Goal: Book appointment/travel/reservation

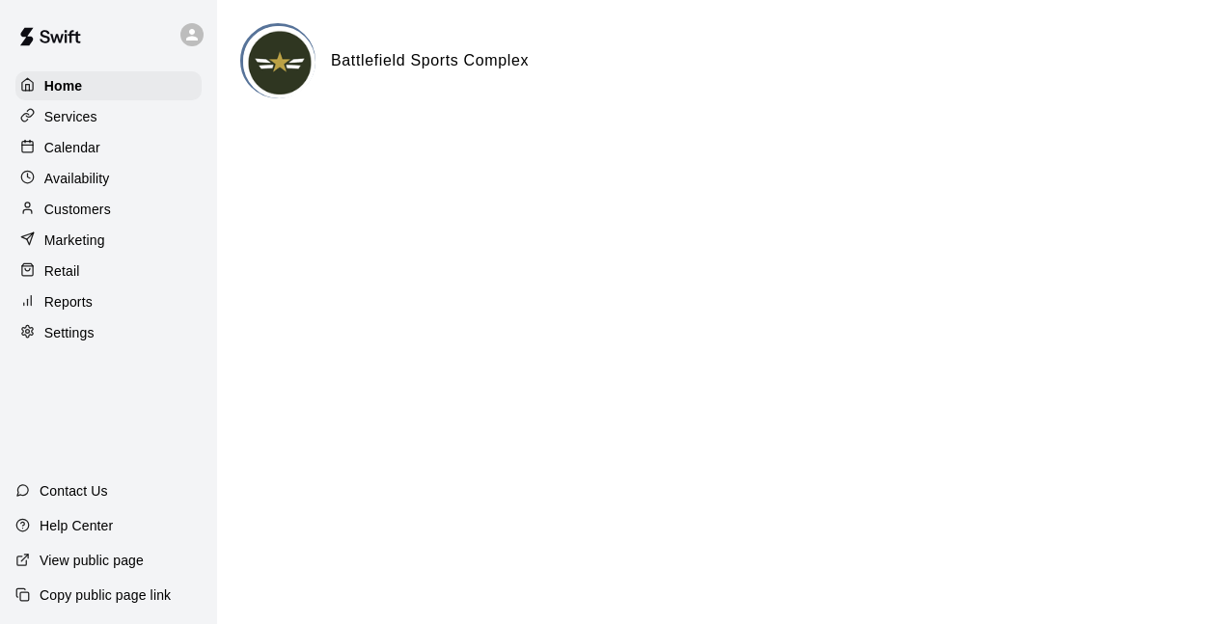
click at [69, 143] on p "Calendar" at bounding box center [72, 147] width 56 height 19
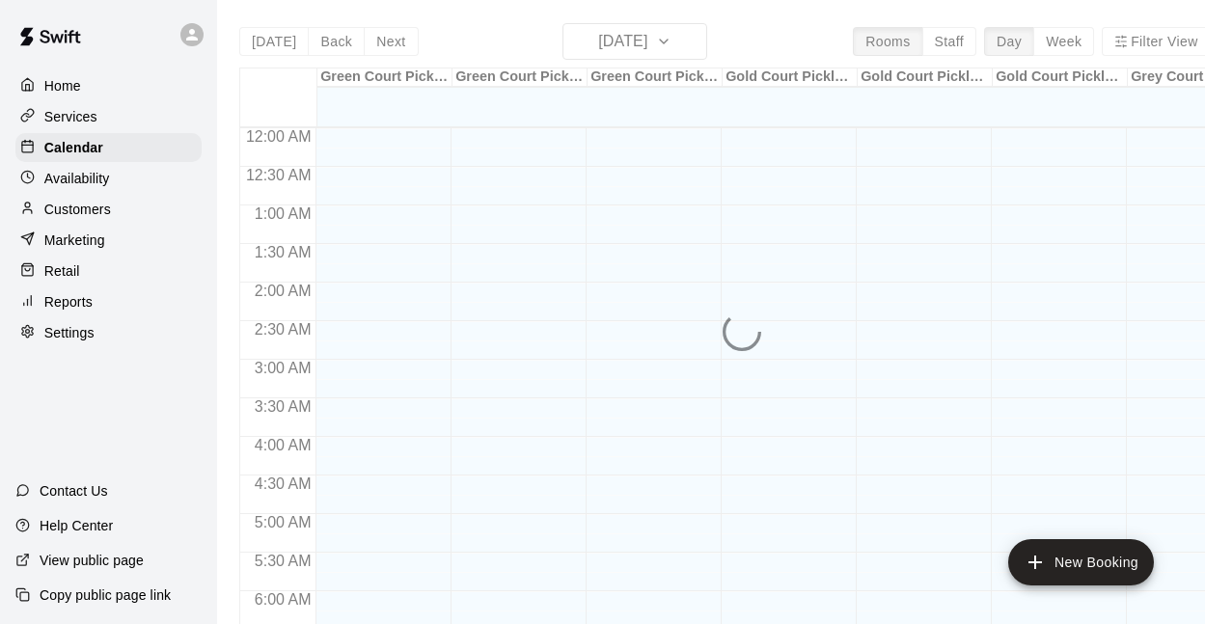
scroll to position [1052, 0]
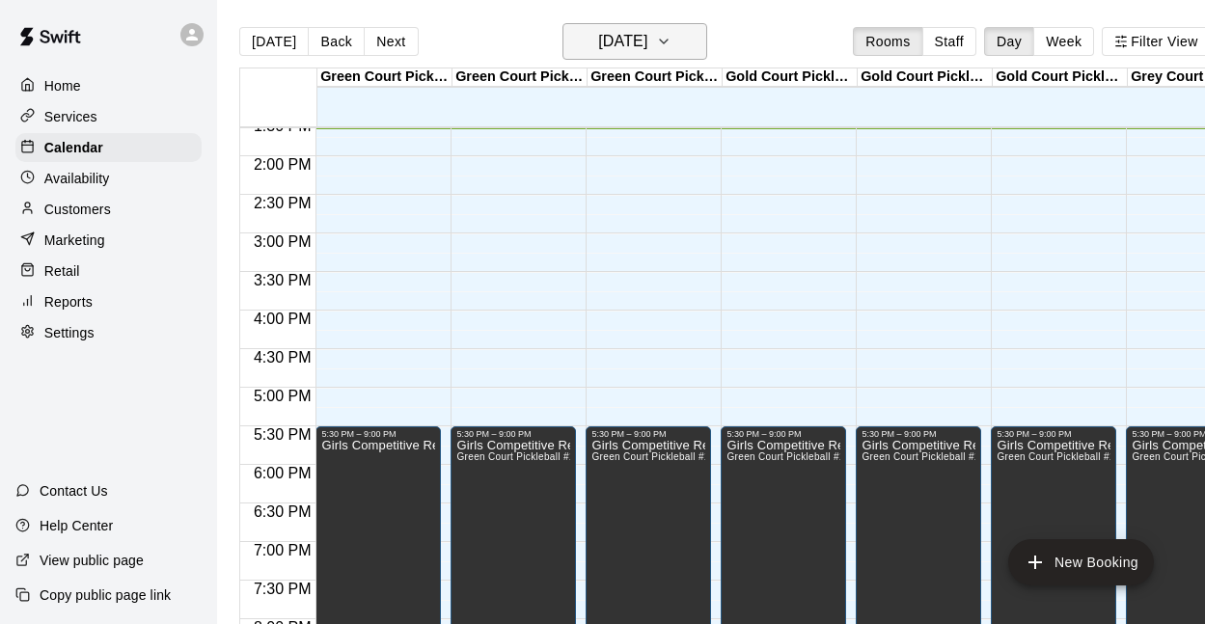
click at [671, 47] on icon "button" at bounding box center [663, 41] width 15 height 23
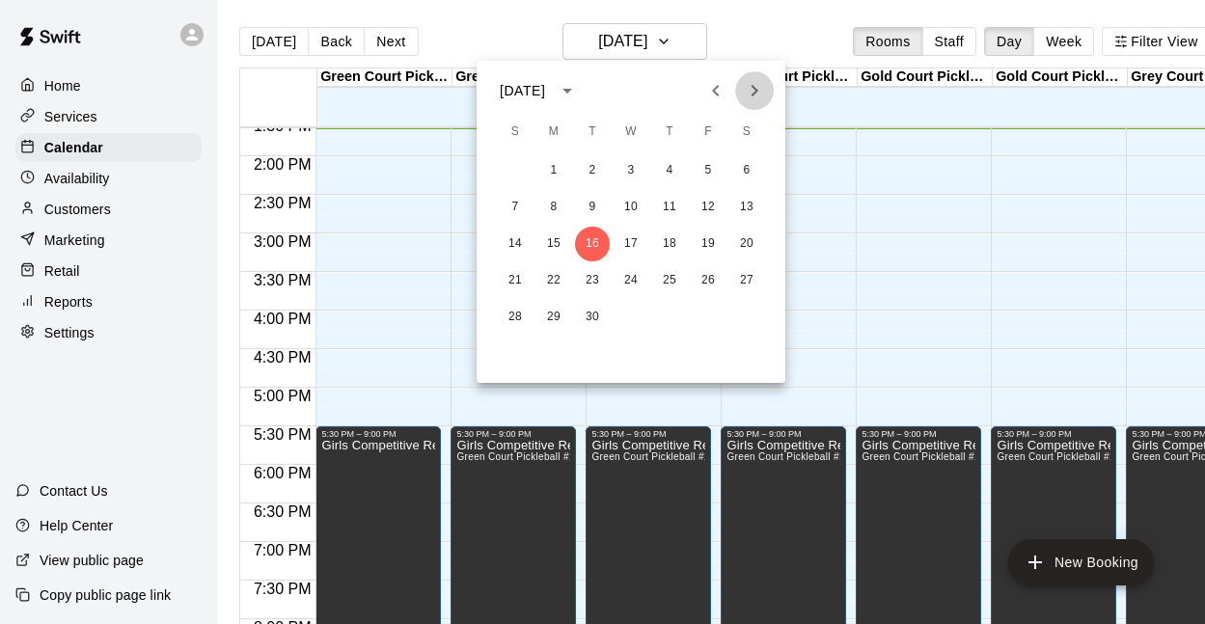
click at [750, 83] on icon "Next month" at bounding box center [754, 90] width 23 height 23
click at [751, 166] on button "4" at bounding box center [746, 170] width 35 height 35
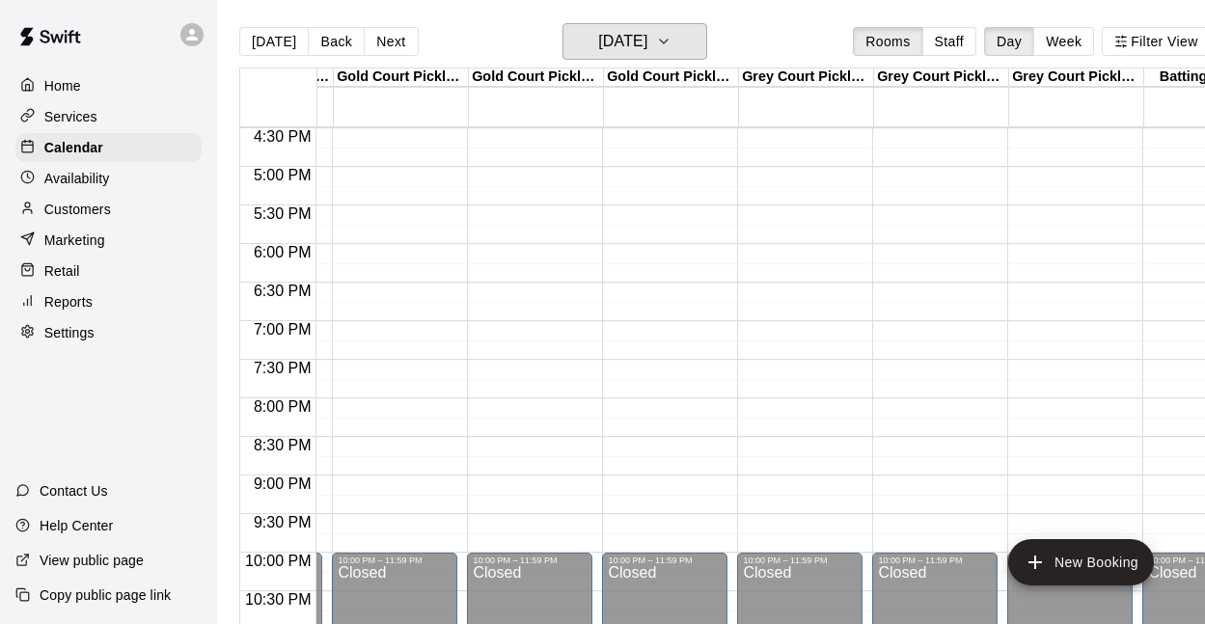
scroll to position [0, 592]
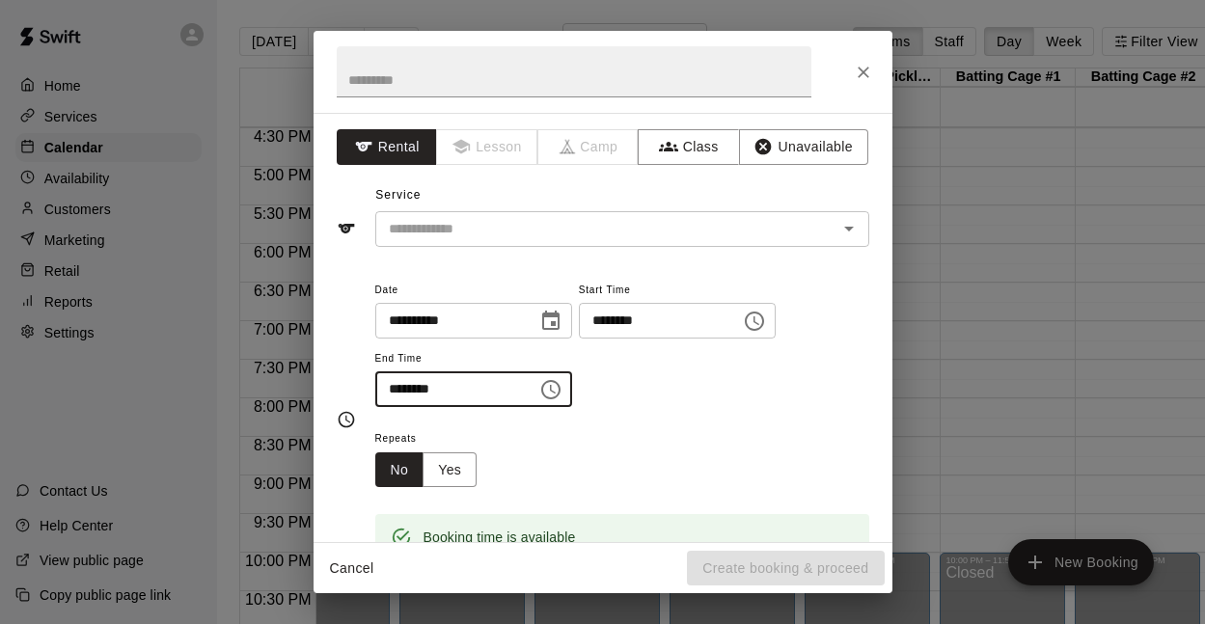
click at [394, 381] on input "********" at bounding box center [449, 389] width 149 height 36
type input "********"
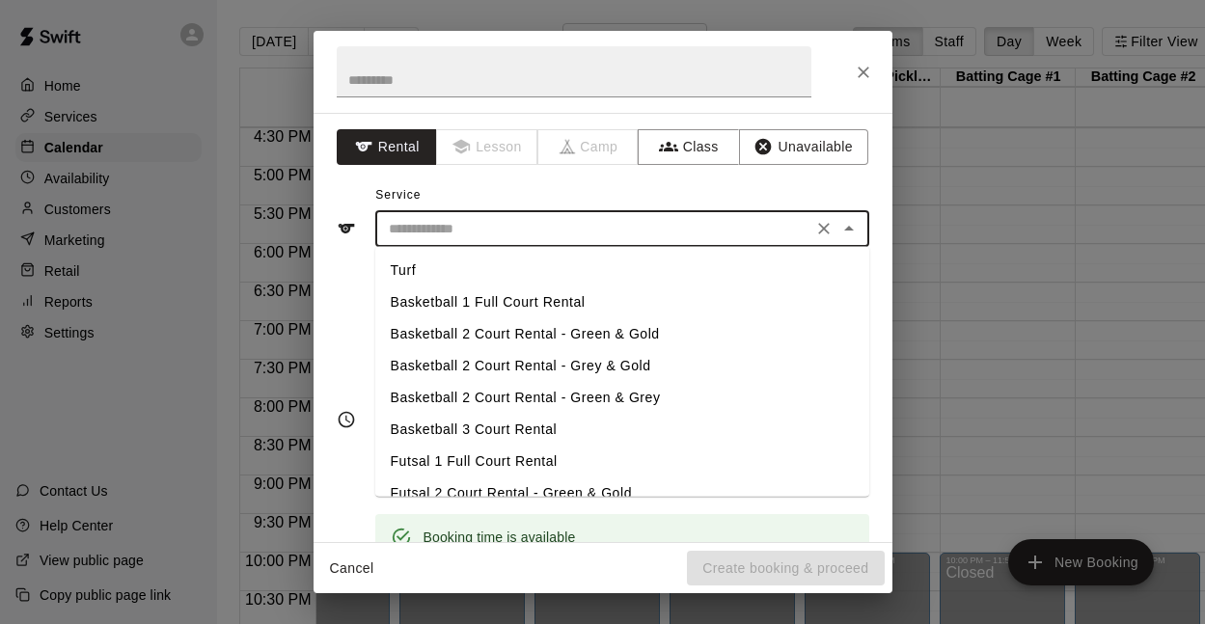
click at [523, 227] on input "text" at bounding box center [593, 229] width 425 height 24
click at [464, 263] on li "Turf" at bounding box center [622, 271] width 494 height 32
type input "****"
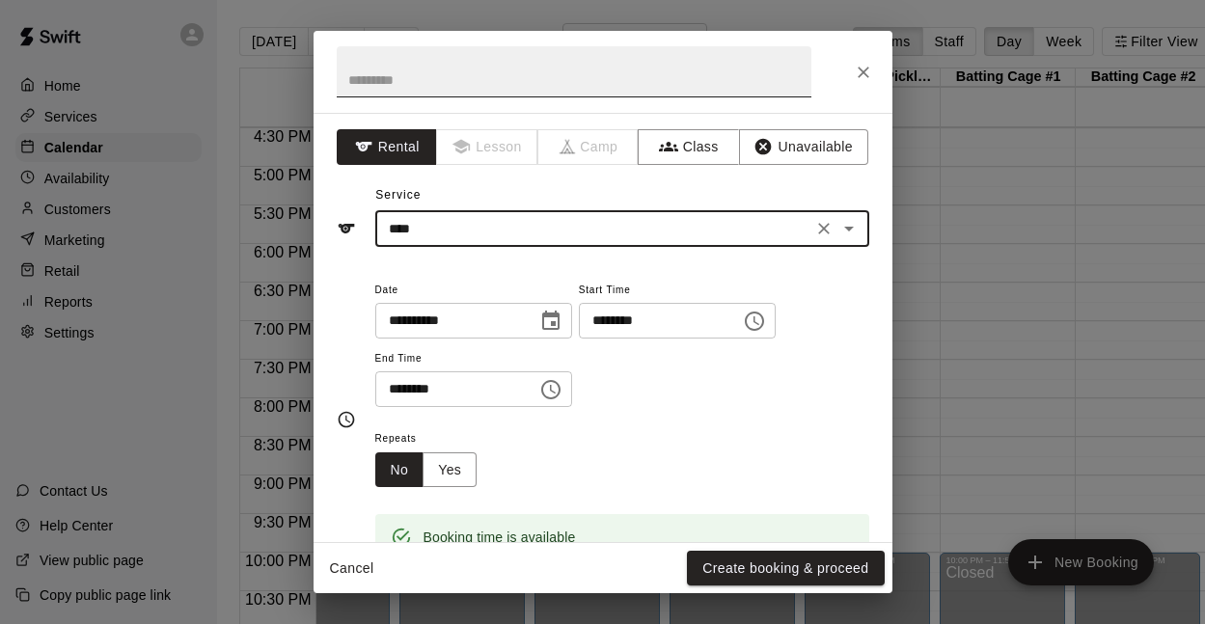
click at [417, 76] on input "text" at bounding box center [574, 71] width 475 height 51
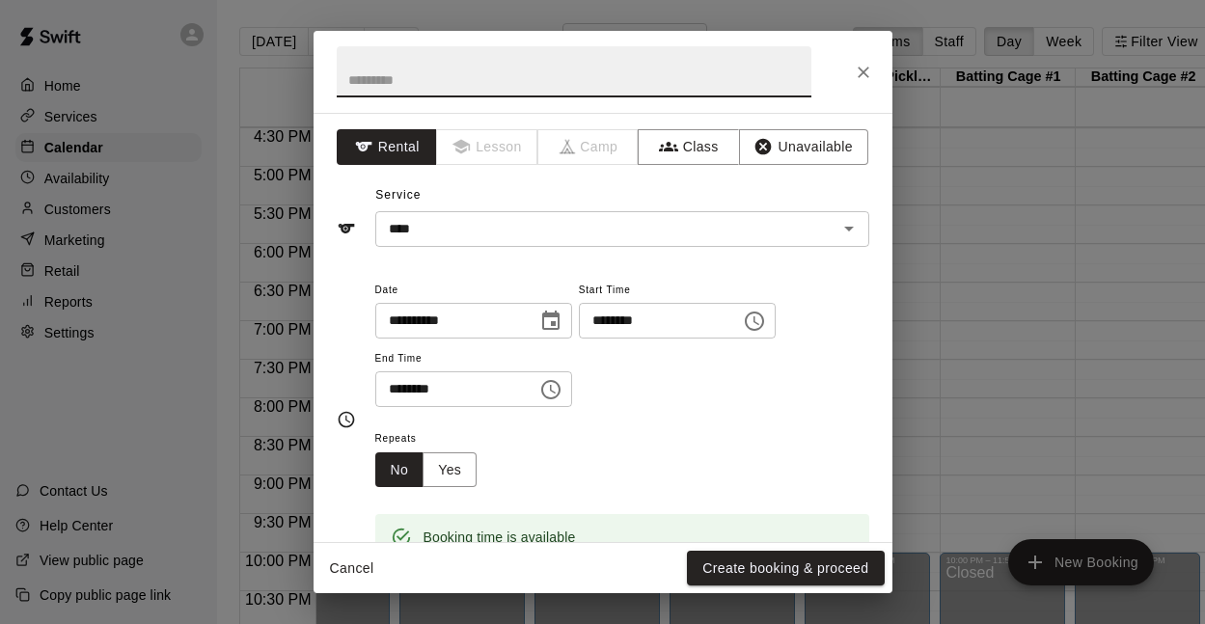
click at [448, 79] on input "text" at bounding box center [574, 71] width 475 height 51
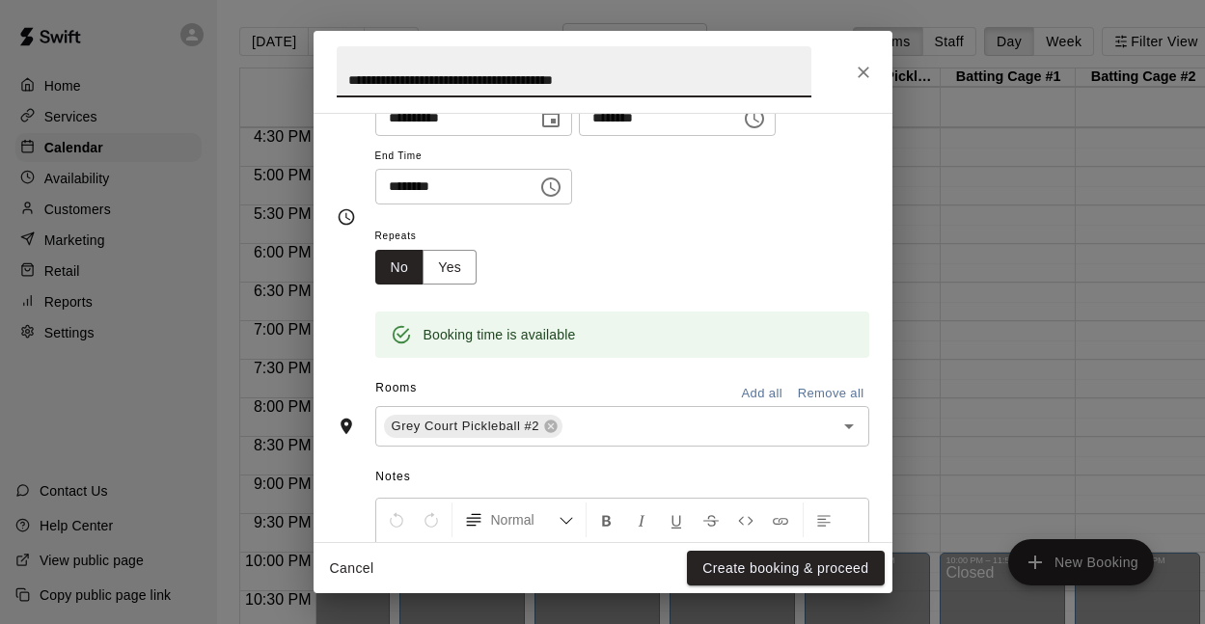
scroll to position [234, 0]
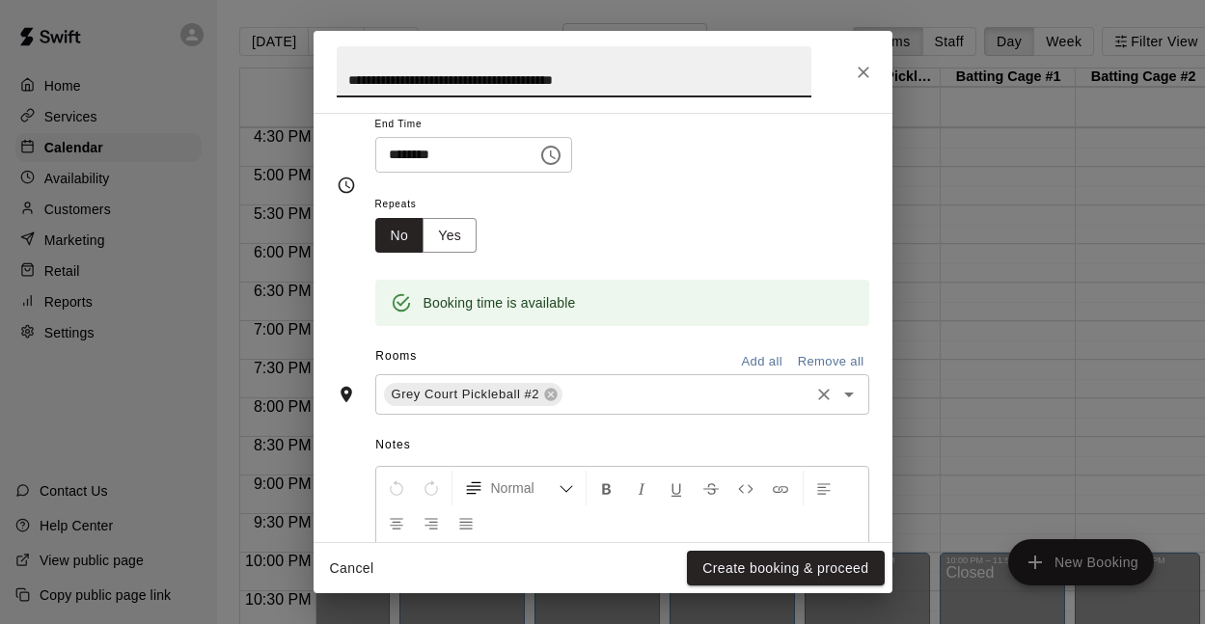
click at [850, 396] on icon "Open" at bounding box center [848, 394] width 23 height 23
type input "**********"
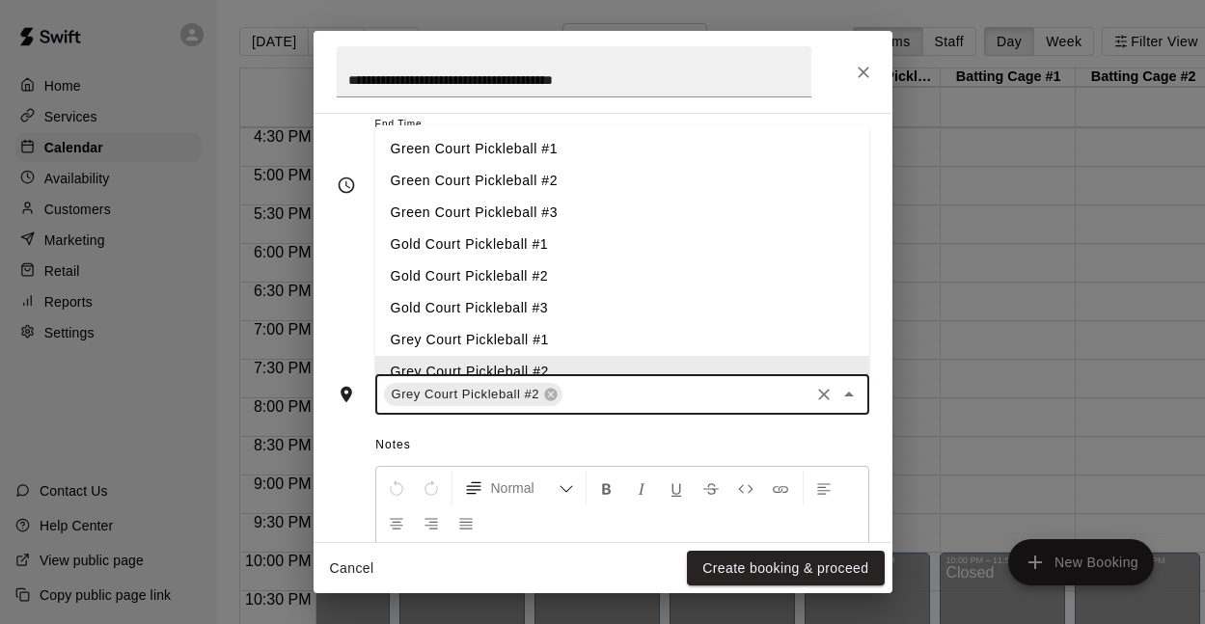
scroll to position [13, 0]
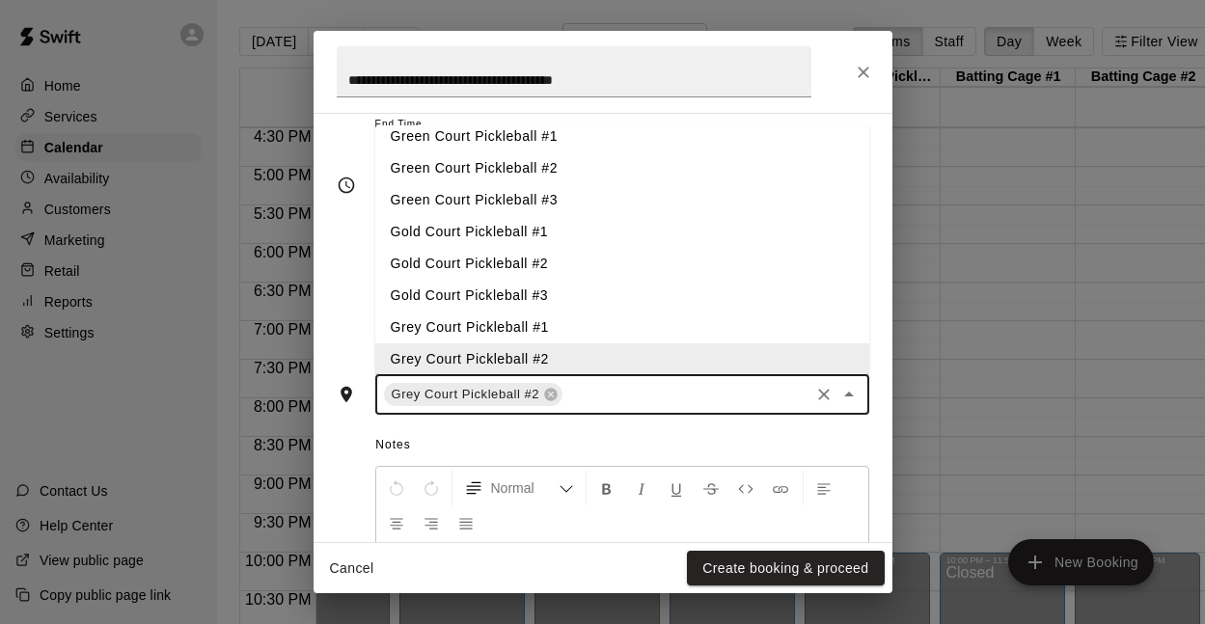
click at [580, 324] on li "Grey Court Pickleball #1" at bounding box center [622, 328] width 494 height 32
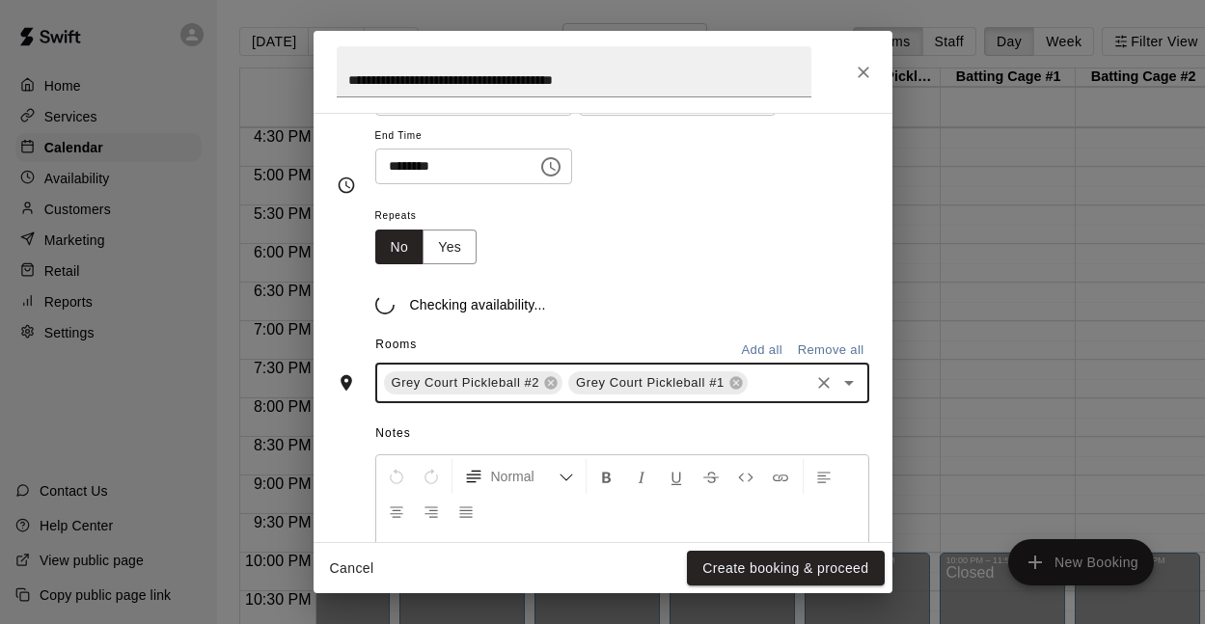
scroll to position [234, 0]
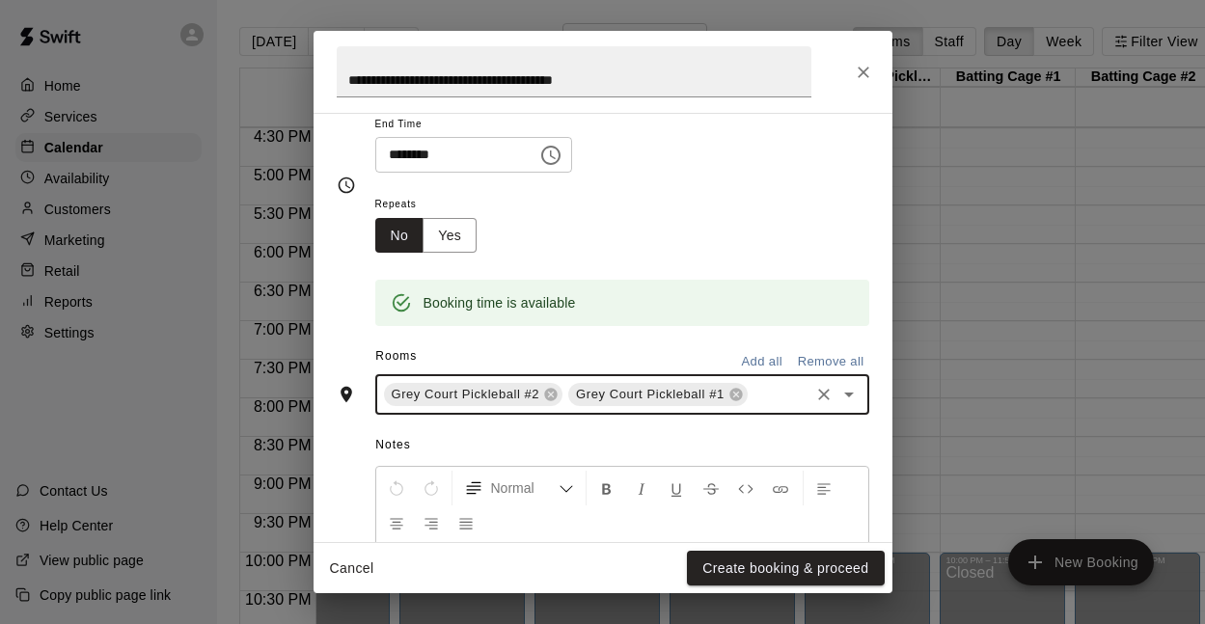
click at [848, 389] on icon "Open" at bounding box center [848, 394] width 23 height 23
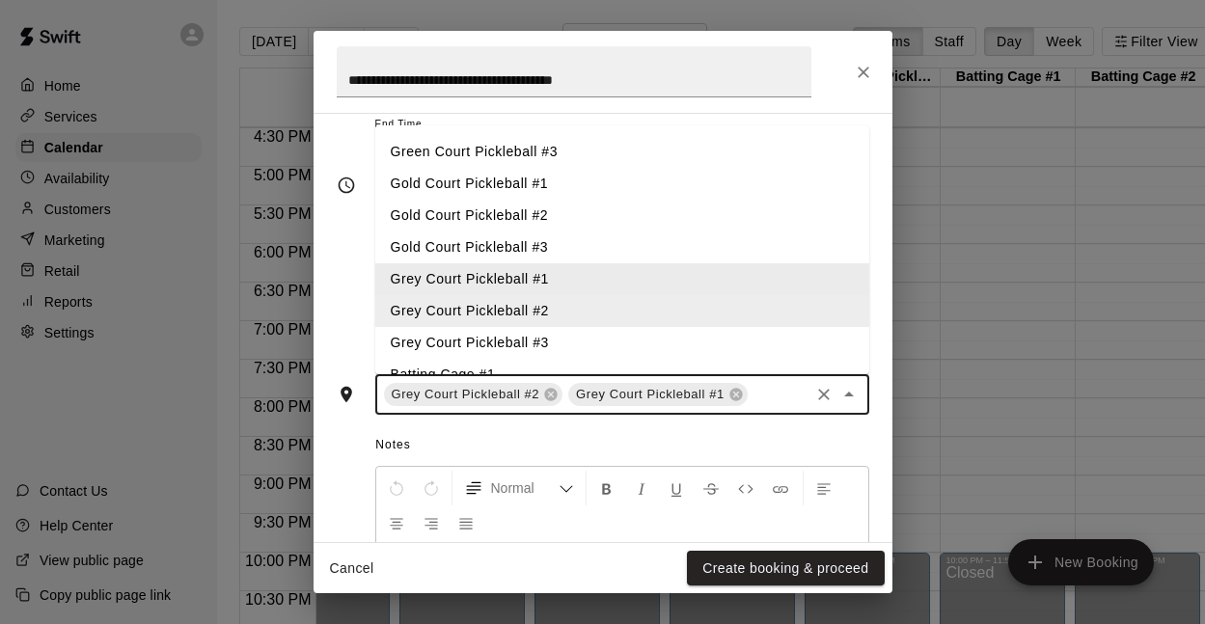
scroll to position [97, 0]
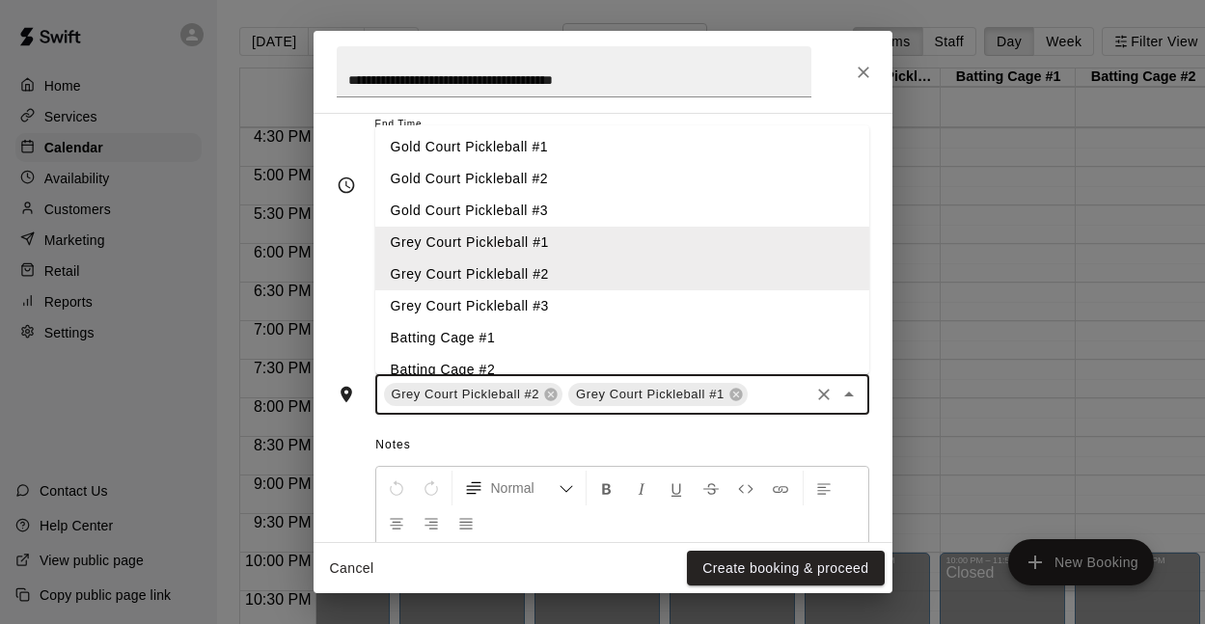
click at [526, 306] on li "Grey Court Pickleball #3" at bounding box center [622, 306] width 494 height 32
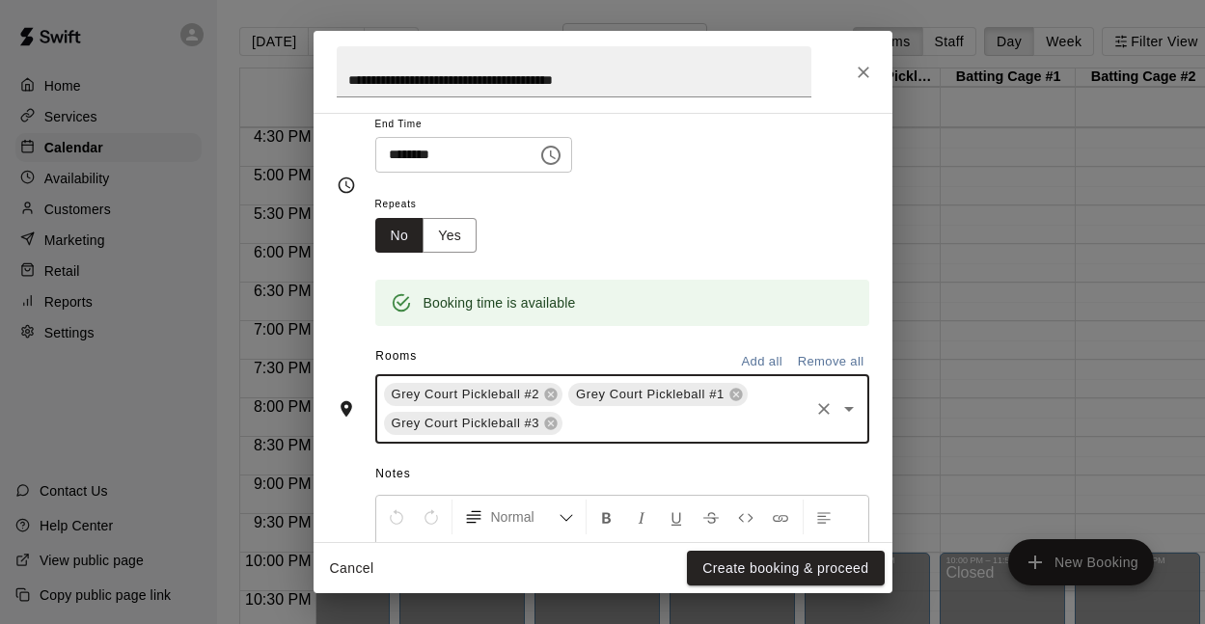
scroll to position [448, 0]
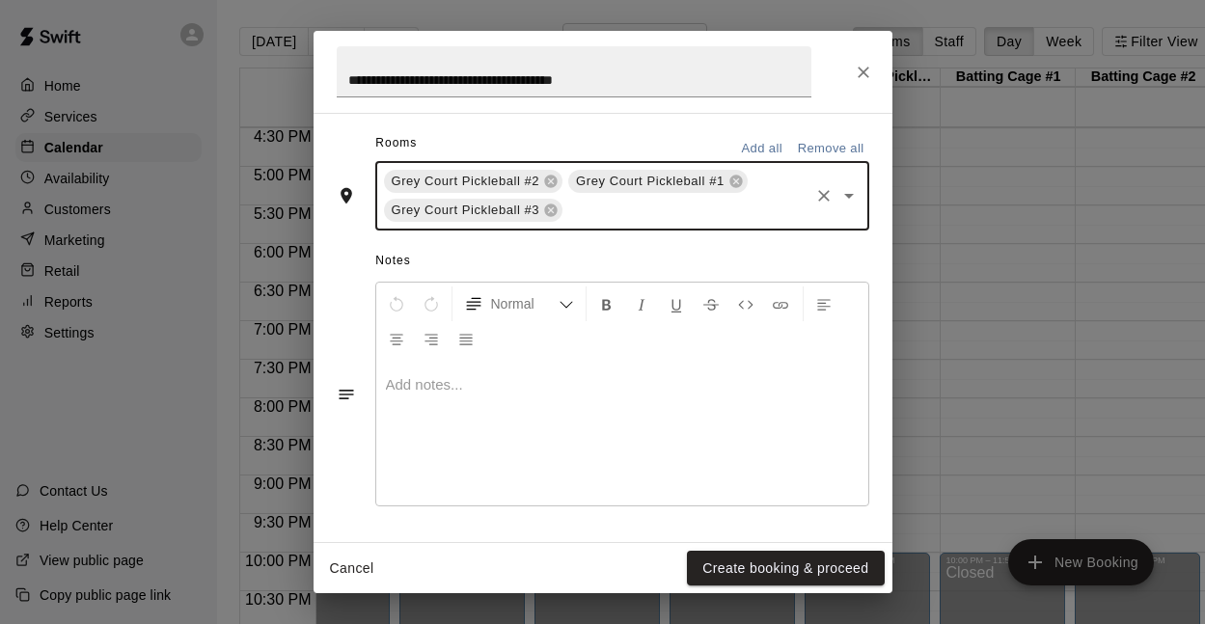
click at [621, 382] on p at bounding box center [622, 384] width 473 height 19
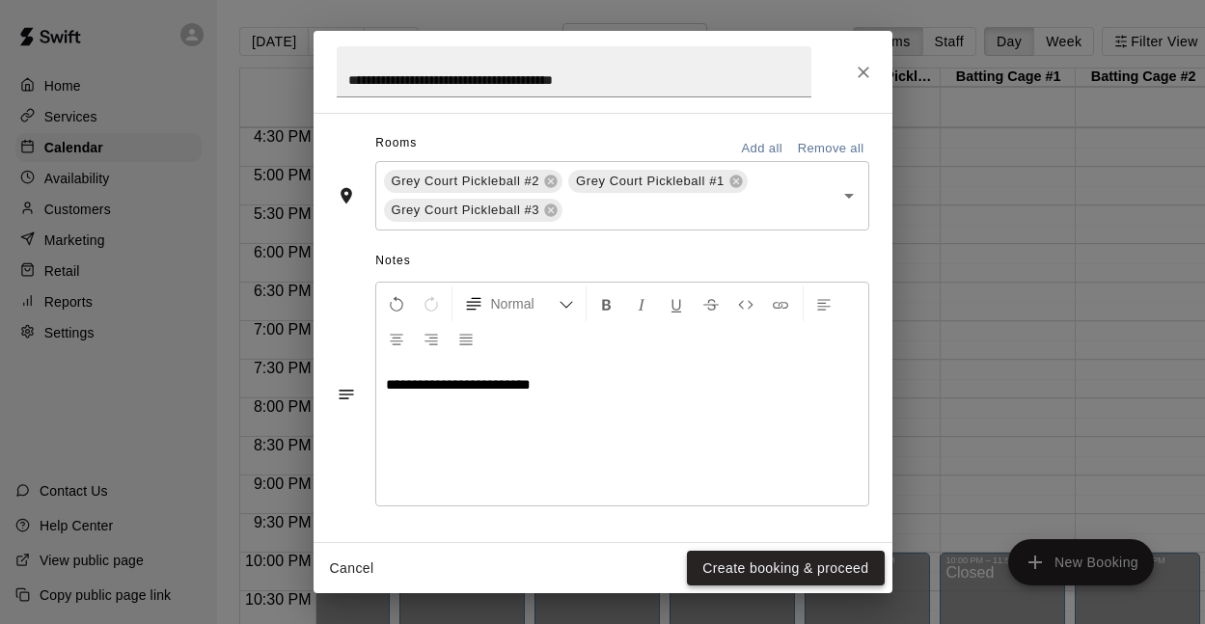
click at [755, 571] on button "Create booking & proceed" at bounding box center [785, 569] width 197 height 36
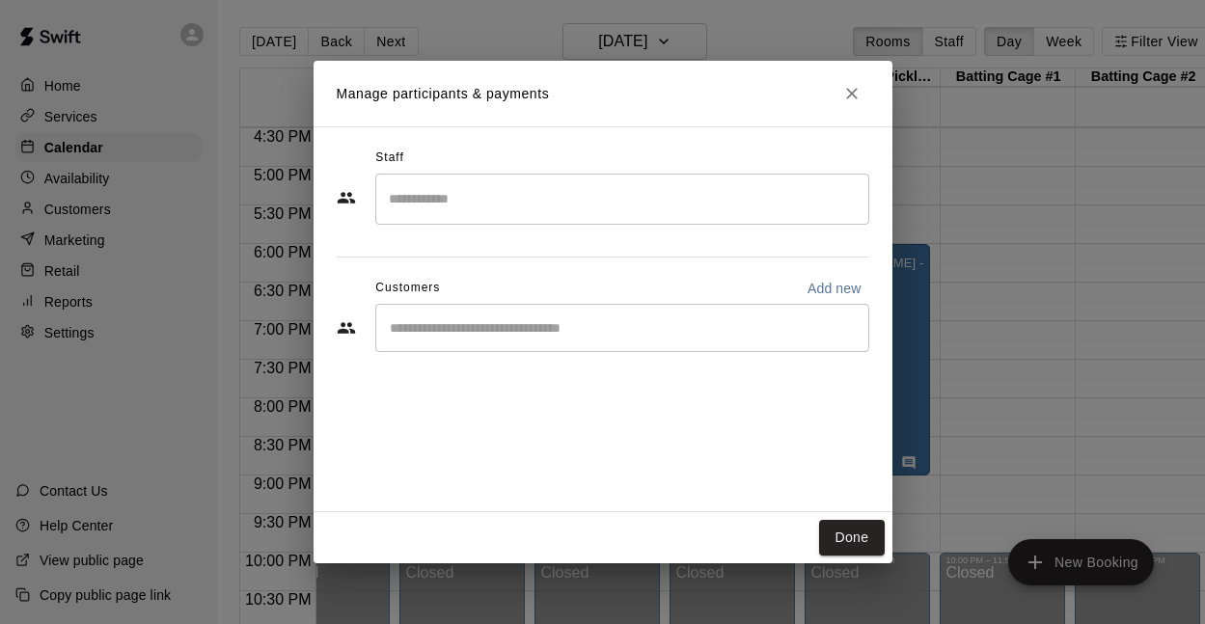
click at [465, 218] on div "​" at bounding box center [622, 199] width 494 height 51
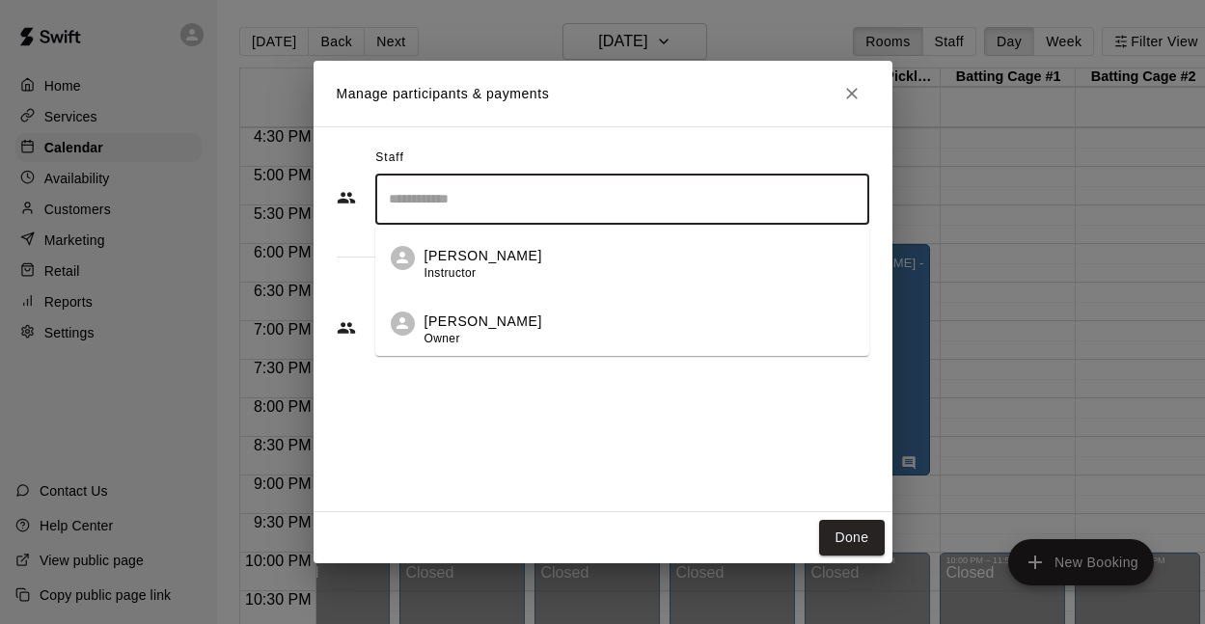
click at [452, 308] on li "Marko Thomas Owner" at bounding box center [622, 323] width 494 height 66
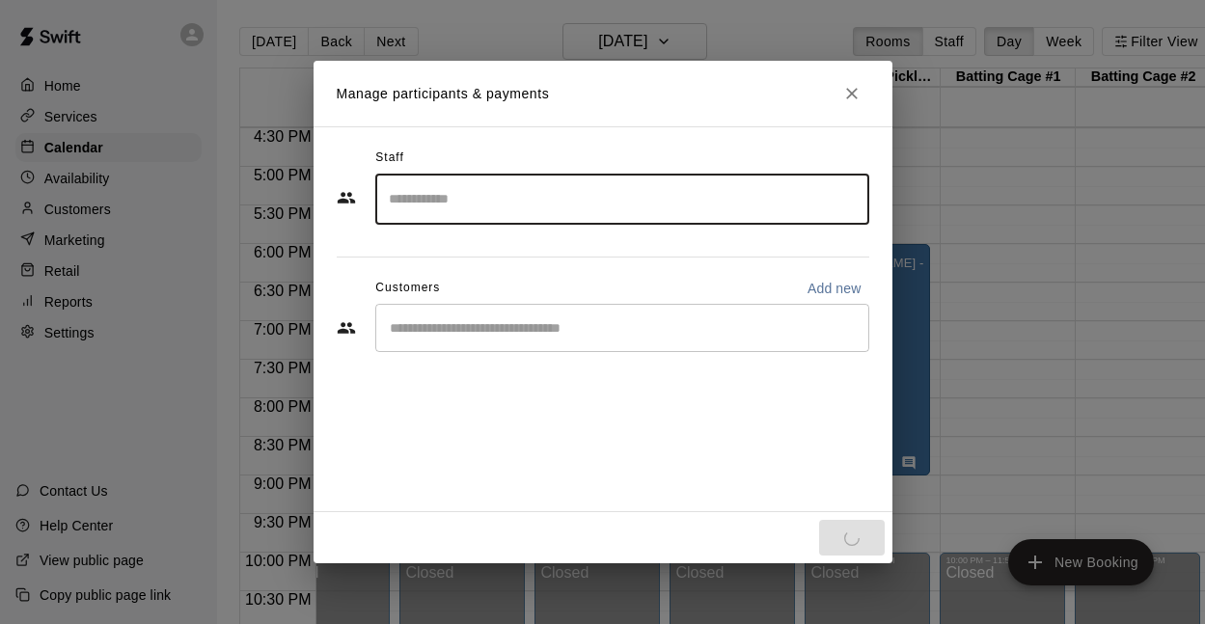
click at [451, 329] on input "Start typing to search customers..." at bounding box center [622, 327] width 476 height 19
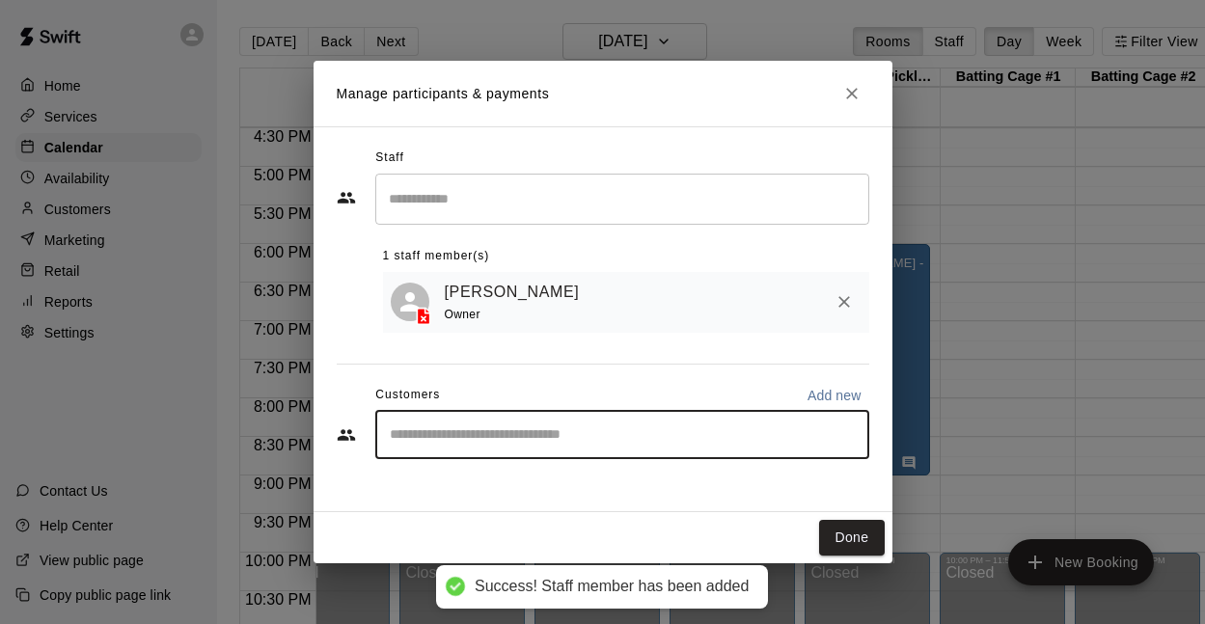
click at [831, 392] on p "Add new" at bounding box center [834, 395] width 54 height 19
select select "**"
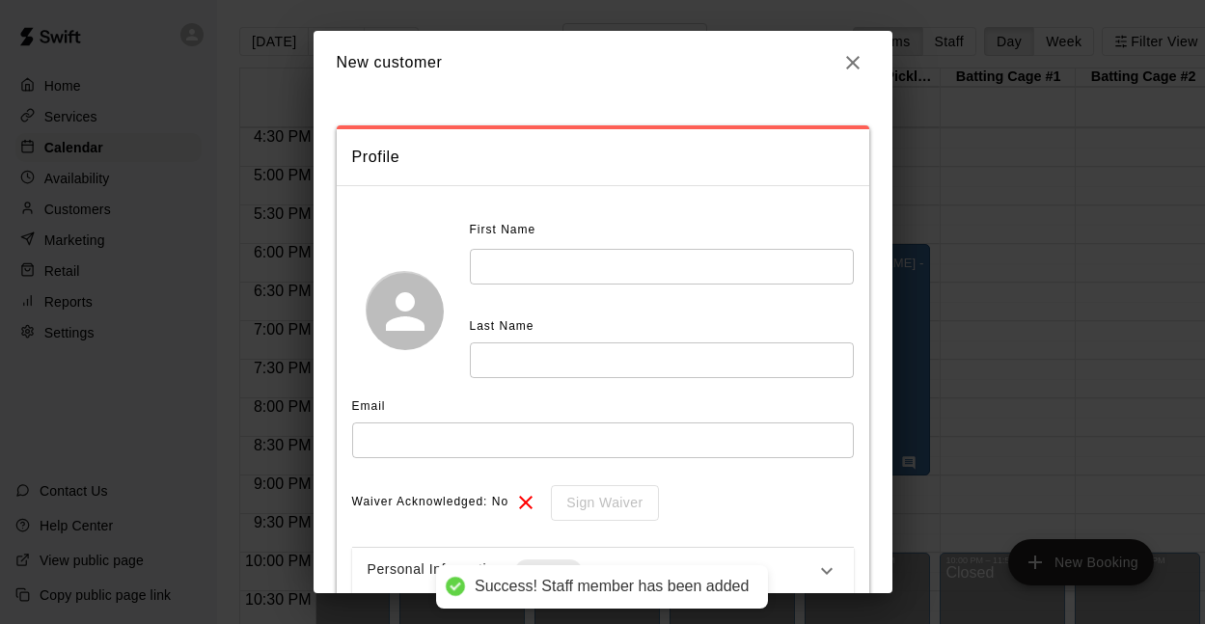
click at [522, 265] on input "text" at bounding box center [662, 267] width 384 height 36
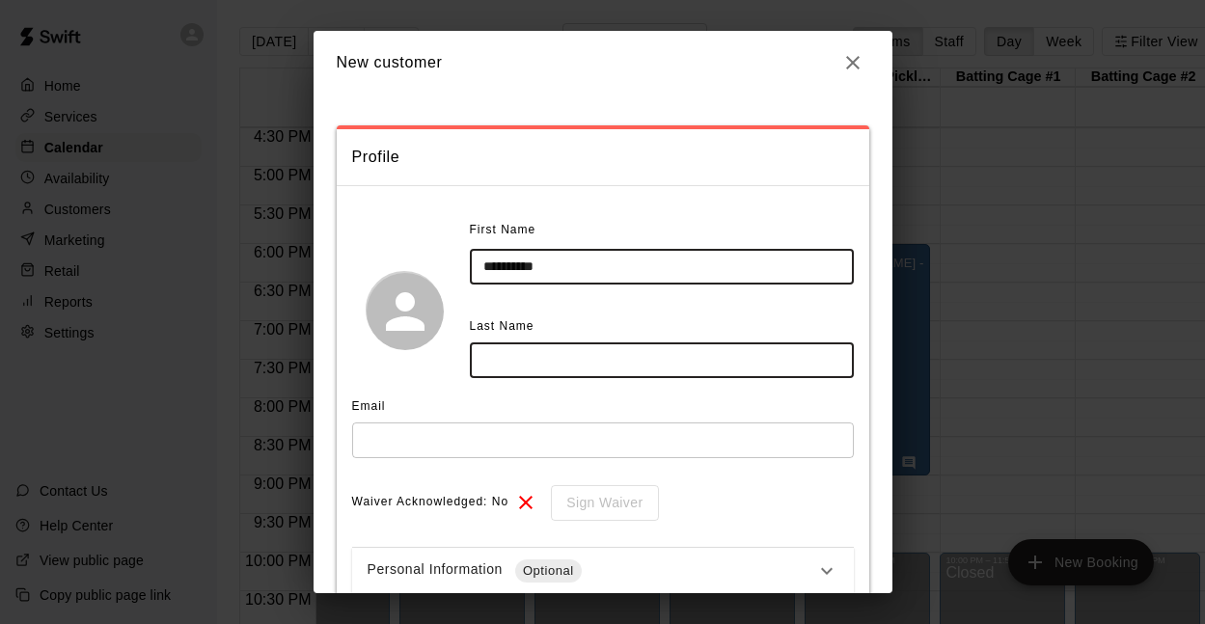
type input "*********"
type input "**********"
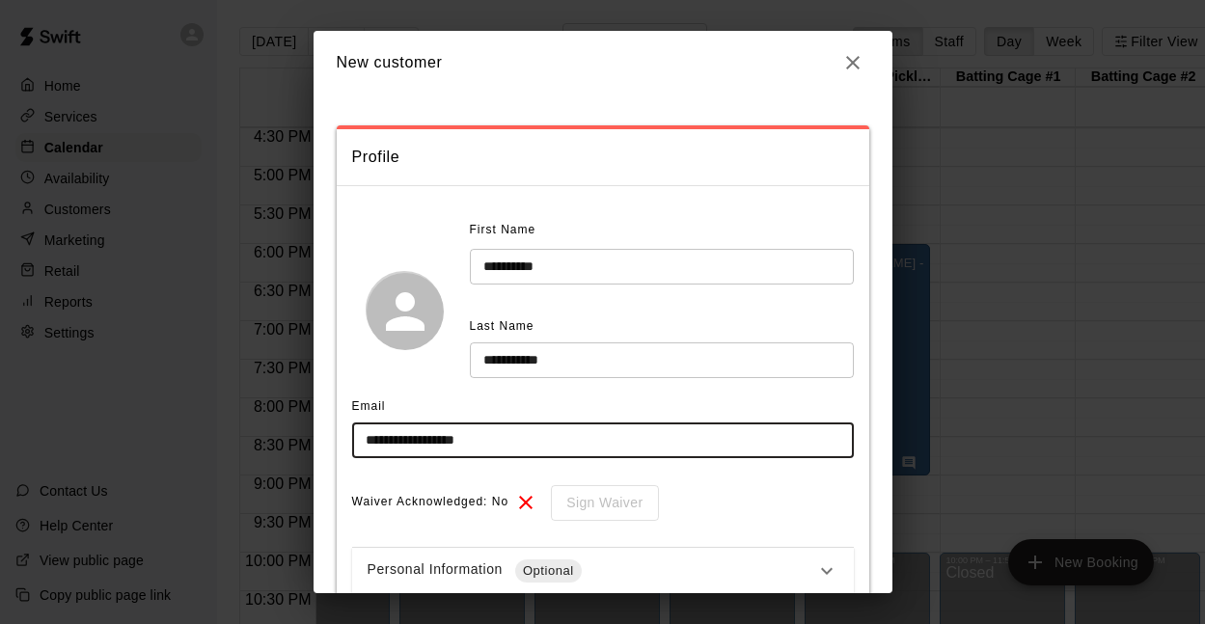
scroll to position [173, 0]
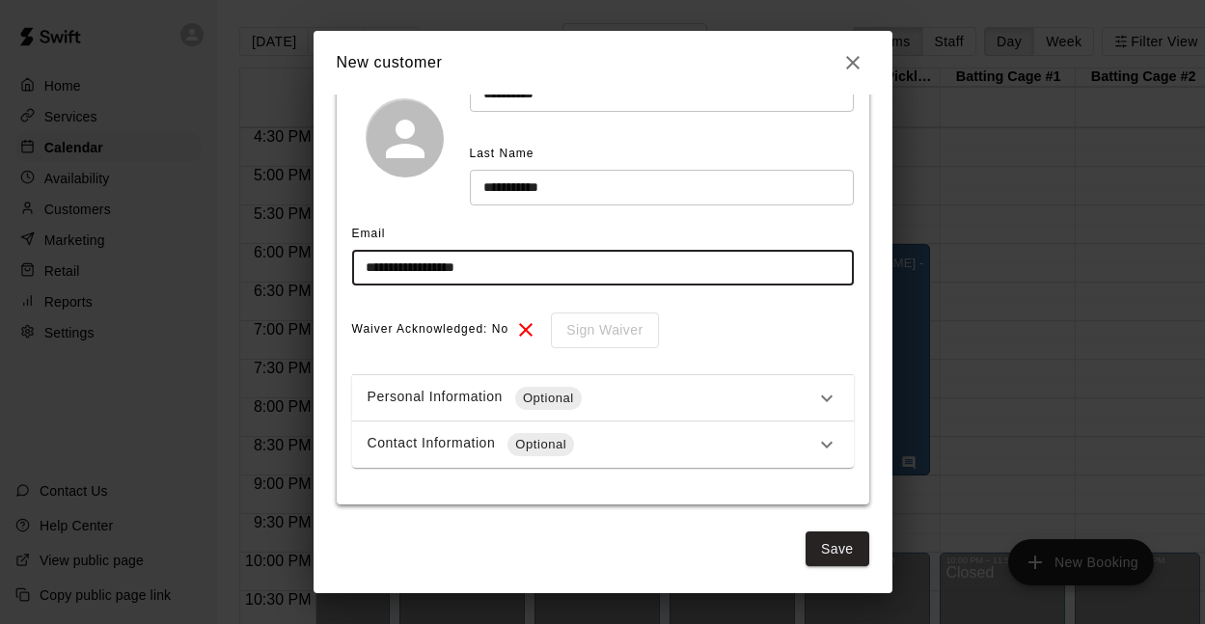
type input "**********"
click at [528, 447] on span "Optional" at bounding box center [540, 444] width 67 height 19
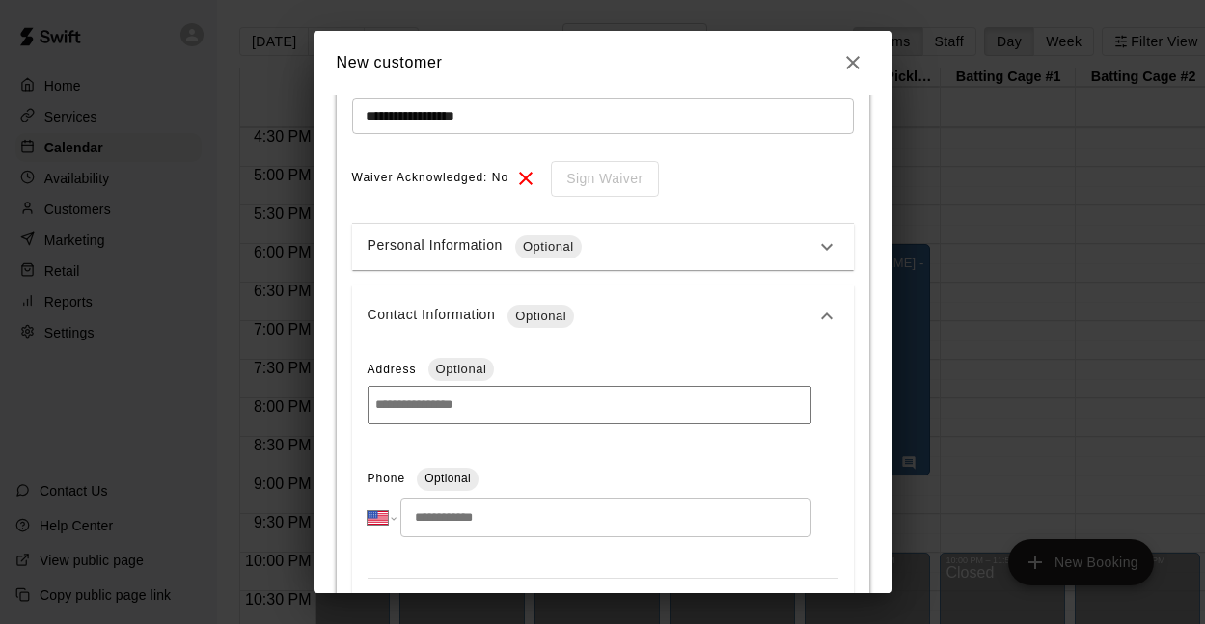
scroll to position [325, 0]
click at [467, 524] on input "tel" at bounding box center [605, 517] width 410 height 40
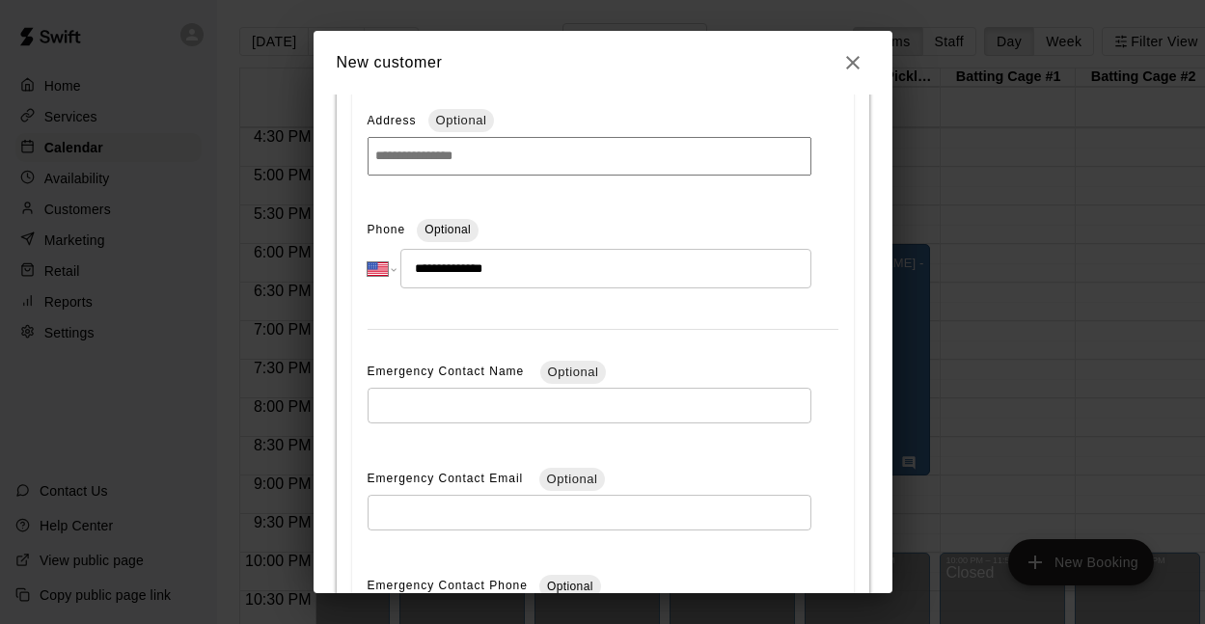
scroll to position [796, 0]
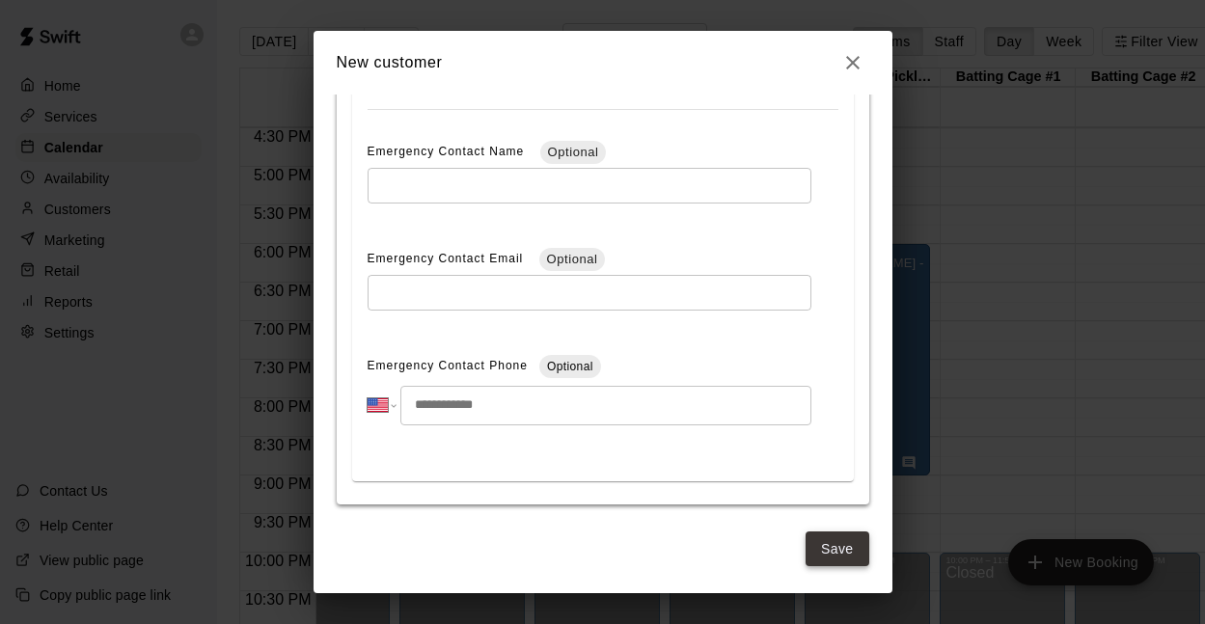
type input "**********"
click at [842, 550] on button "Save" at bounding box center [837, 549] width 64 height 36
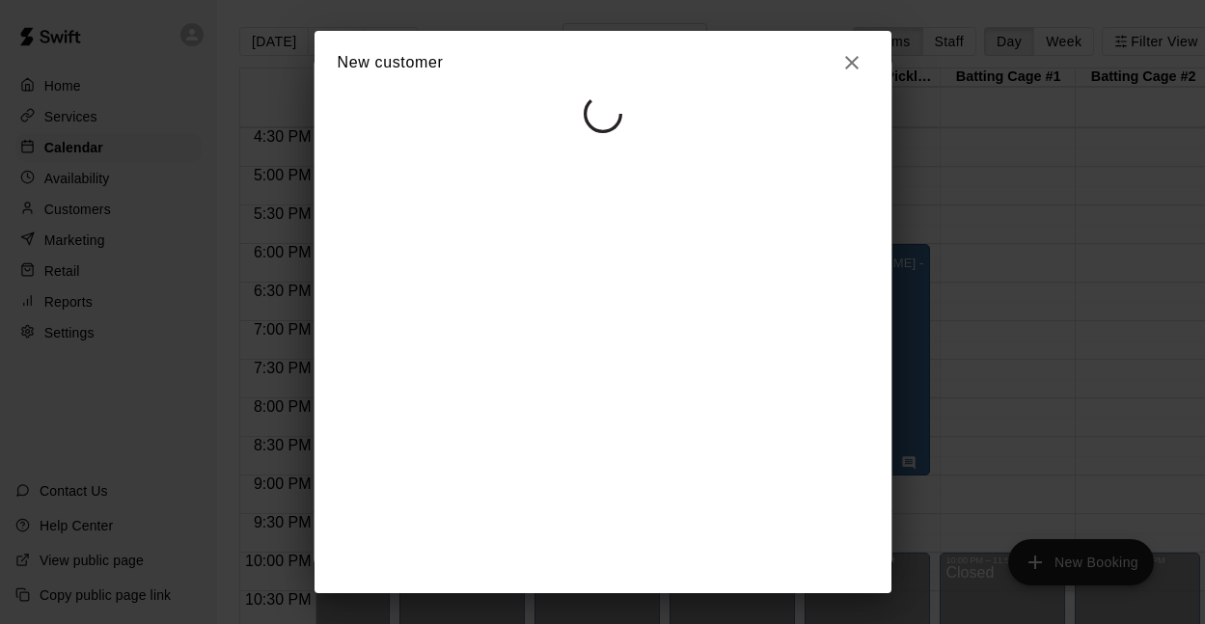
select select "**"
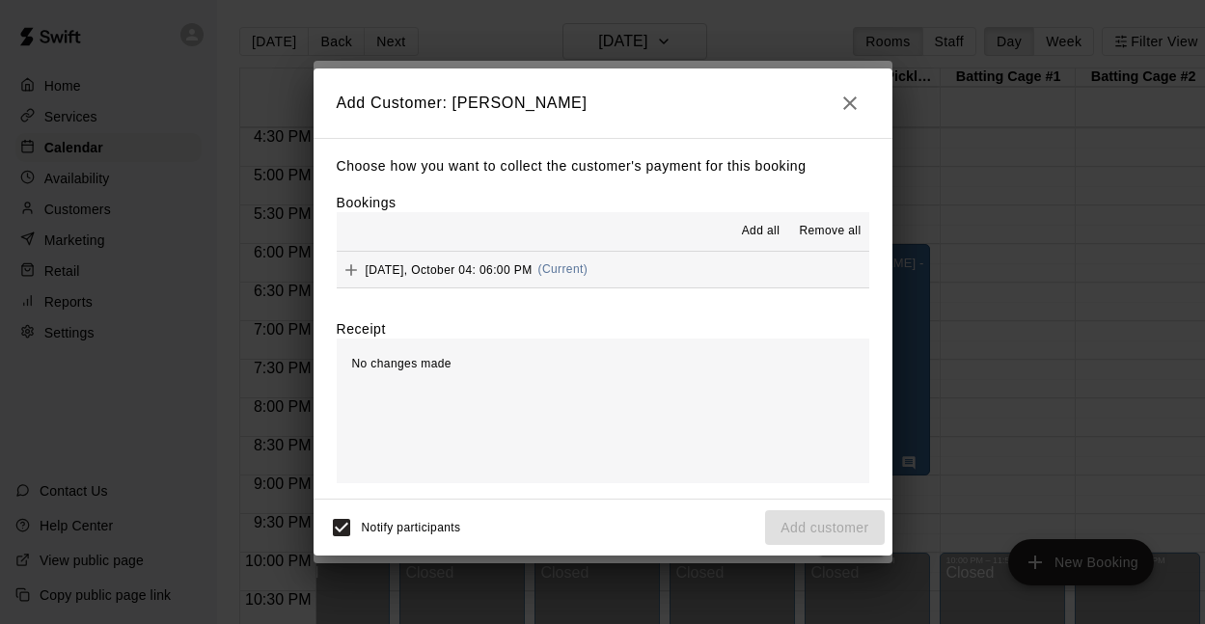
click at [761, 228] on span "Add all" at bounding box center [761, 231] width 39 height 19
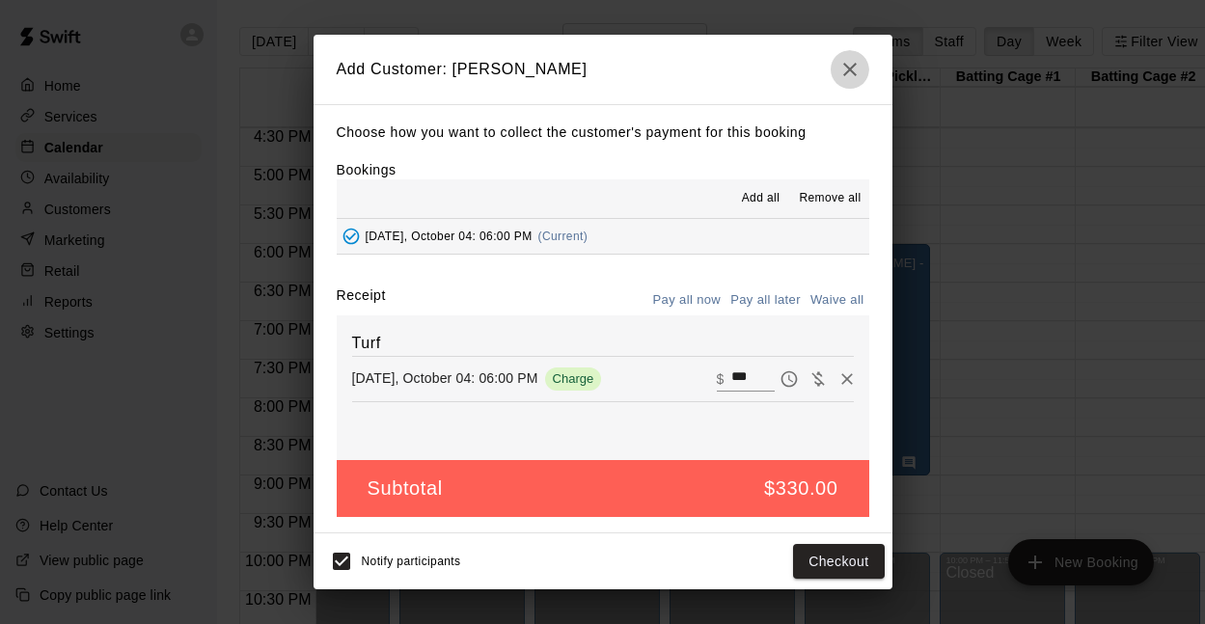
click at [851, 69] on icon "button" at bounding box center [850, 70] width 14 height 14
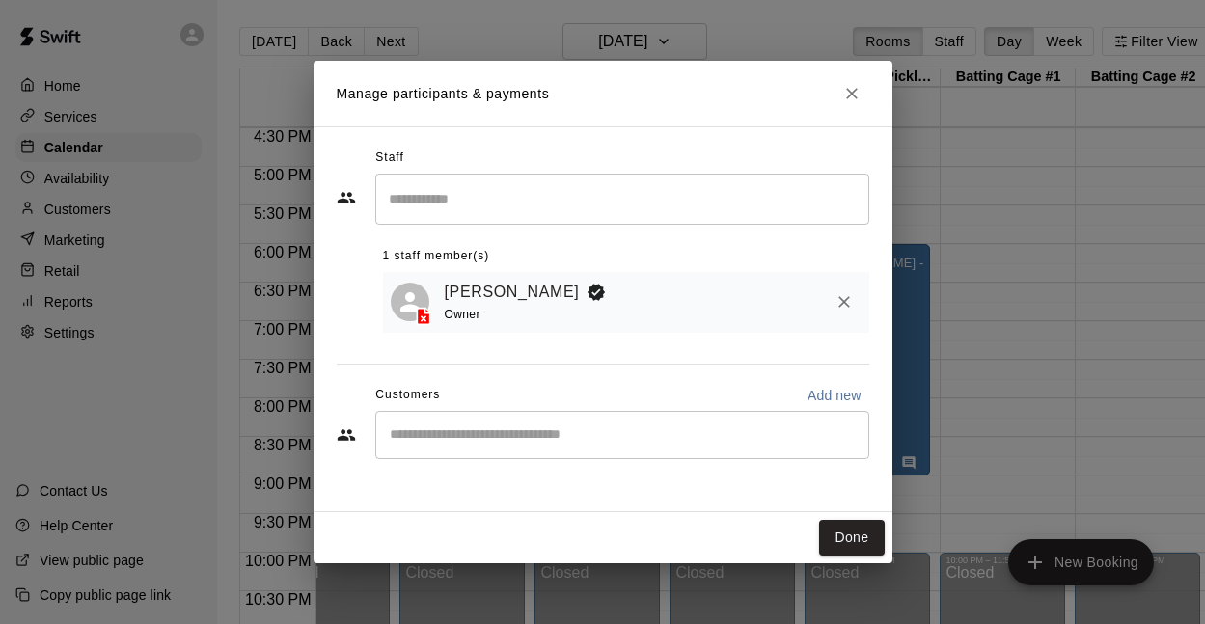
click at [851, 92] on icon "Close" at bounding box center [851, 93] width 19 height 19
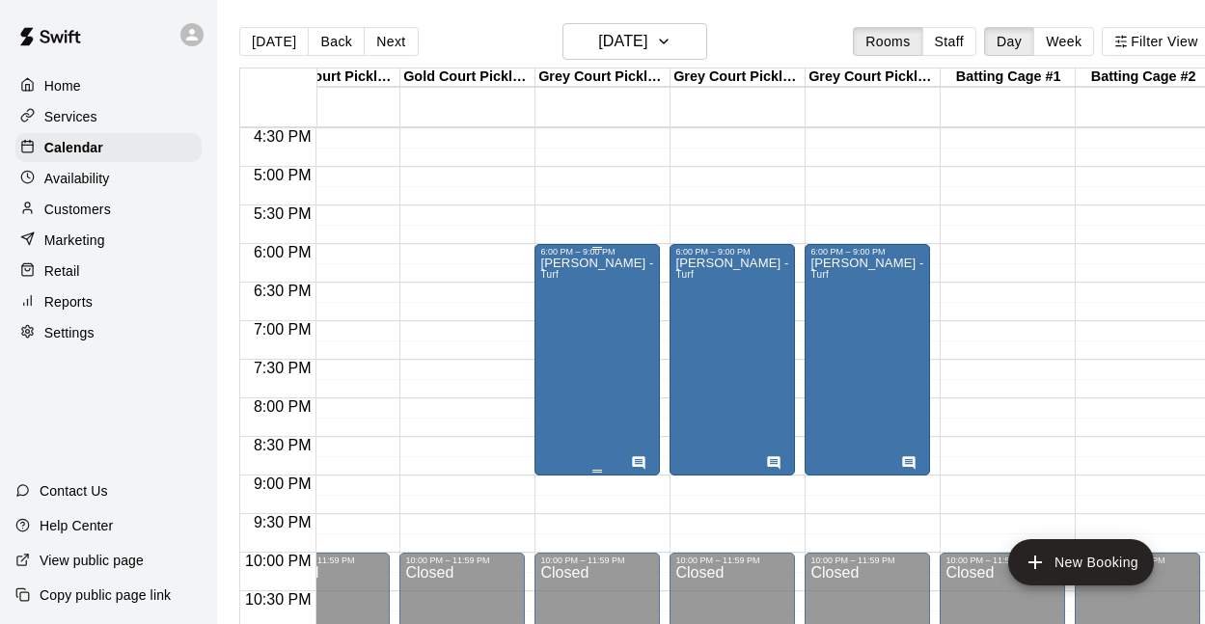
click at [602, 311] on div "Lubin-Rocca - Birthday 16+ Baskeball Court Turf" at bounding box center [597, 569] width 114 height 624
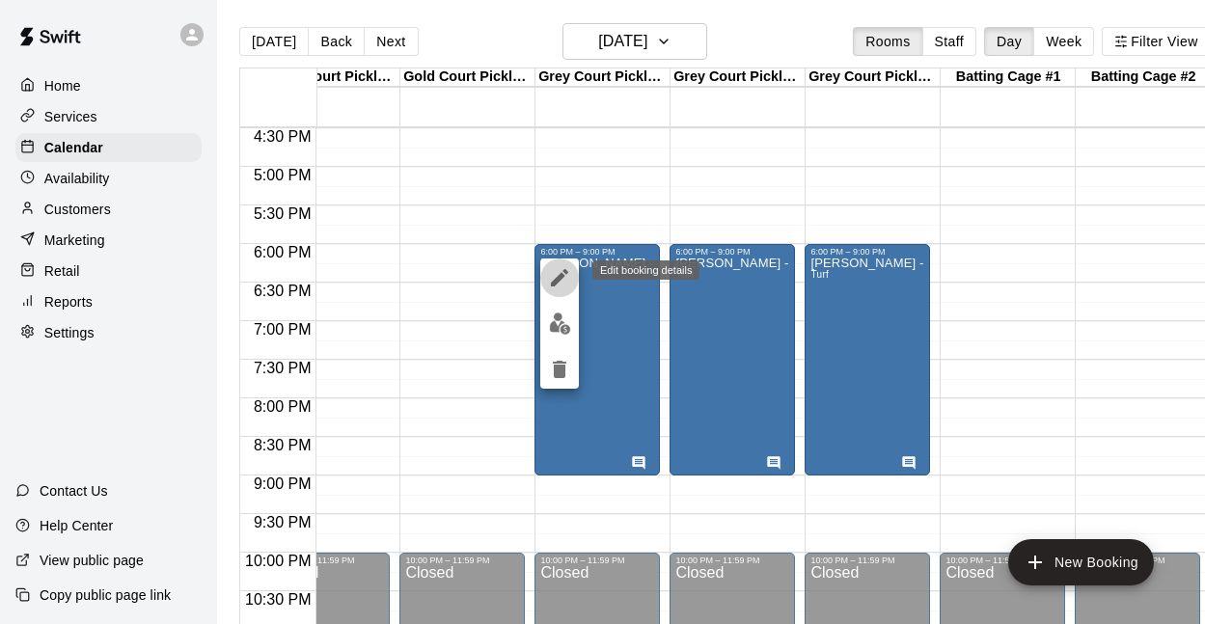
click at [558, 289] on button "edit" at bounding box center [559, 277] width 39 height 39
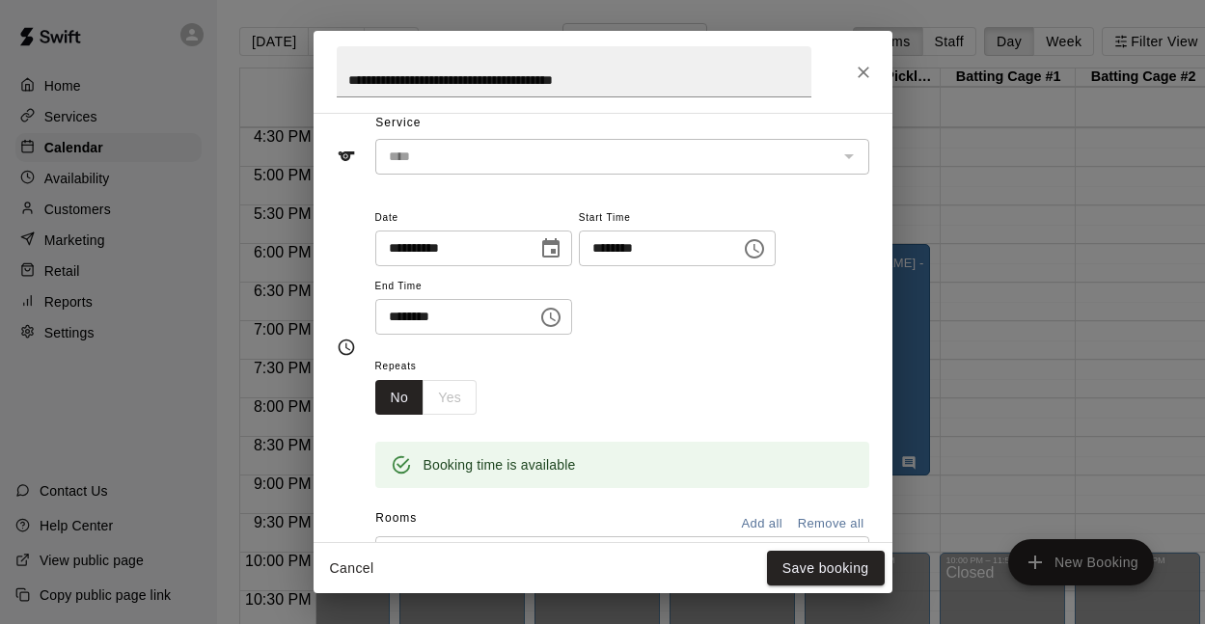
scroll to position [60, 0]
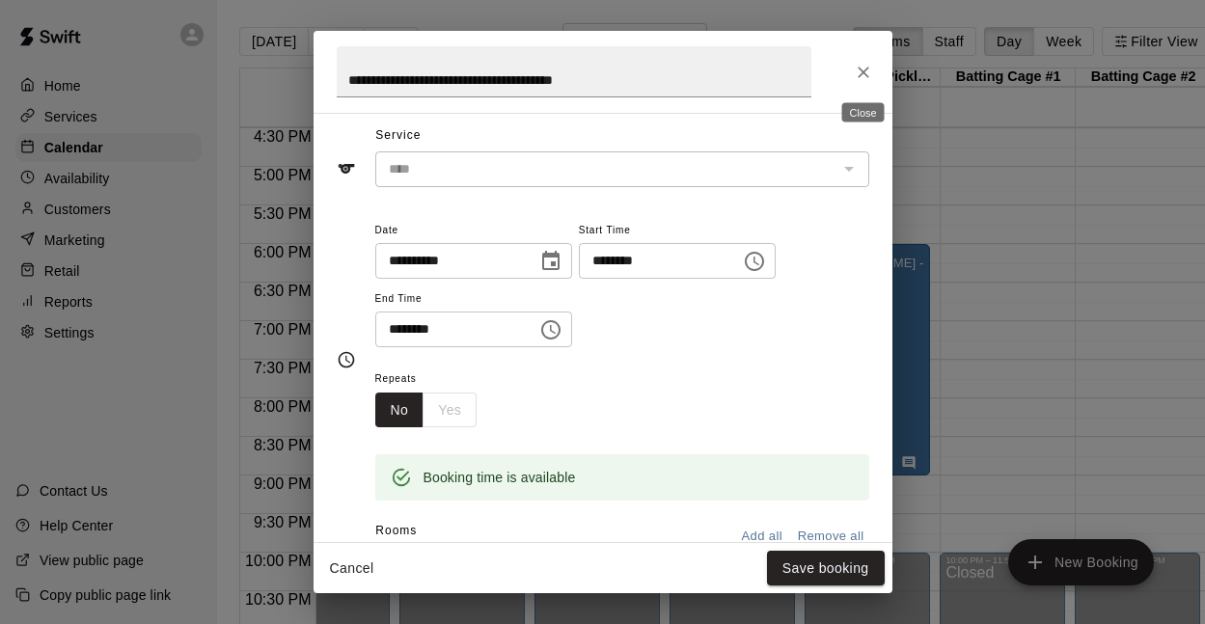
click at [854, 65] on icon "Close" at bounding box center [863, 72] width 19 height 19
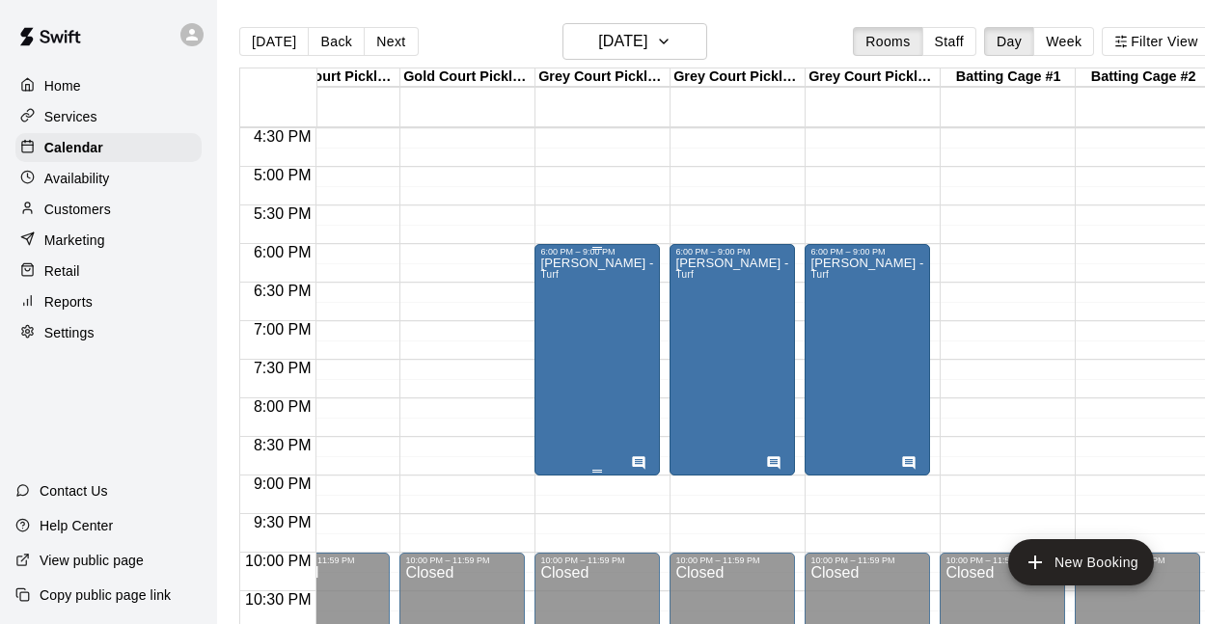
click at [619, 367] on div "Lubin-Rocca - Birthday 16+ Baskeball Court Turf" at bounding box center [597, 569] width 114 height 624
click at [558, 371] on icon "delete" at bounding box center [560, 369] width 14 height 17
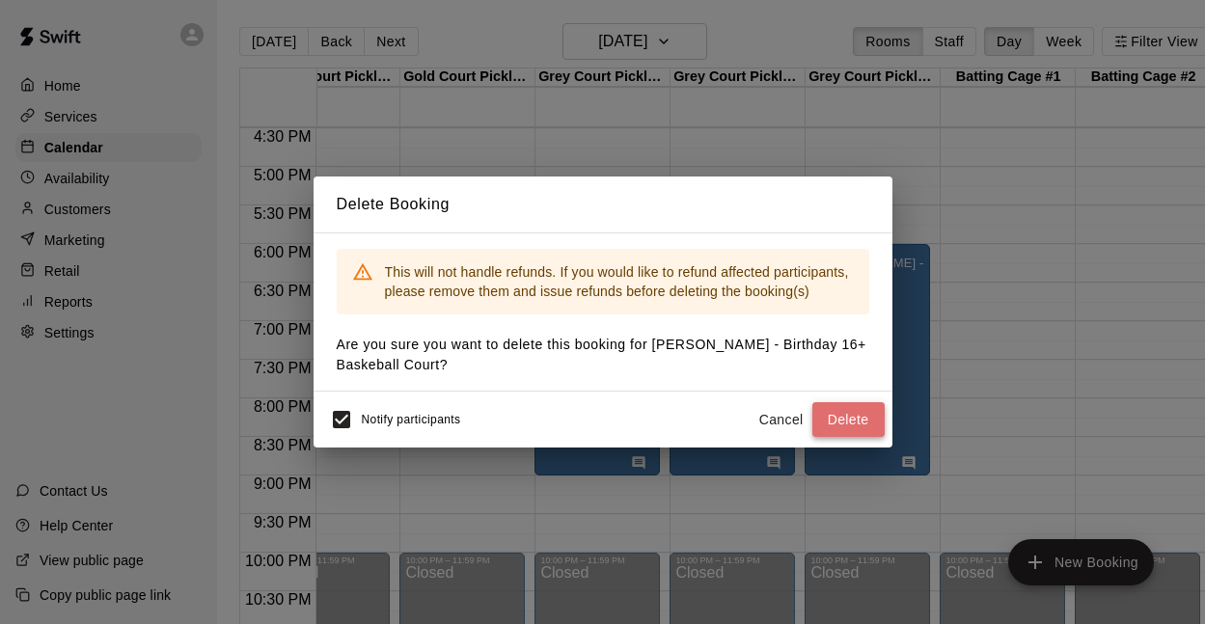
click at [833, 411] on button "Delete" at bounding box center [848, 420] width 72 height 36
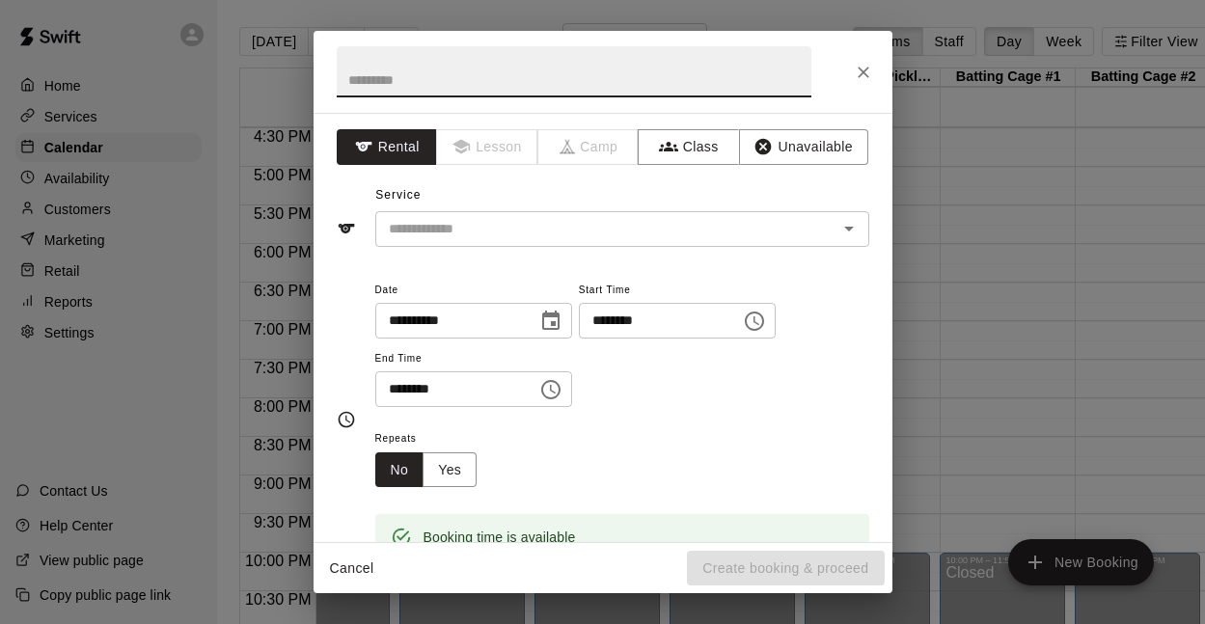
click at [437, 83] on input "text" at bounding box center [574, 71] width 475 height 51
click at [557, 90] on input "**********" at bounding box center [574, 71] width 475 height 51
type input "**********"
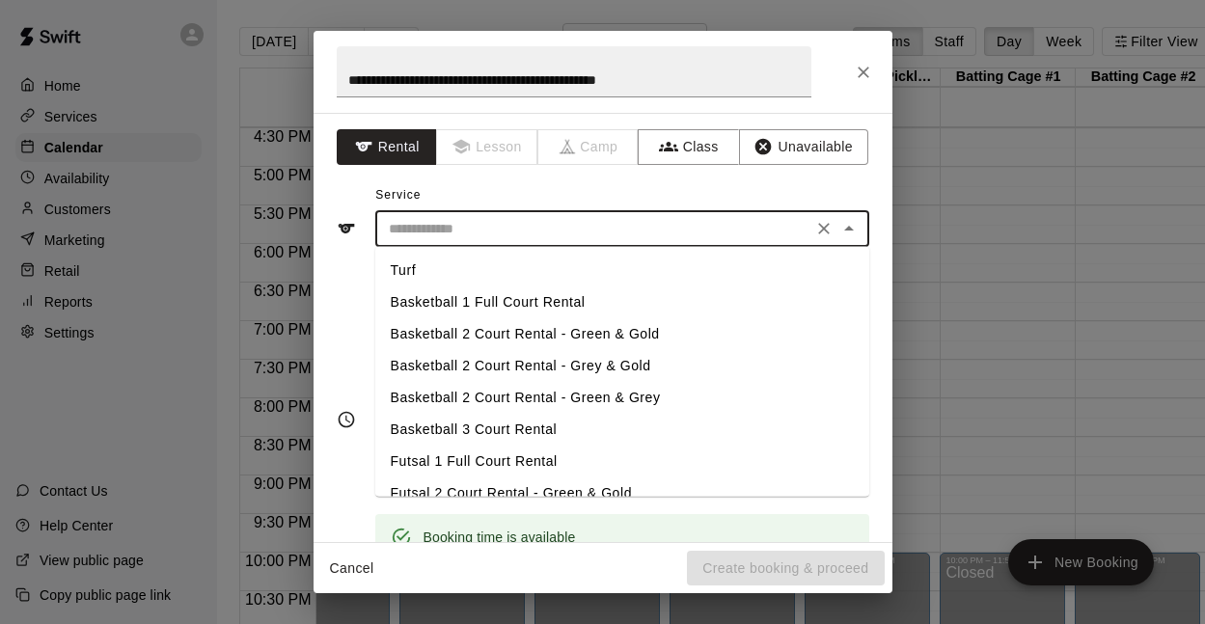
click at [512, 221] on input "text" at bounding box center [593, 229] width 425 height 24
click at [505, 292] on li "Basketball 1 Full Court Rental" at bounding box center [622, 302] width 494 height 32
type input "**********"
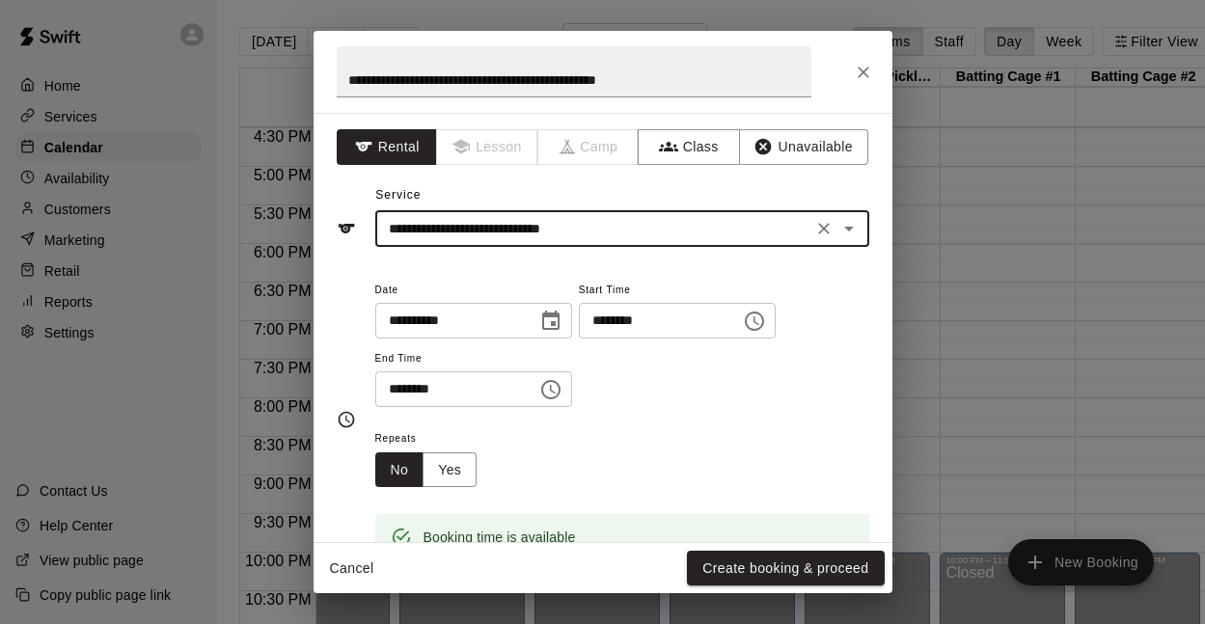
click at [394, 393] on input "********" at bounding box center [449, 389] width 149 height 36
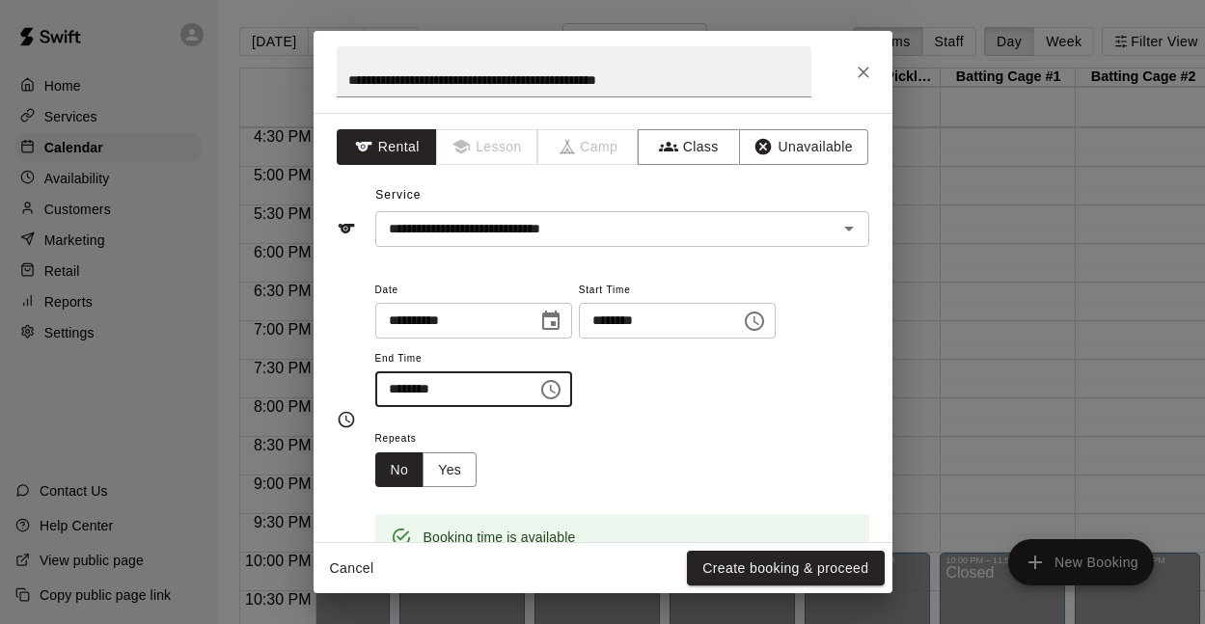
type input "********"
click at [419, 394] on input "********" at bounding box center [449, 389] width 149 height 36
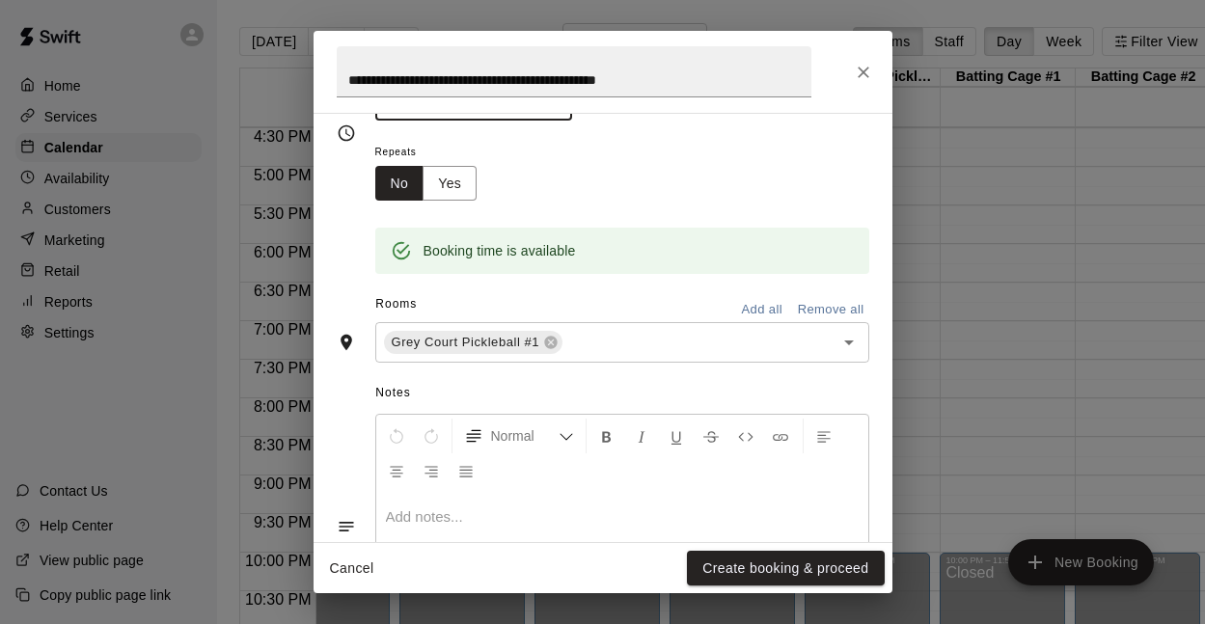
scroll to position [312, 0]
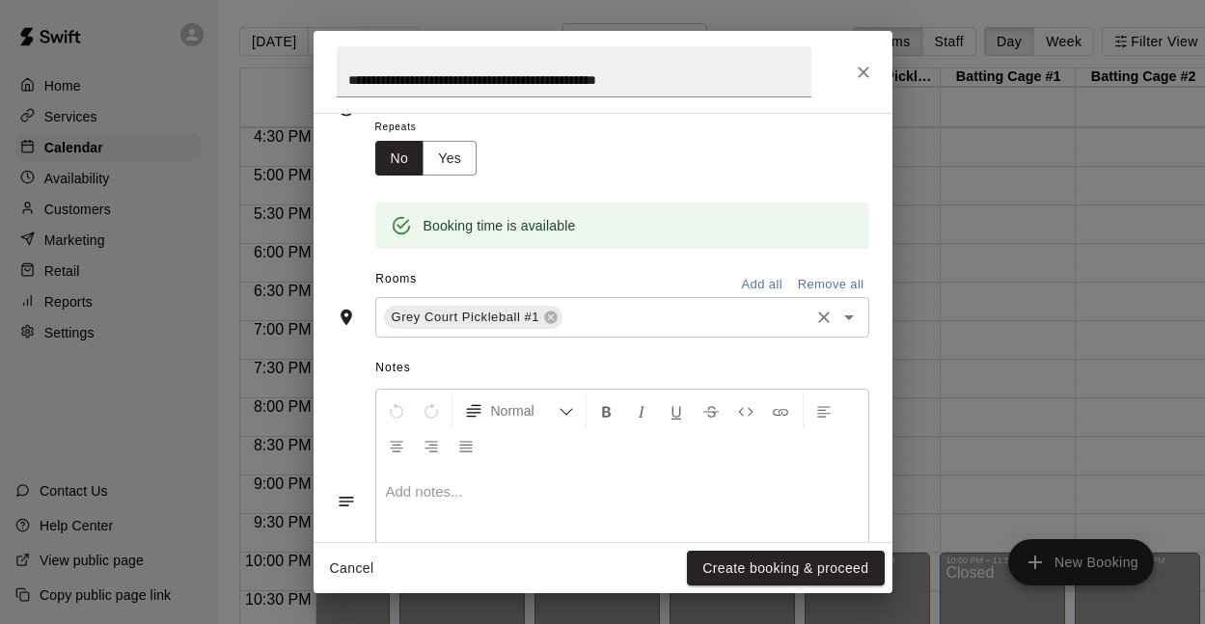
click at [852, 315] on icon "Open" at bounding box center [849, 317] width 10 height 5
type input "********"
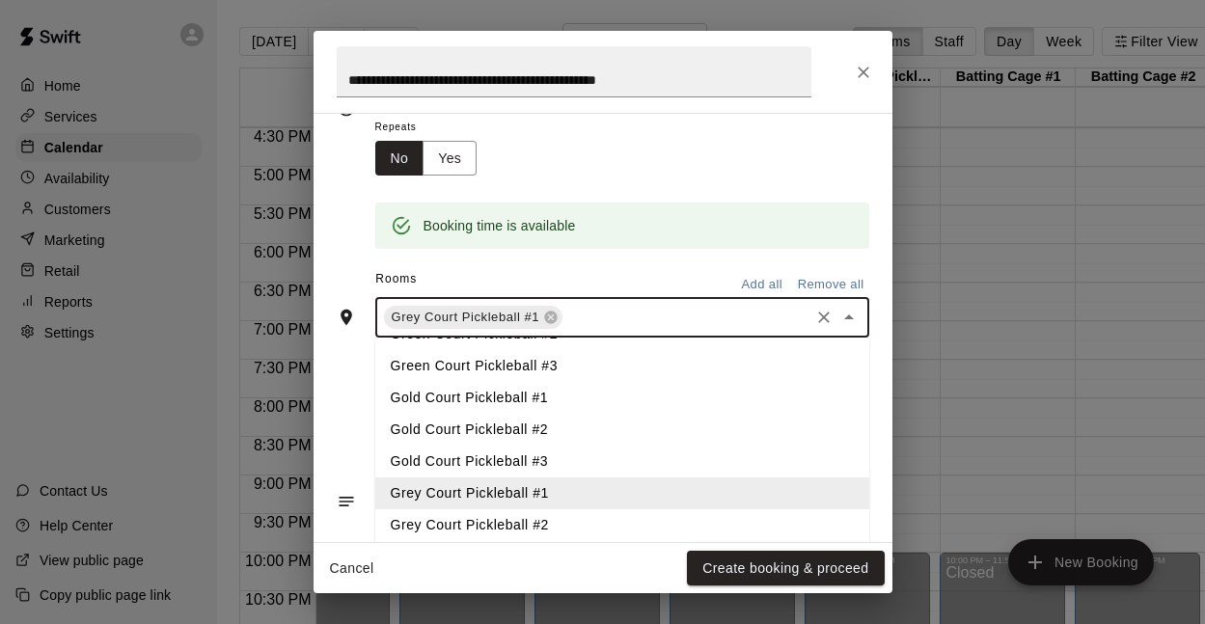
scroll to position [116, 0]
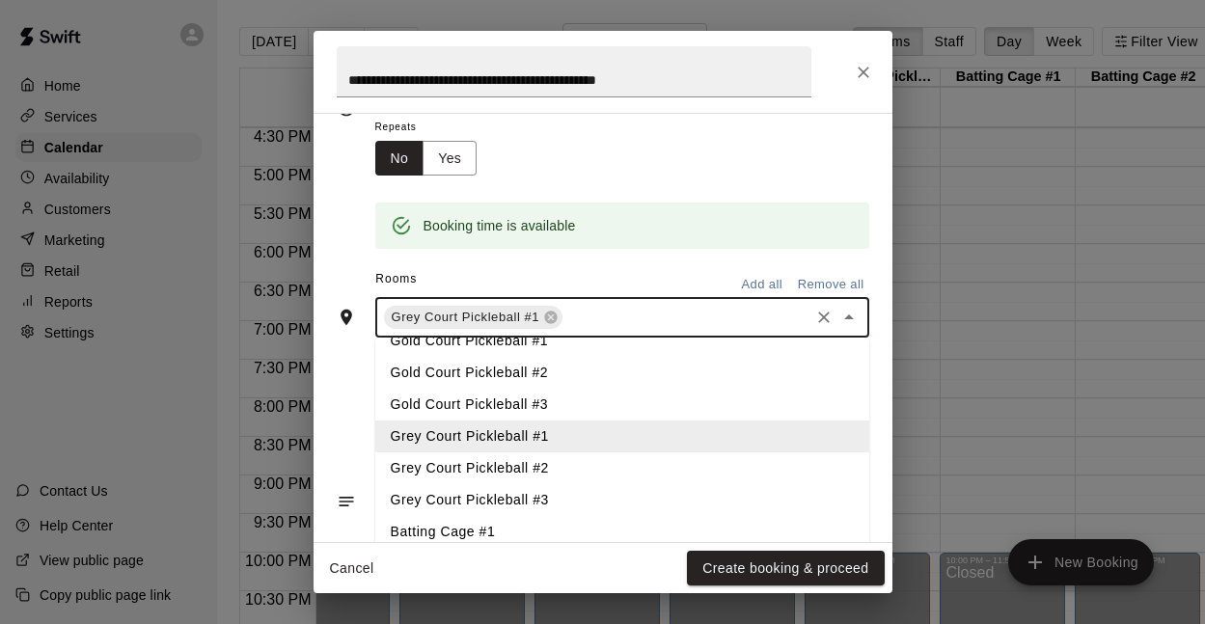
click at [563, 462] on li "Grey Court Pickleball #2" at bounding box center [622, 468] width 494 height 32
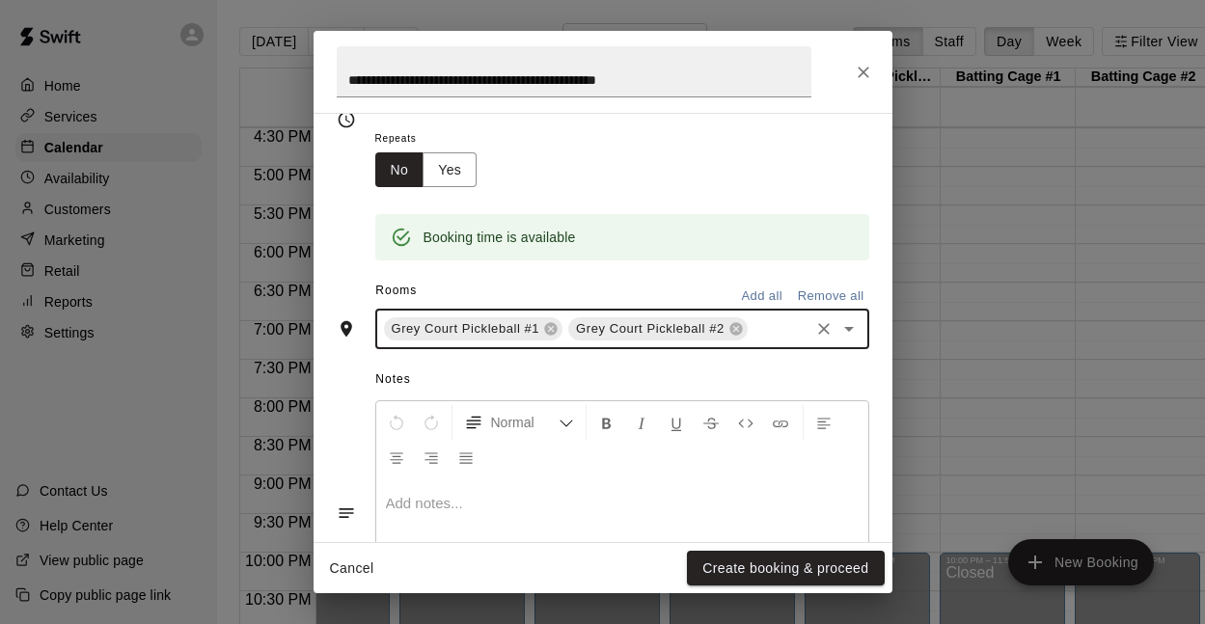
scroll to position [312, 0]
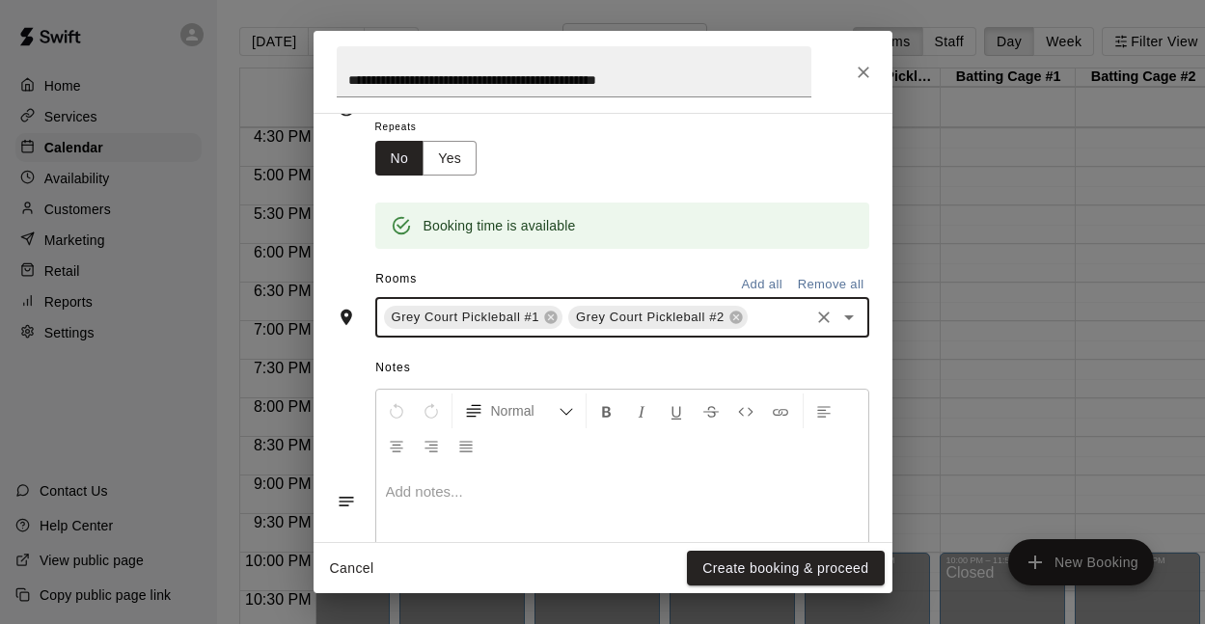
click at [858, 321] on icon "Open" at bounding box center [848, 317] width 23 height 23
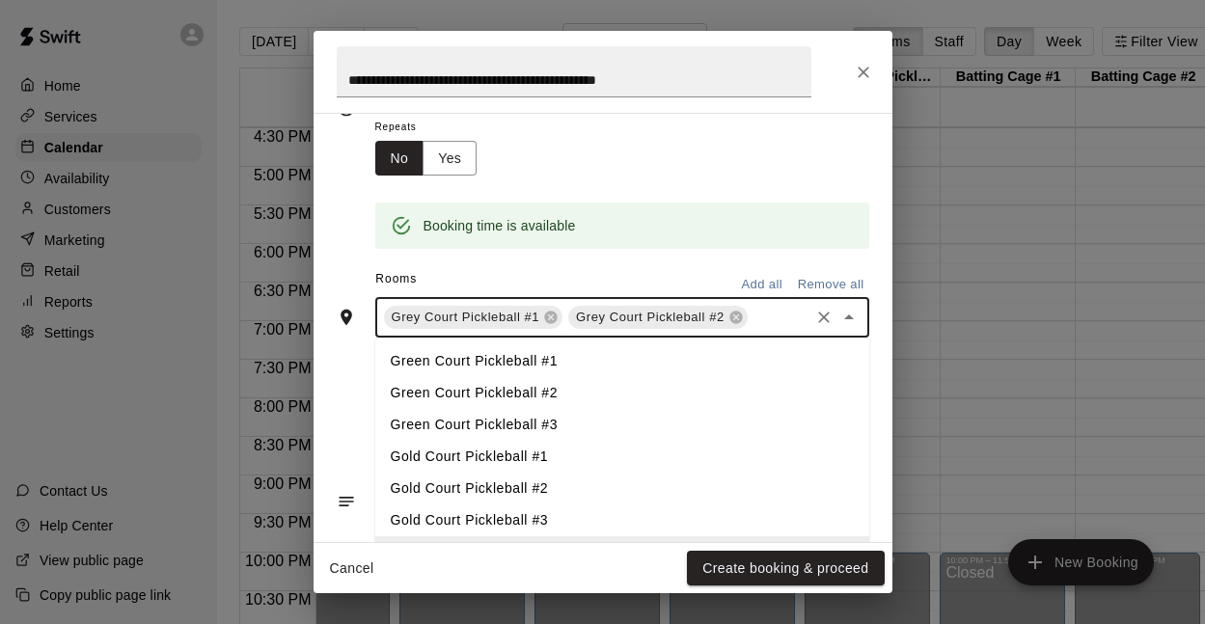
scroll to position [116, 0]
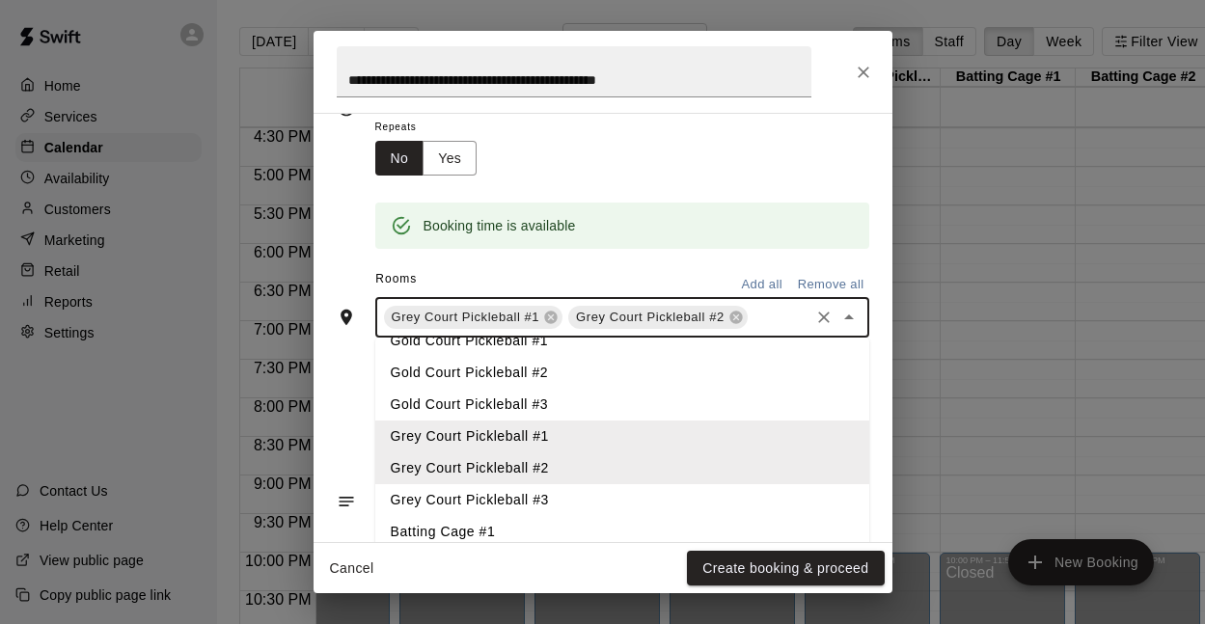
click at [584, 488] on li "Grey Court Pickleball #3" at bounding box center [622, 500] width 494 height 32
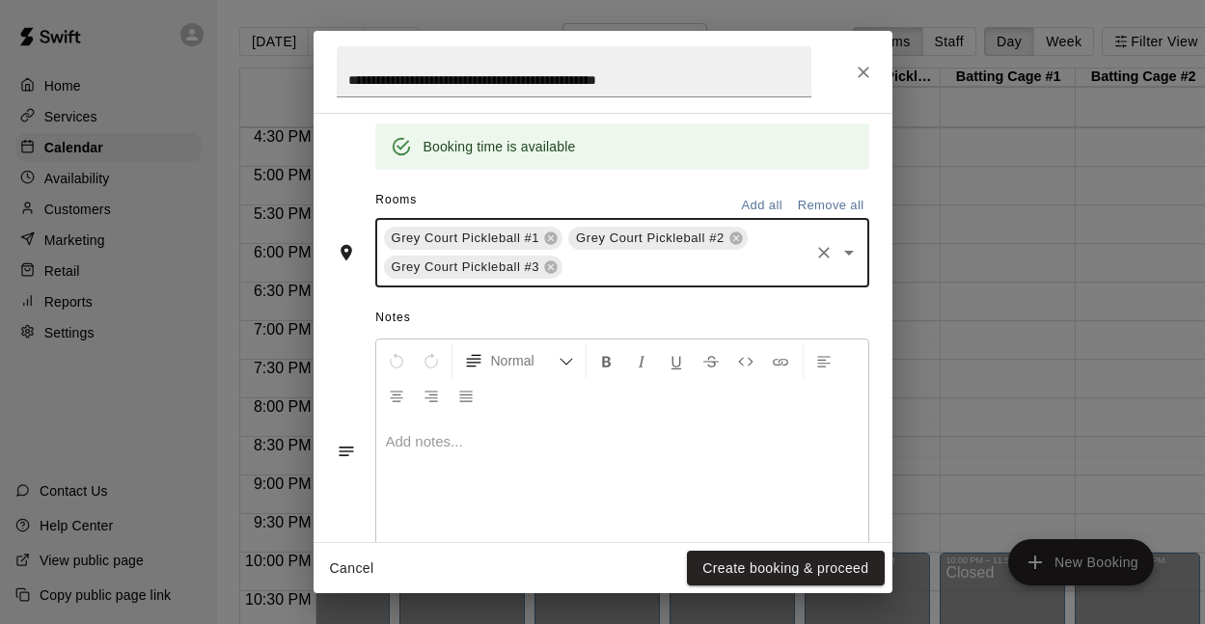
scroll to position [415, 0]
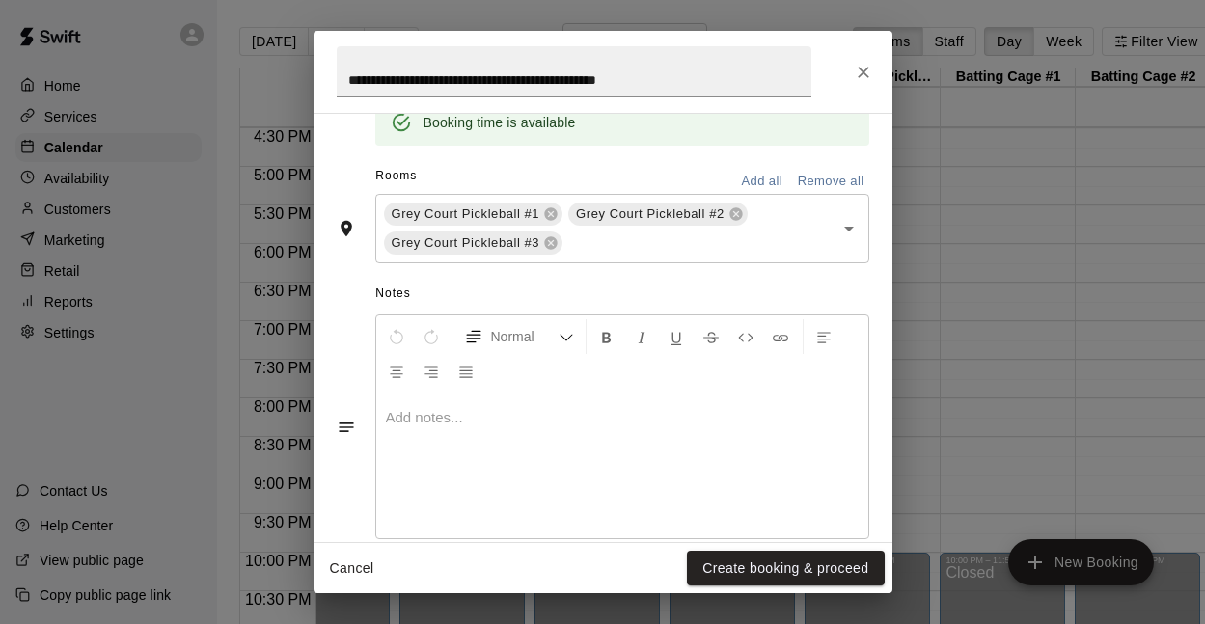
click at [494, 431] on div at bounding box center [622, 466] width 492 height 145
click at [731, 565] on button "Create booking & proceed" at bounding box center [785, 569] width 197 height 36
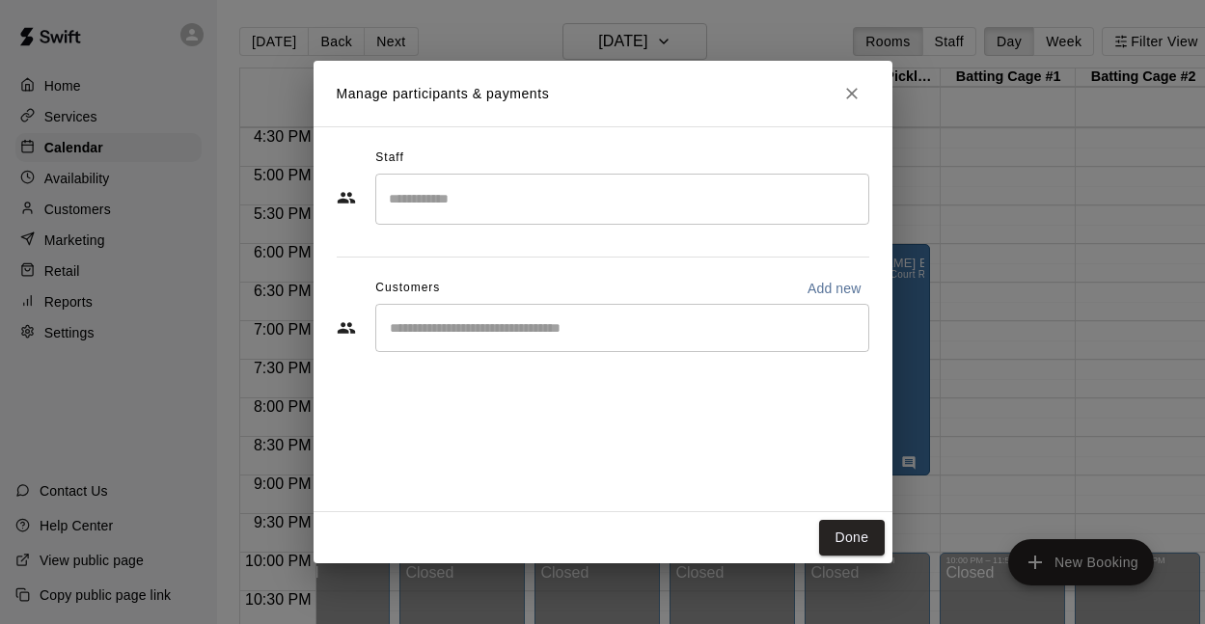
click at [449, 191] on input "Search staff" at bounding box center [622, 199] width 476 height 34
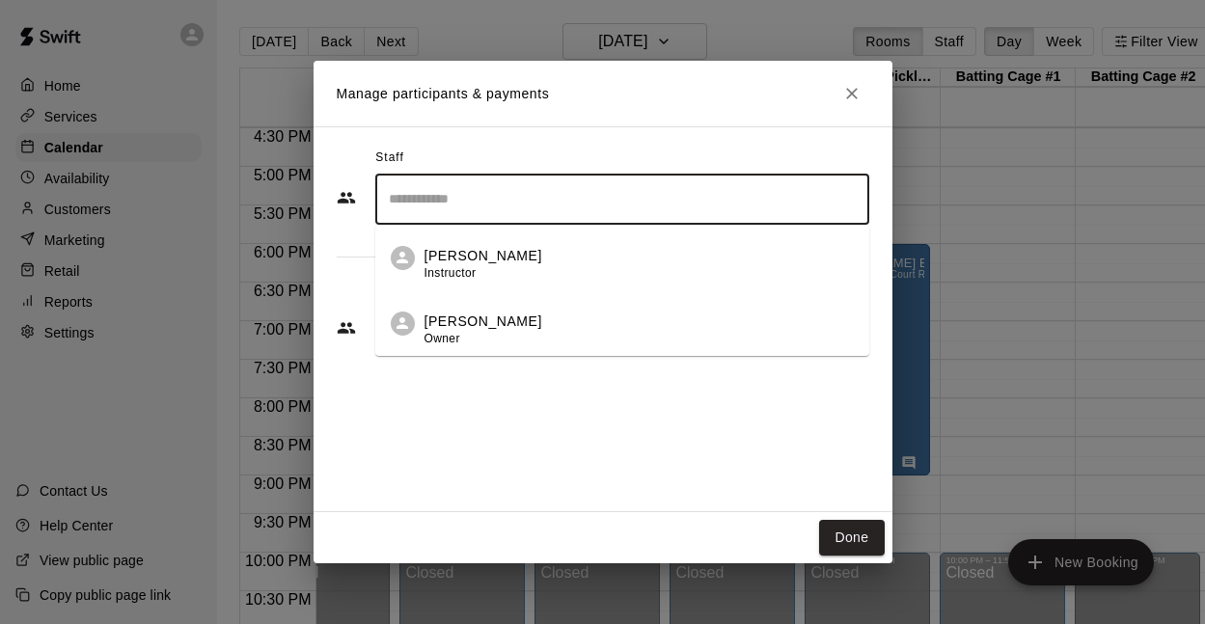
click at [444, 314] on p "Marko Thomas" at bounding box center [483, 322] width 118 height 20
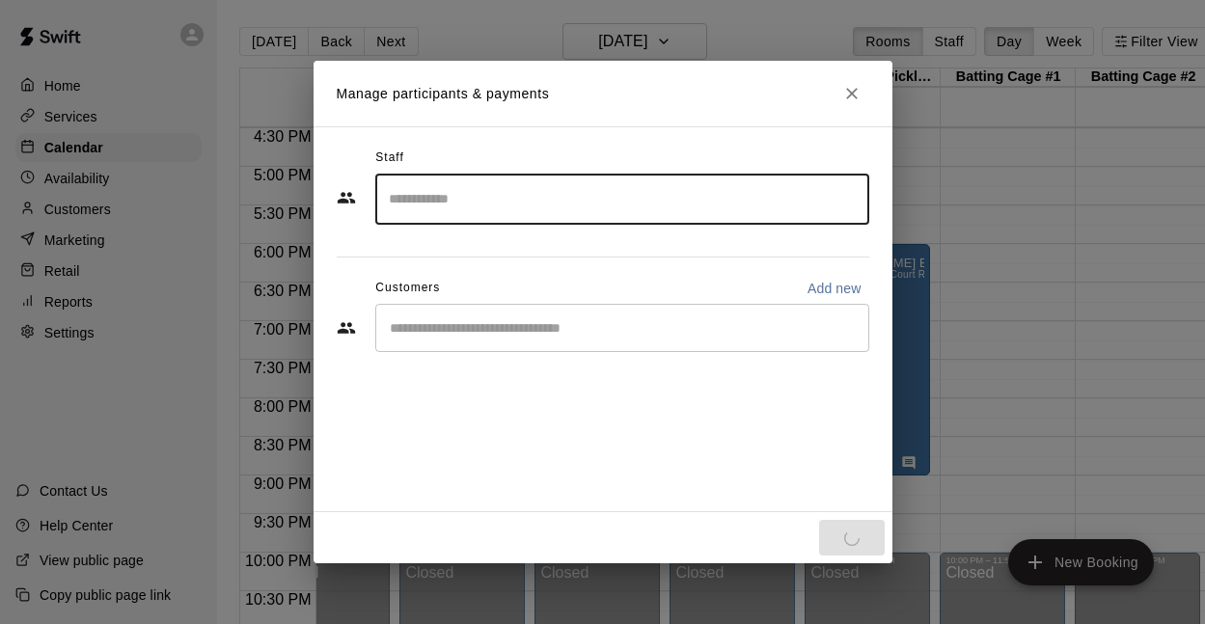
click at [446, 317] on div "​" at bounding box center [622, 328] width 494 height 48
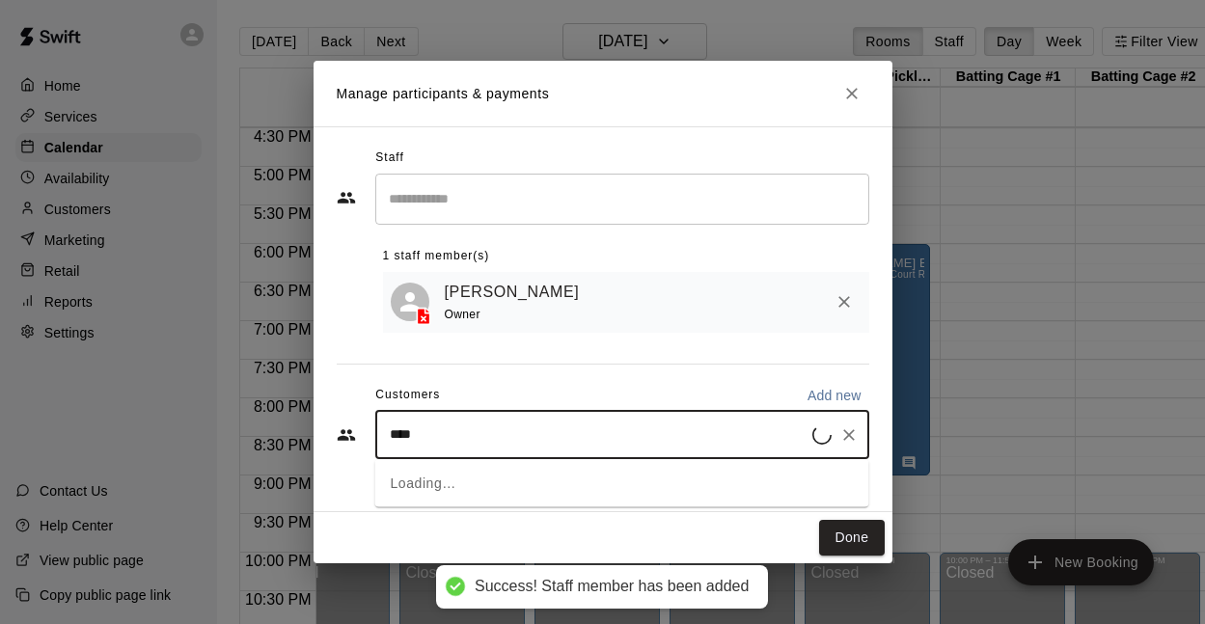
type input "*****"
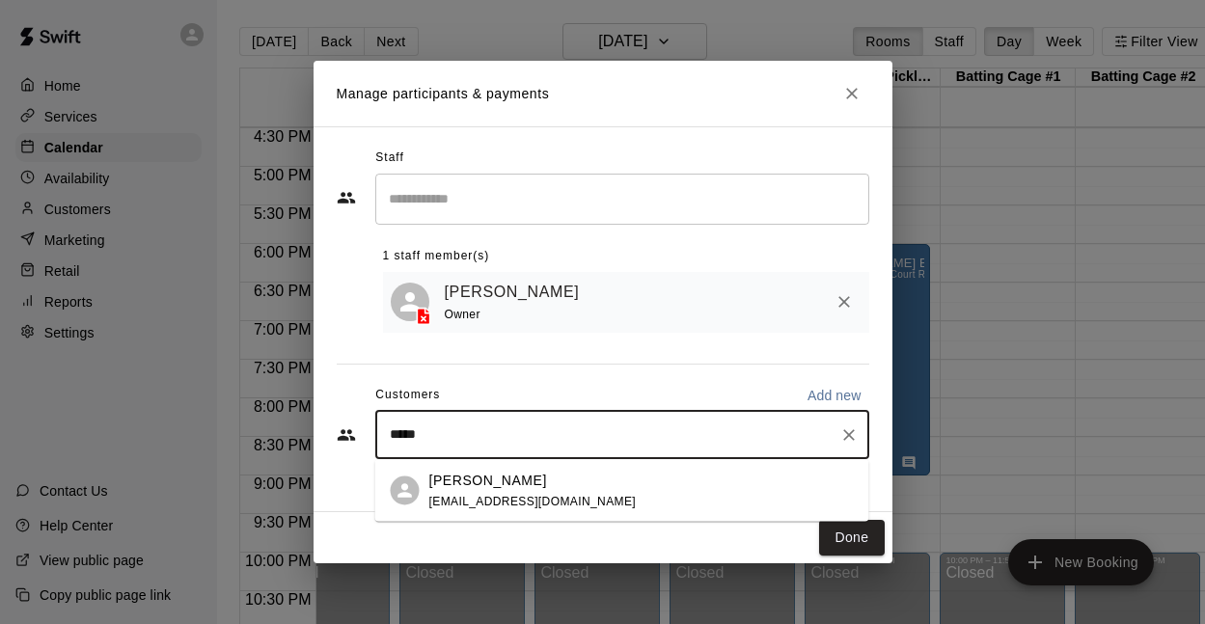
click at [490, 486] on p "Stephanie Lubin-Rocca" at bounding box center [488, 480] width 118 height 20
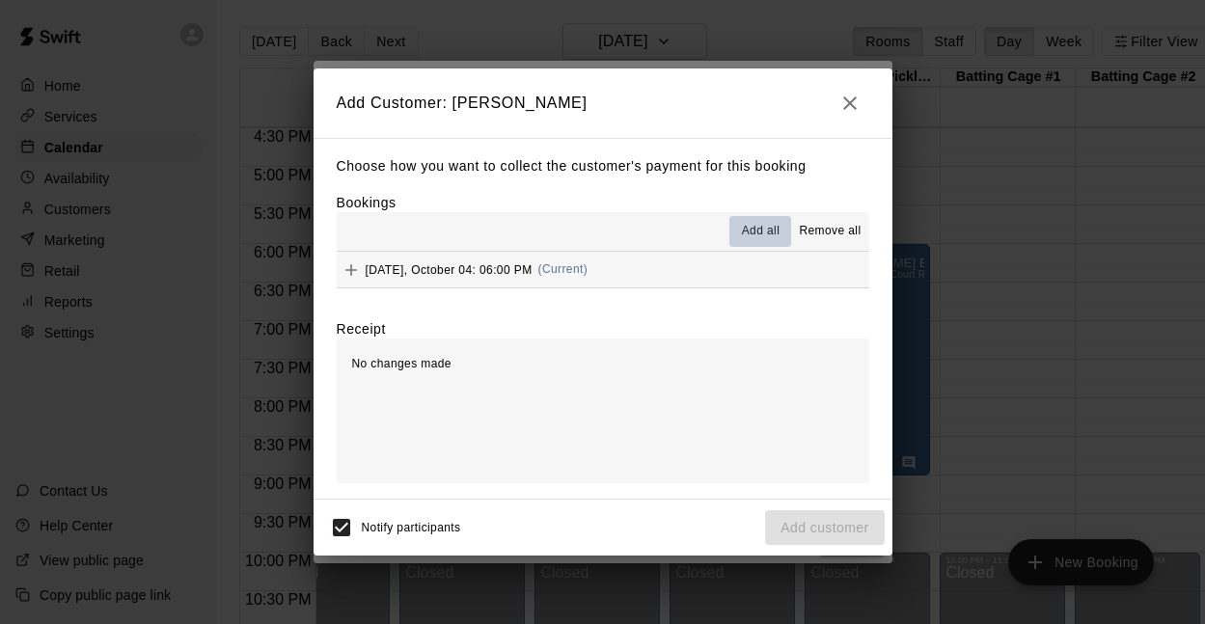
click at [757, 231] on span "Add all" at bounding box center [761, 231] width 39 height 19
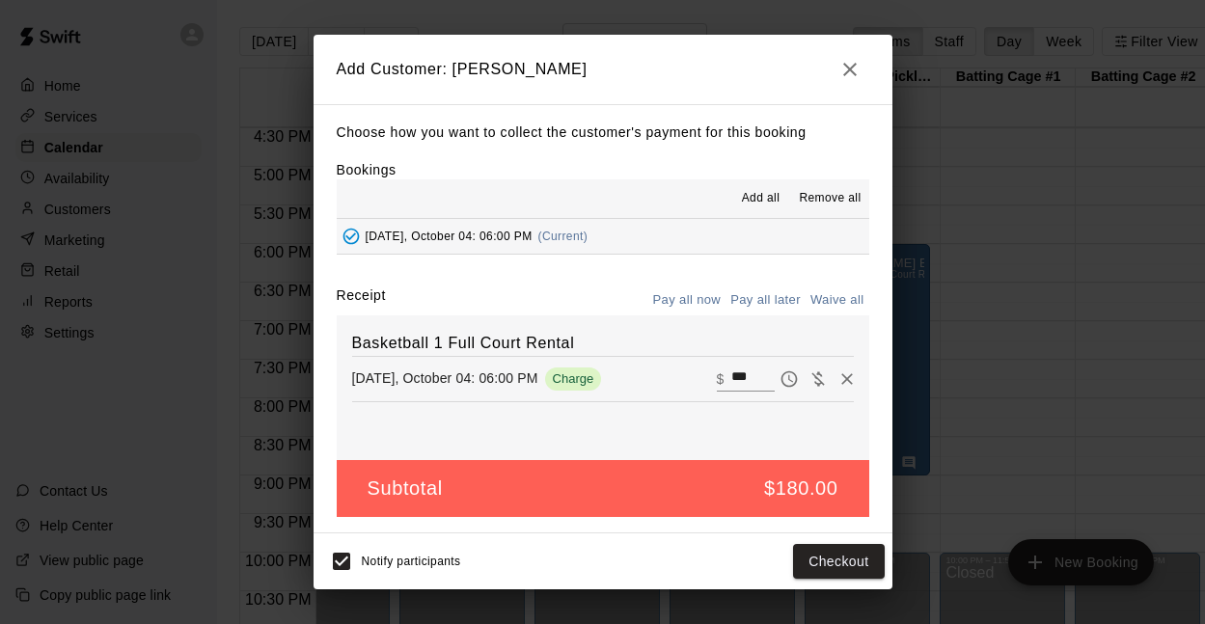
click at [758, 375] on input "***" at bounding box center [752, 379] width 42 height 25
type input "*"
type input "***"
click at [764, 301] on button "Pay all later" at bounding box center [765, 300] width 80 height 30
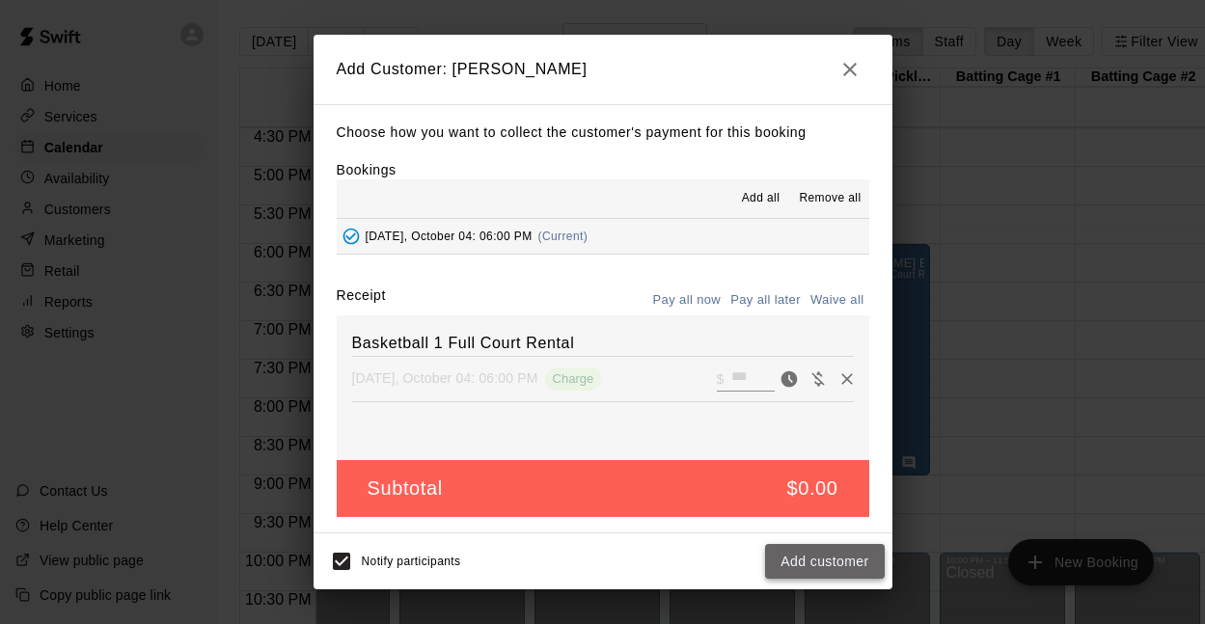
click at [779, 554] on button "Add customer" at bounding box center [824, 562] width 119 height 36
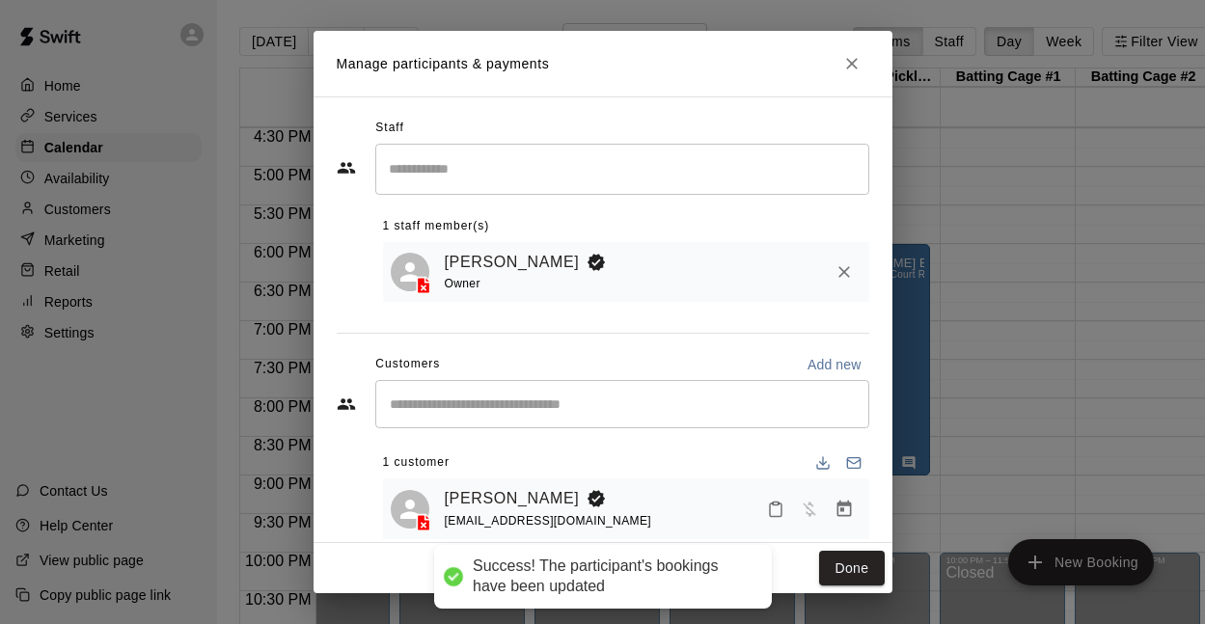
click at [858, 562] on button "Done" at bounding box center [851, 569] width 65 height 36
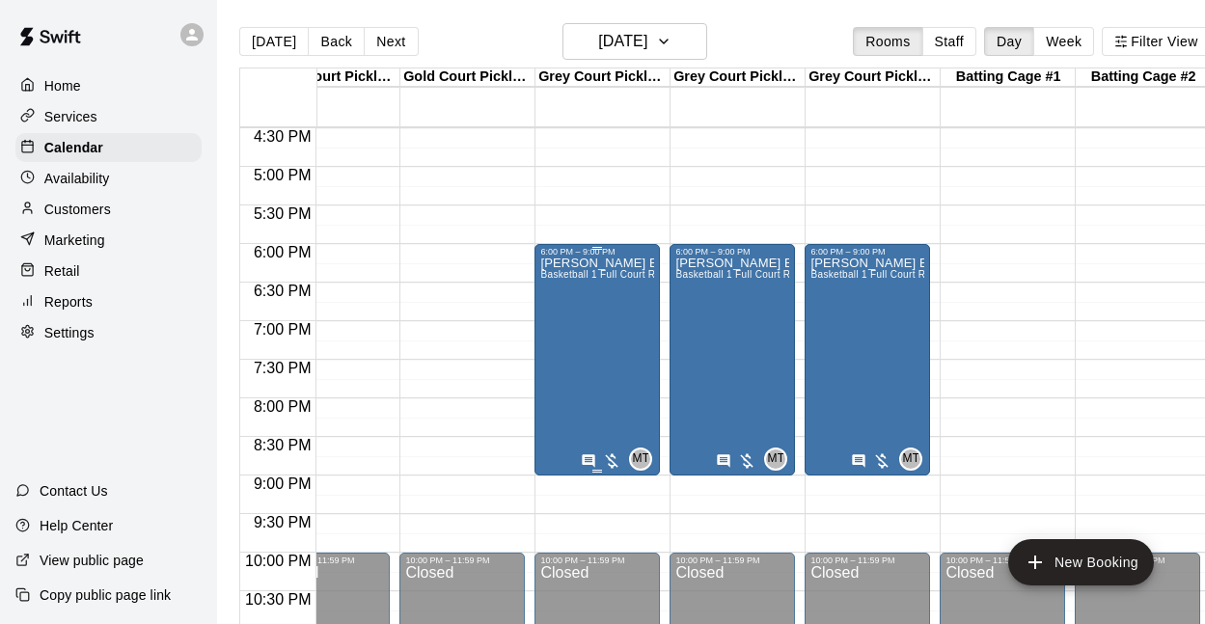
click at [637, 394] on div "Lubin-Rocca Birthday Party - Basketball Court - 16+ Basketball 1 Full Court Ren…" at bounding box center [597, 569] width 114 height 624
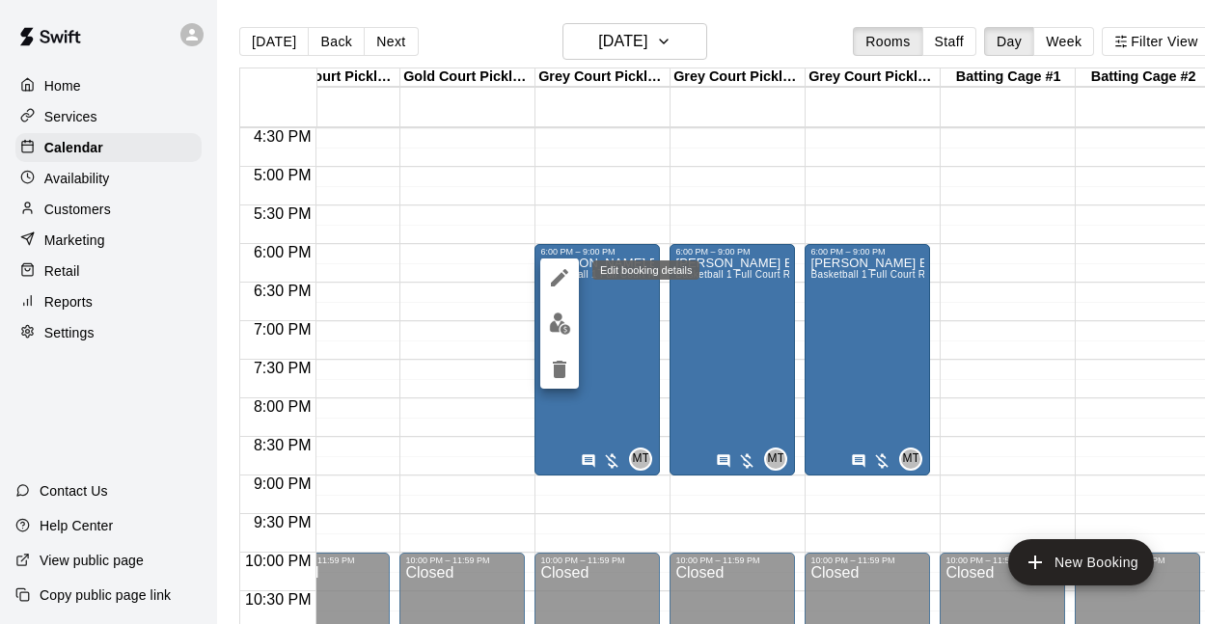
click at [559, 276] on icon "edit" at bounding box center [559, 277] width 17 height 17
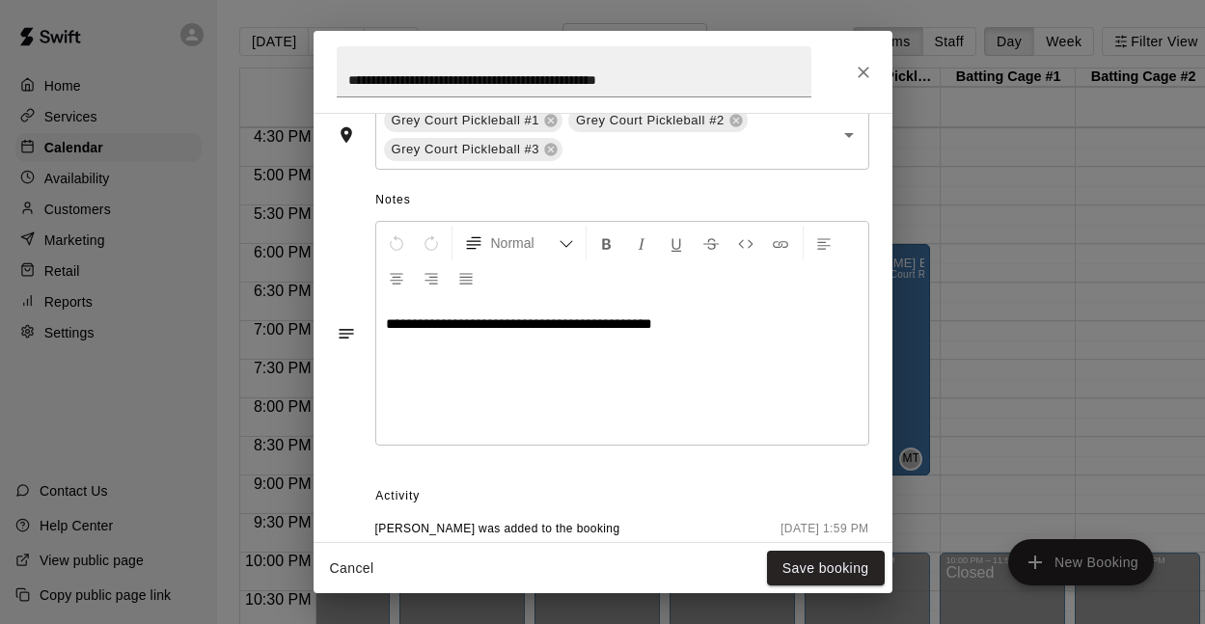
scroll to position [579, 0]
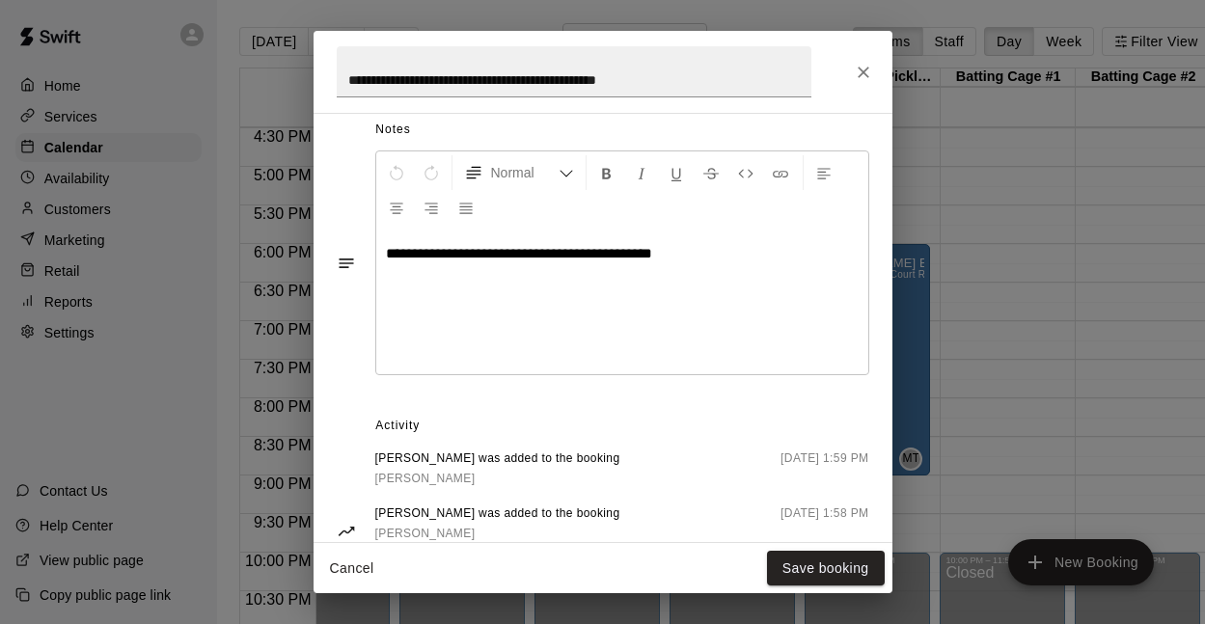
click at [542, 299] on div "**********" at bounding box center [622, 302] width 492 height 145
click at [802, 548] on div "Cancel Save booking" at bounding box center [602, 568] width 579 height 51
click at [803, 563] on button "Save booking" at bounding box center [826, 569] width 118 height 36
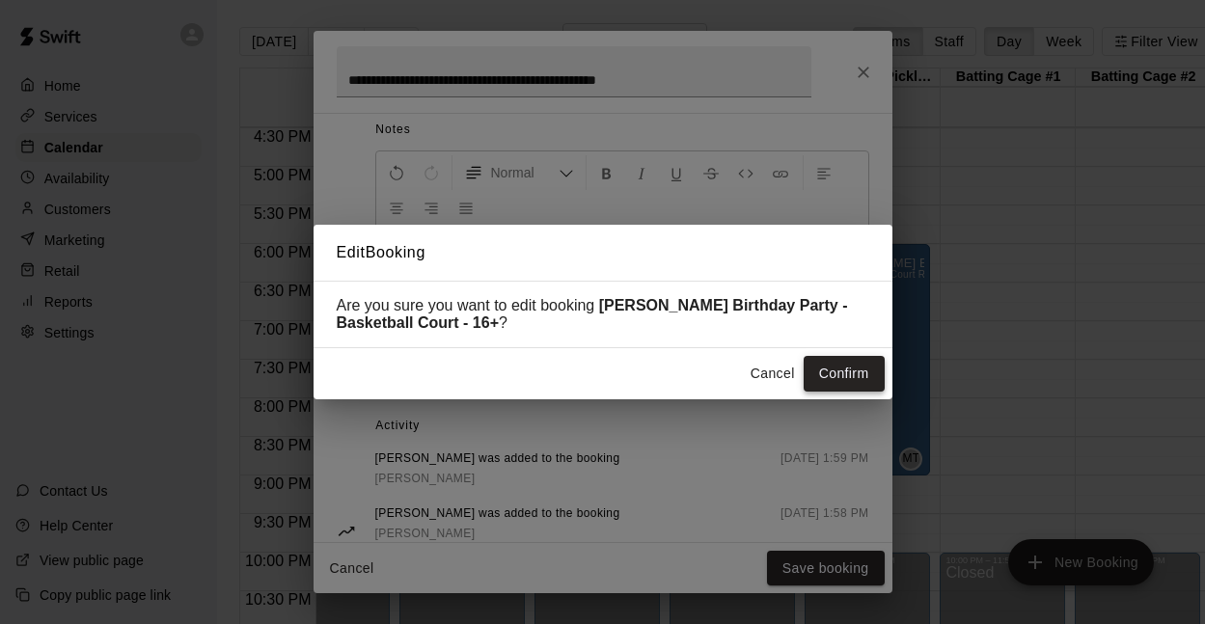
click at [837, 374] on button "Confirm" at bounding box center [843, 374] width 81 height 36
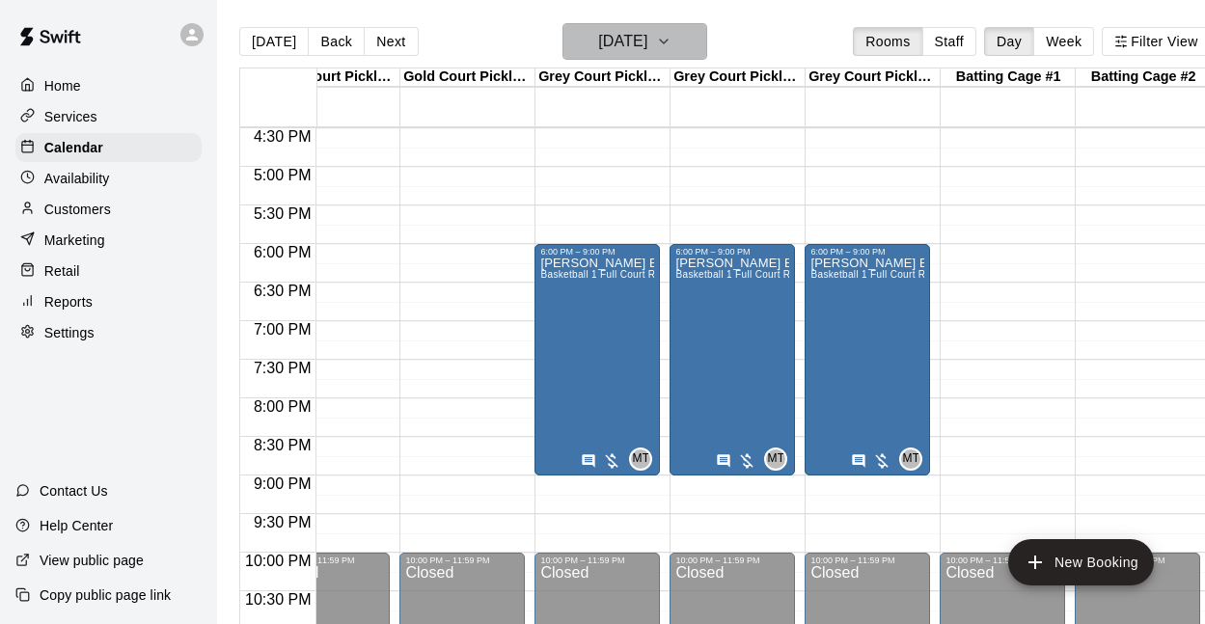
click at [700, 55] on button "Saturday Oct 04" at bounding box center [634, 41] width 145 height 37
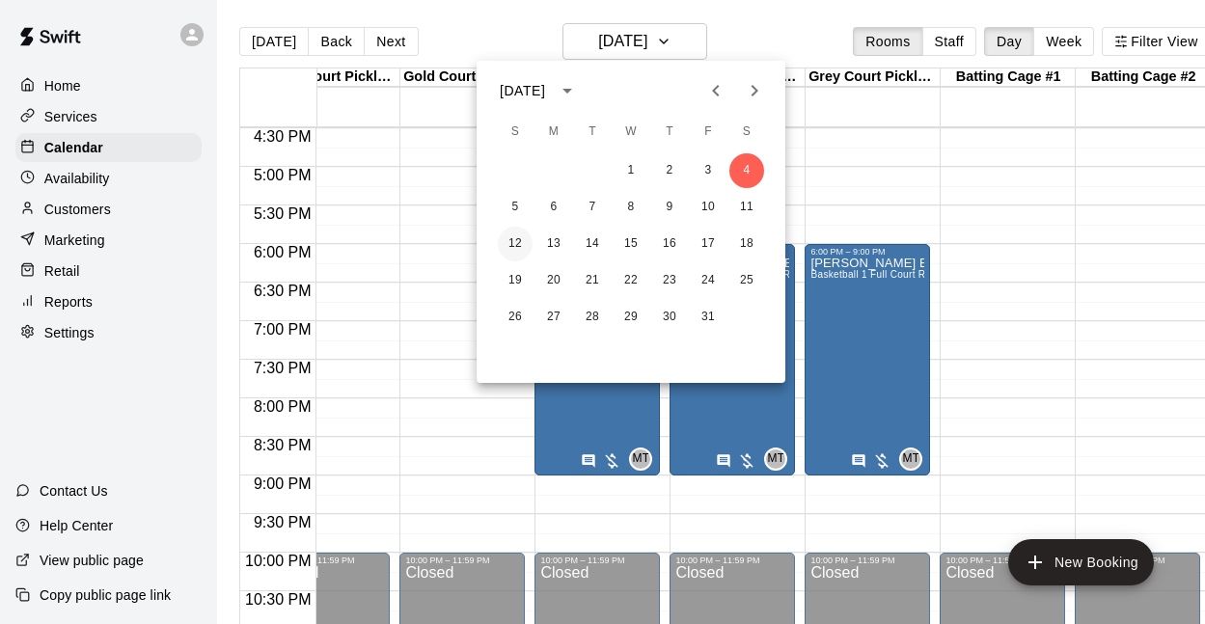
click at [514, 243] on button "12" at bounding box center [515, 244] width 35 height 35
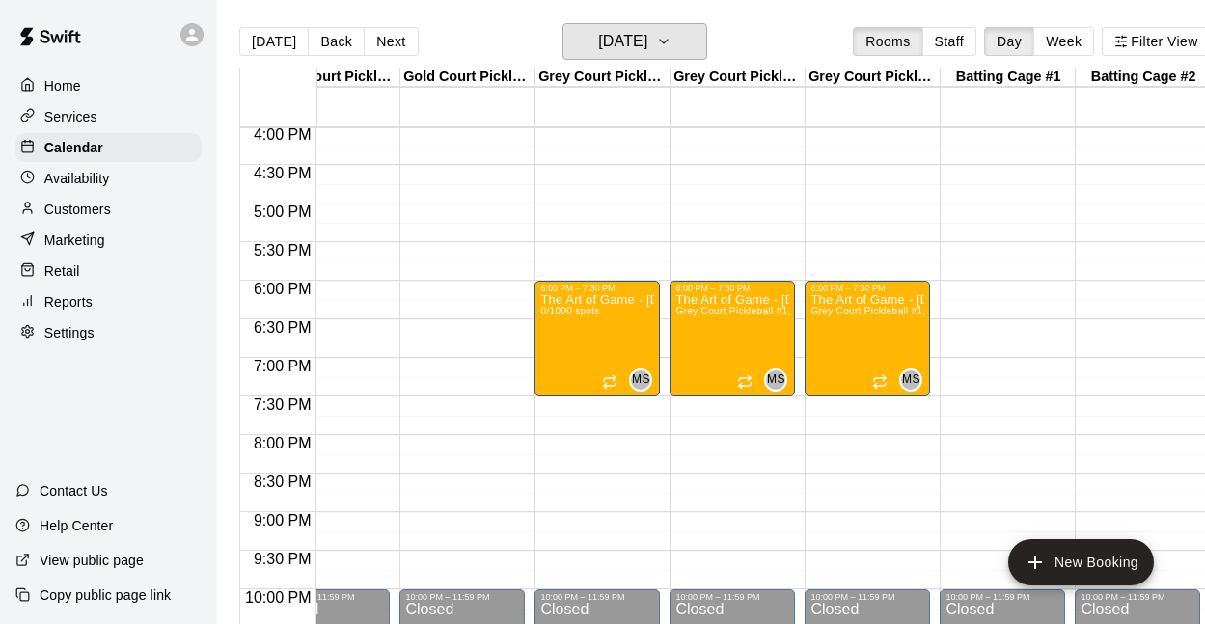
scroll to position [1154, 592]
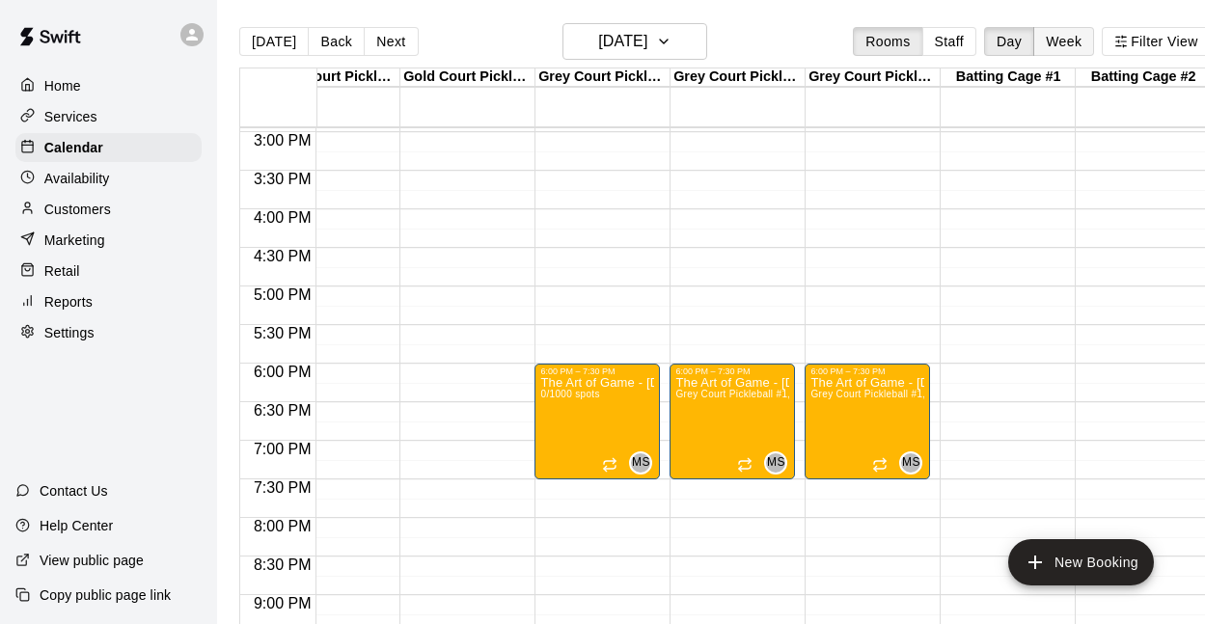
click at [1072, 40] on button "Week" at bounding box center [1063, 41] width 61 height 29
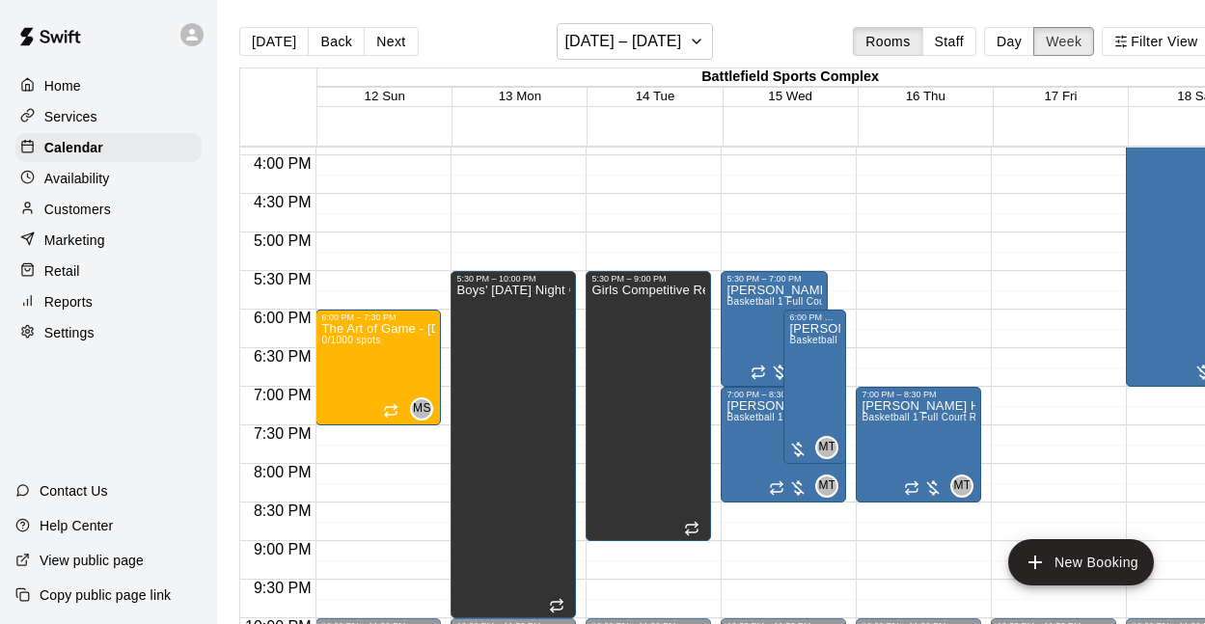
scroll to position [1231, 0]
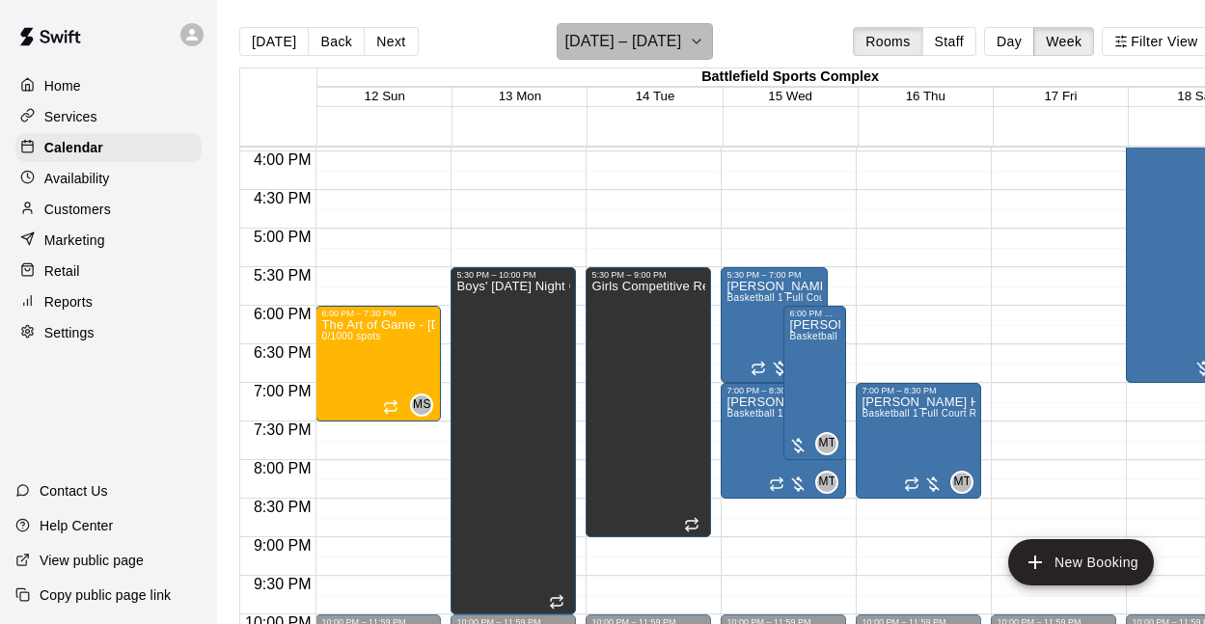
click at [694, 49] on icon "button" at bounding box center [696, 41] width 15 height 23
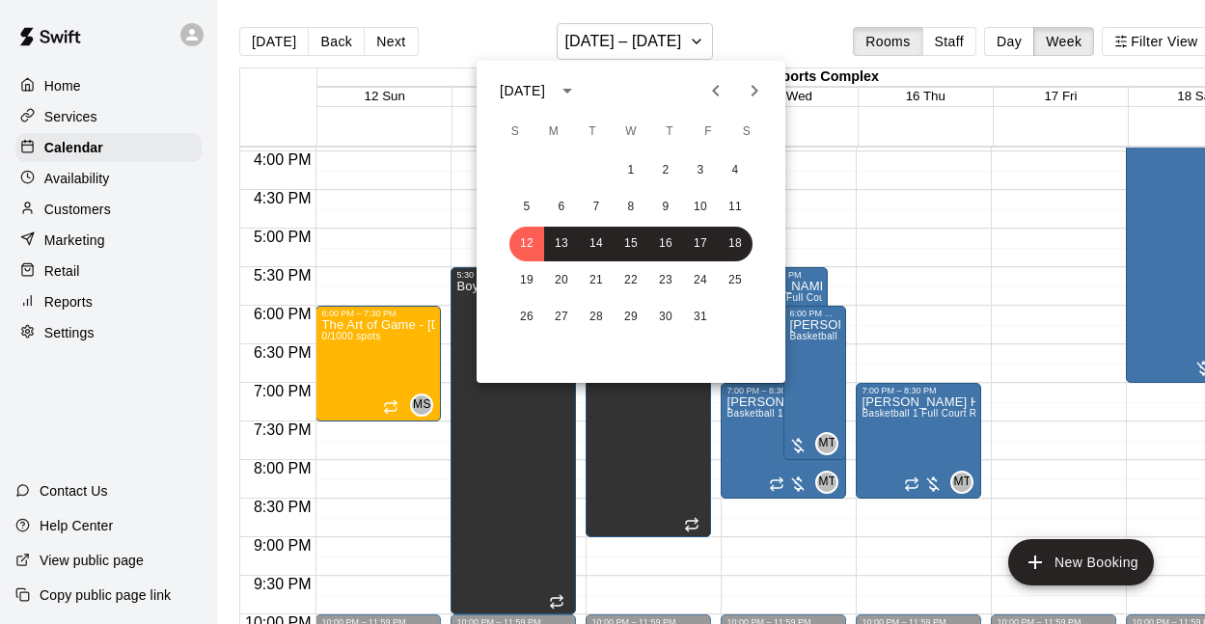
click at [703, 88] on button "Previous month" at bounding box center [715, 90] width 39 height 39
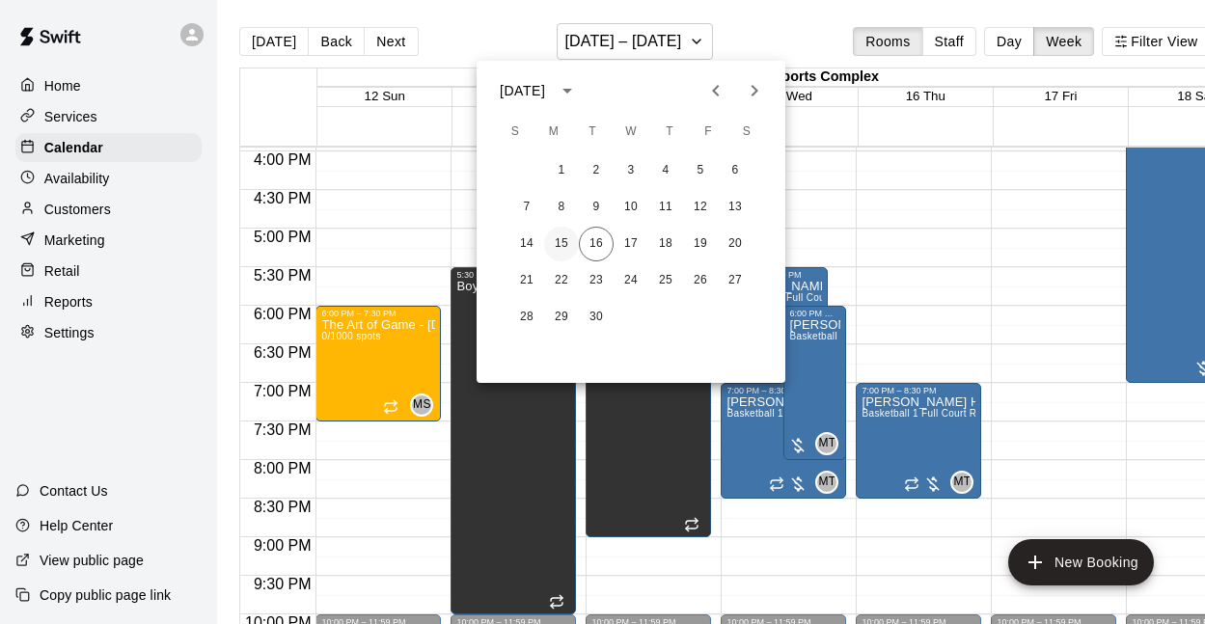
click at [552, 246] on button "15" at bounding box center [561, 244] width 35 height 35
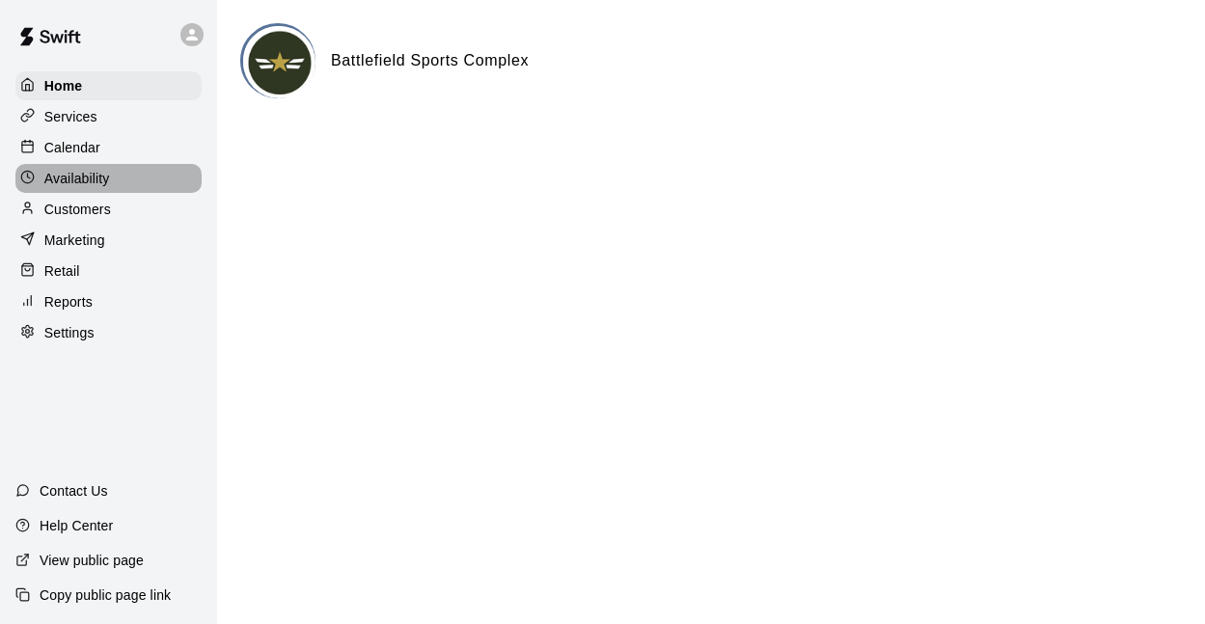
click at [79, 164] on div "Availability" at bounding box center [108, 178] width 186 height 29
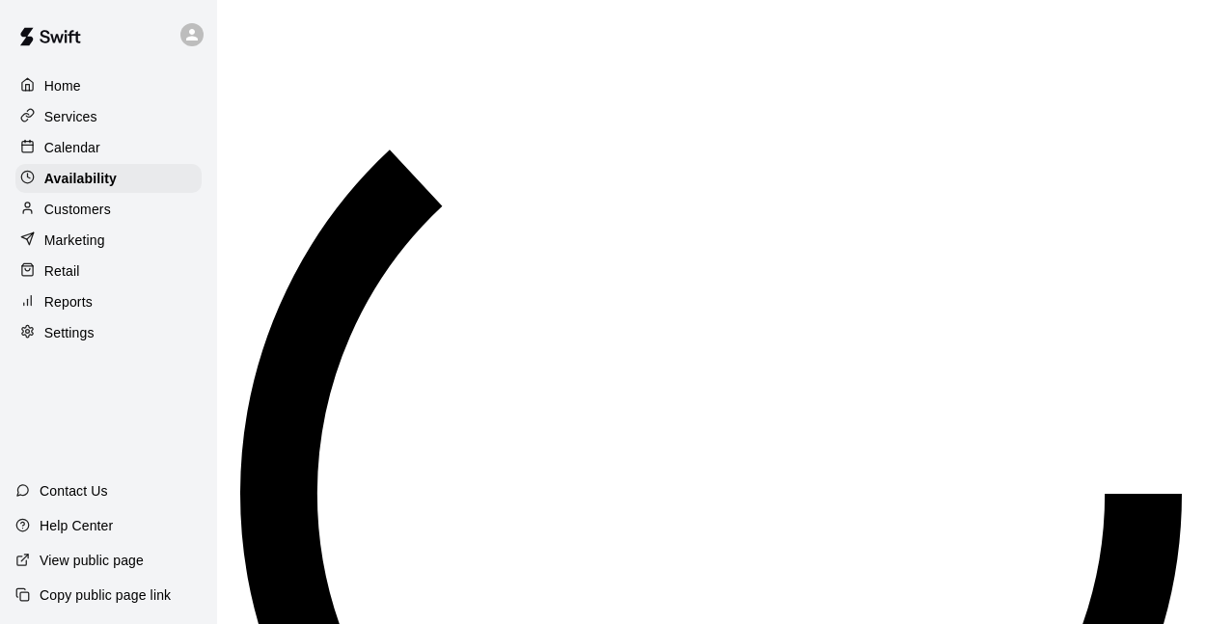
scroll to position [1089, 0]
click at [75, 147] on p "Calendar" at bounding box center [72, 147] width 56 height 19
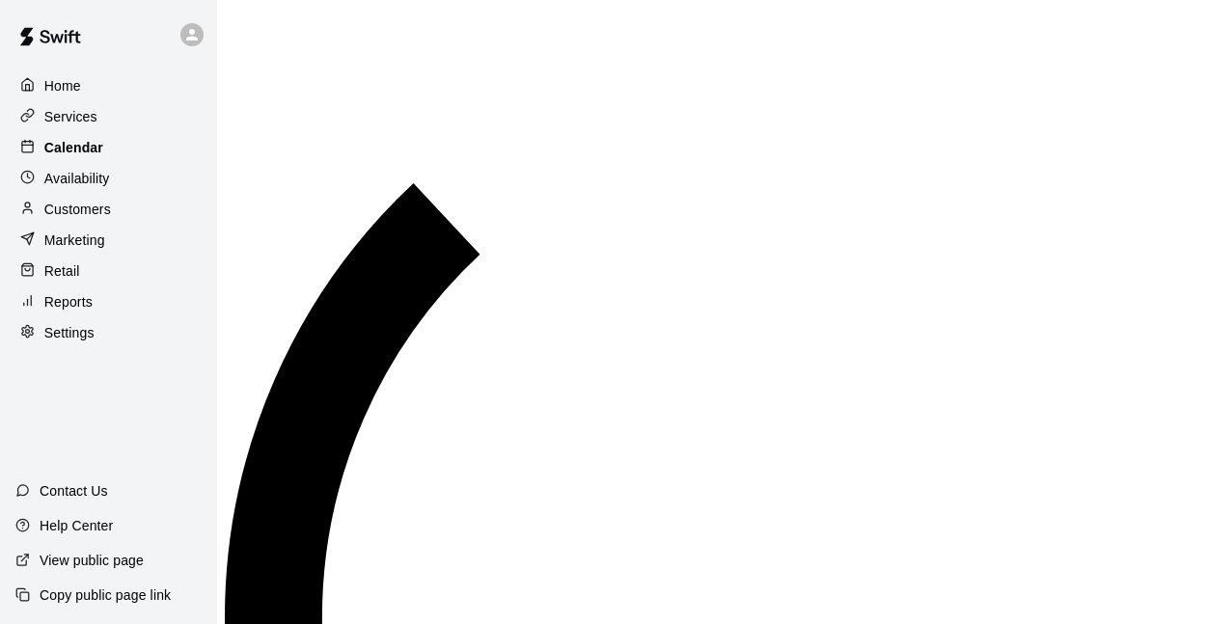
scroll to position [1089, 0]
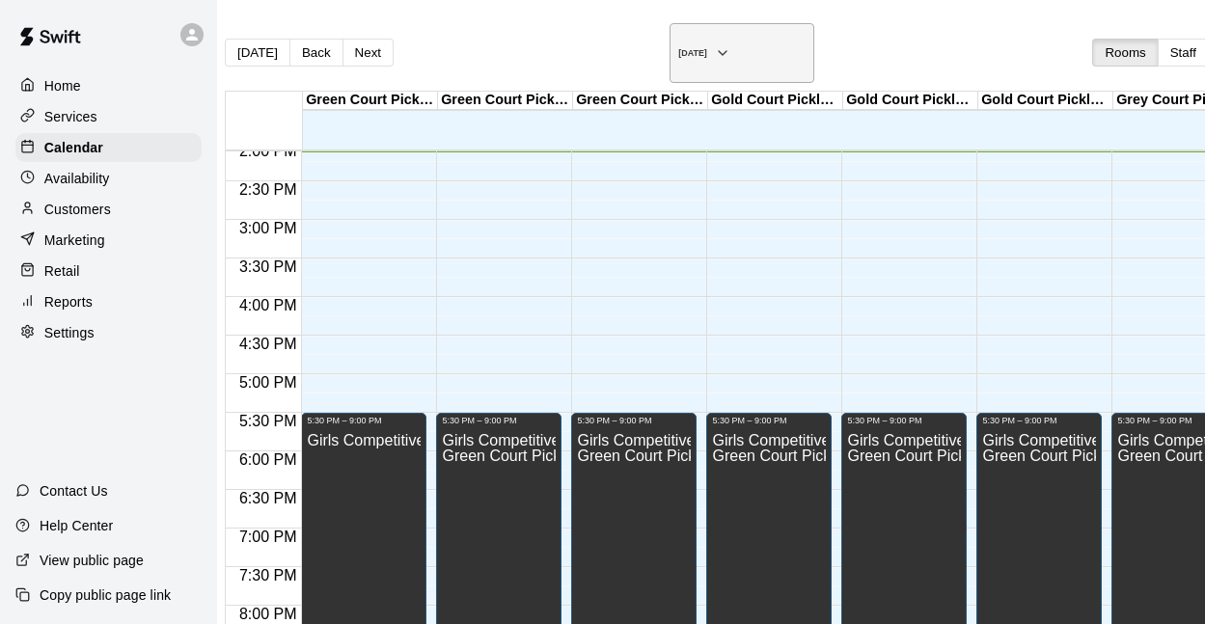
click at [701, 53] on button "[DATE]" at bounding box center [741, 53] width 145 height 60
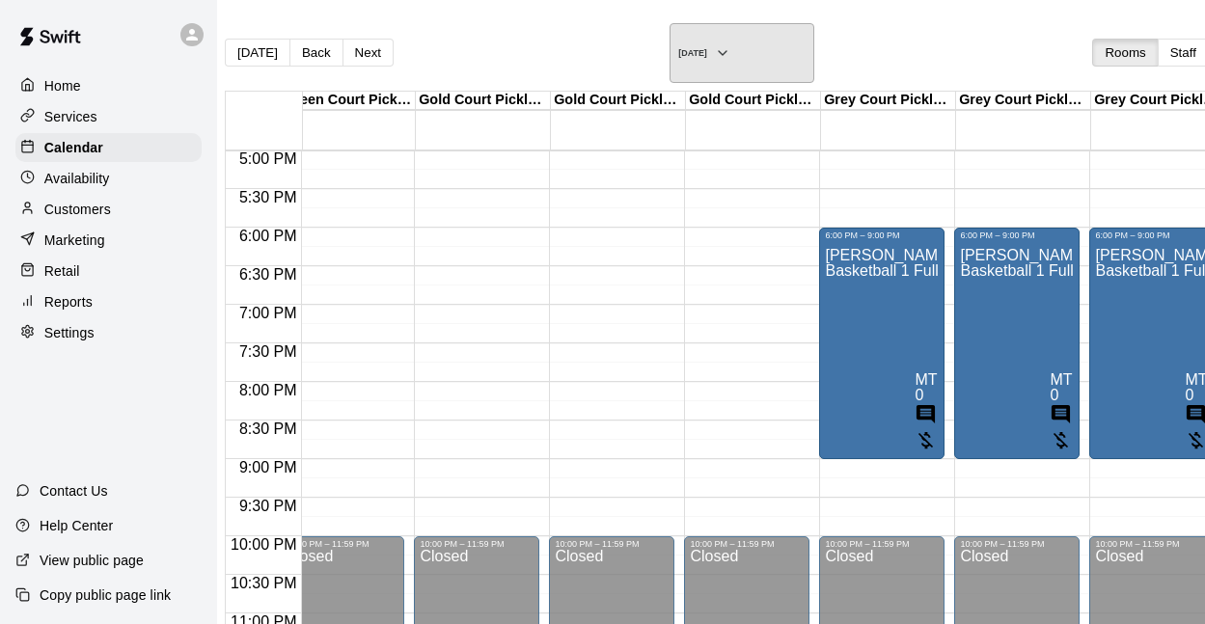
scroll to position [0, 0]
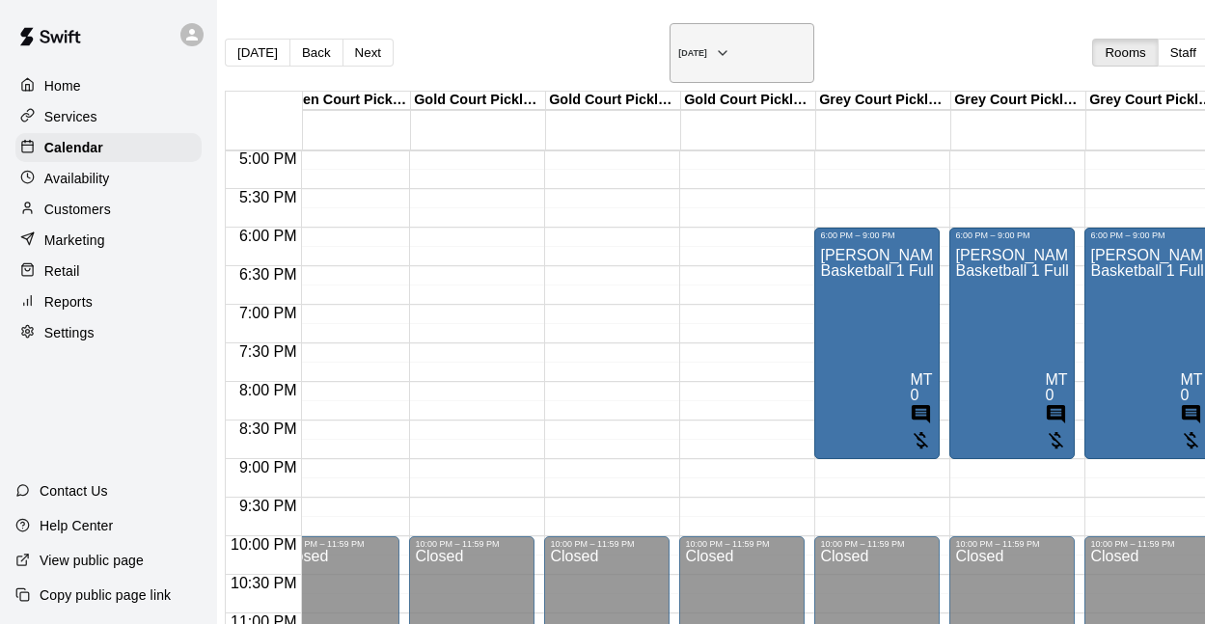
click at [678, 52] on h6 "Saturday Oct 04" at bounding box center [692, 53] width 29 height 10
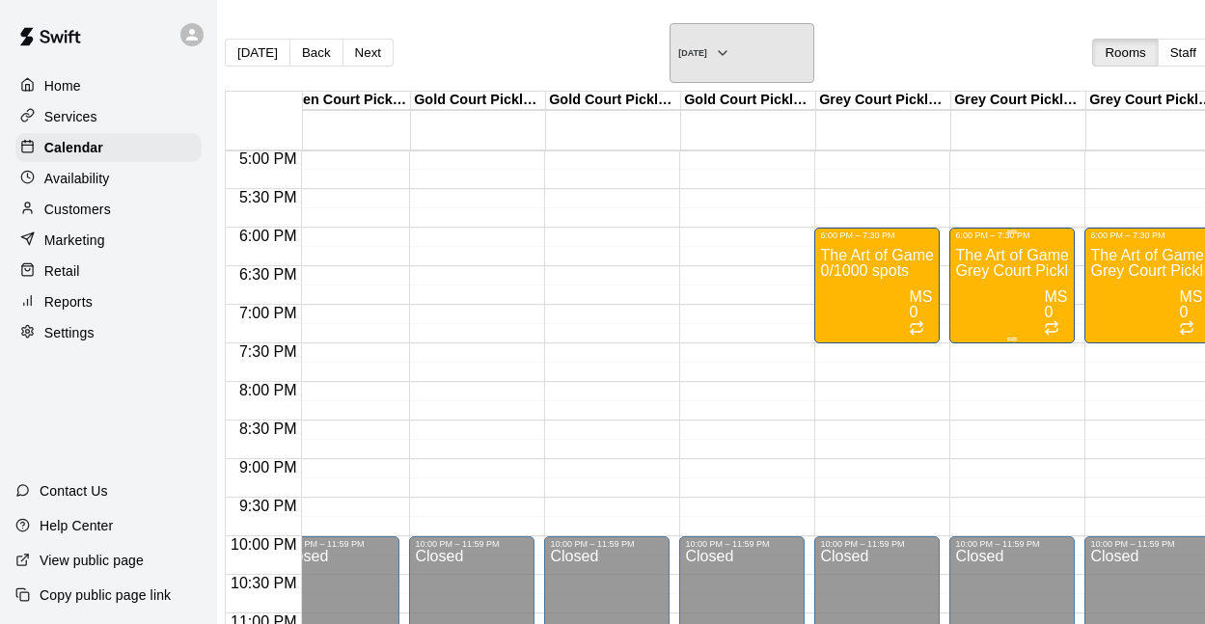
scroll to position [1317, 297]
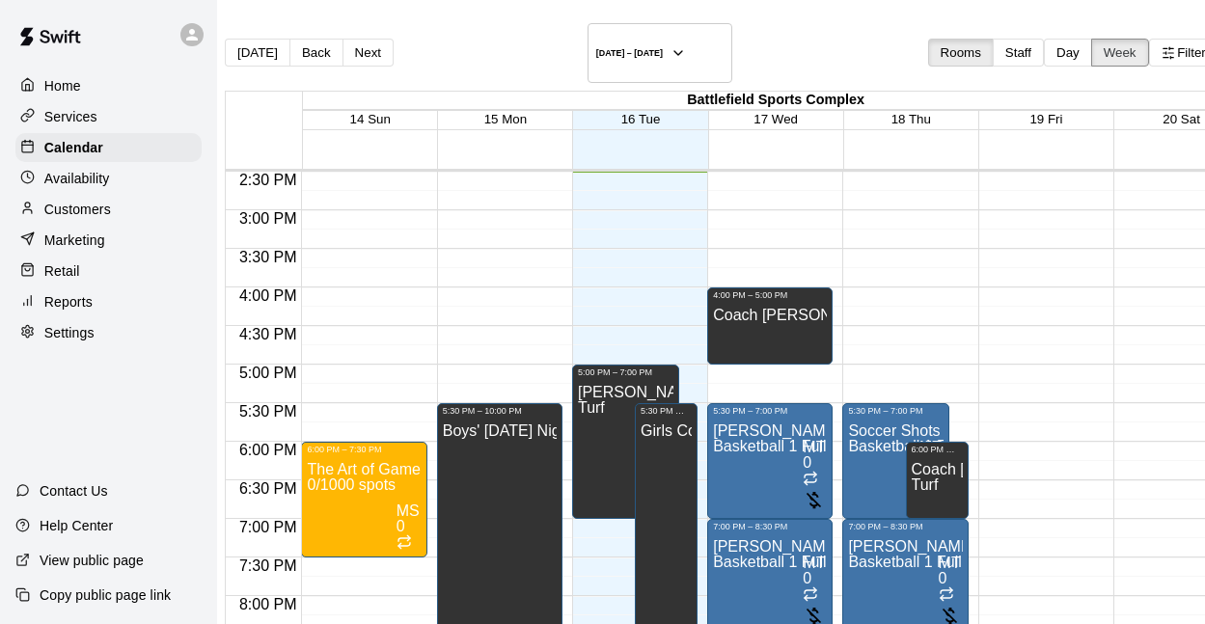
scroll to position [31, 0]
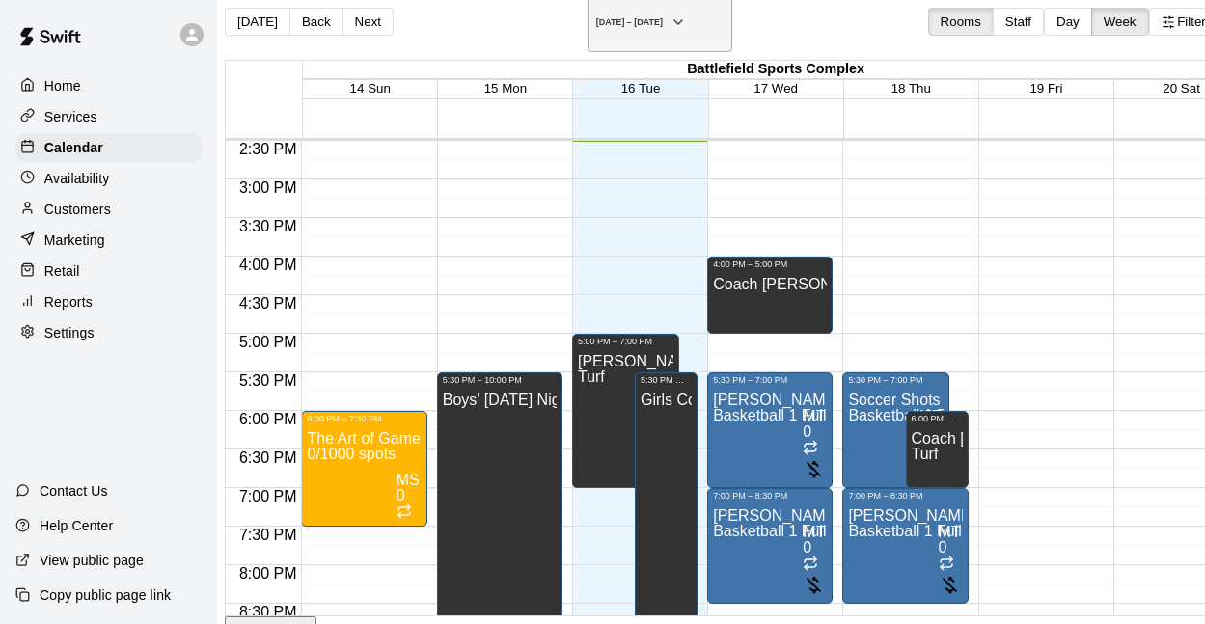
click at [709, 17] on button "September 14 – 20" at bounding box center [659, 22] width 145 height 60
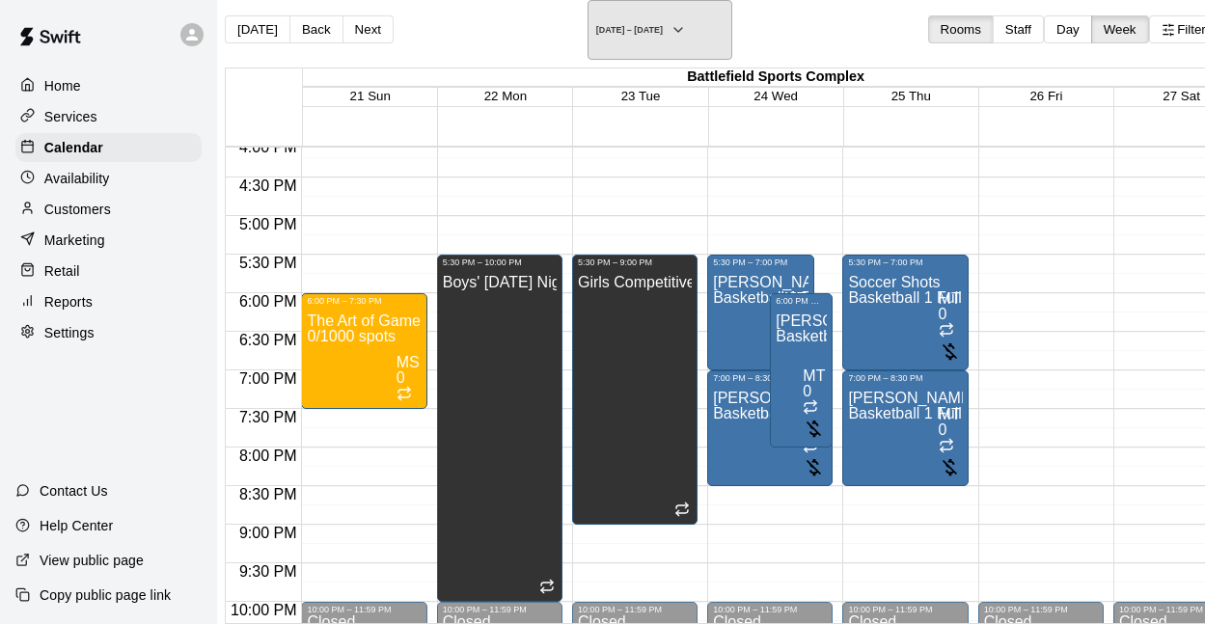
scroll to position [1254, 0]
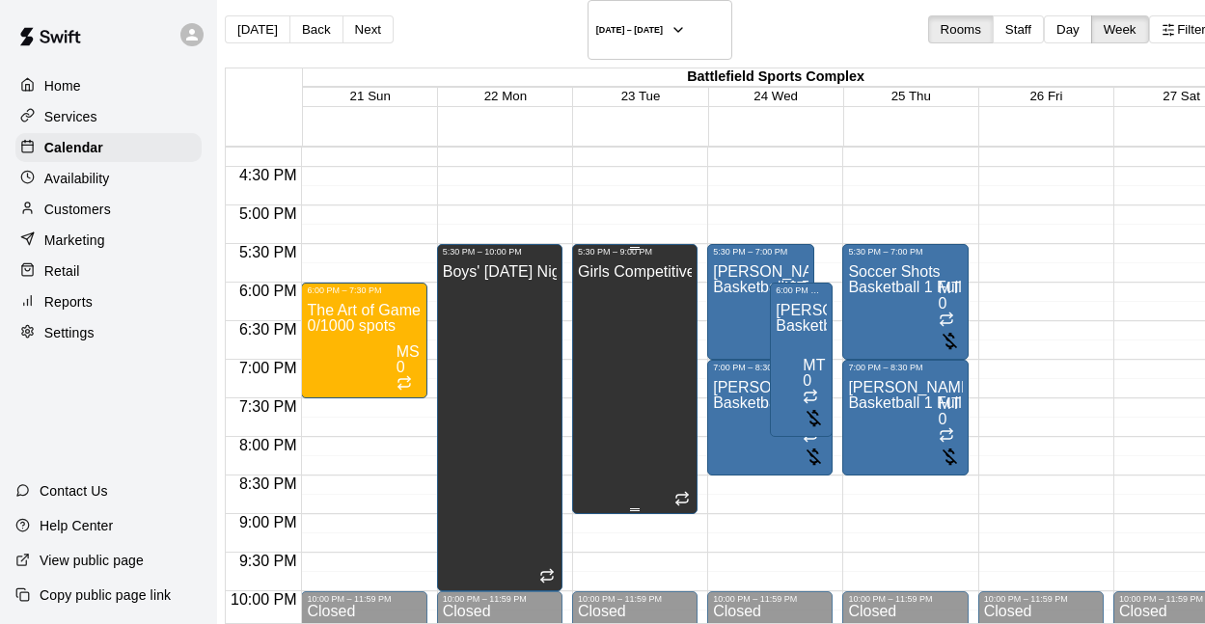
click at [649, 322] on div "Girls Competitive Rec. League Games" at bounding box center [635, 569] width 114 height 624
type input "********"
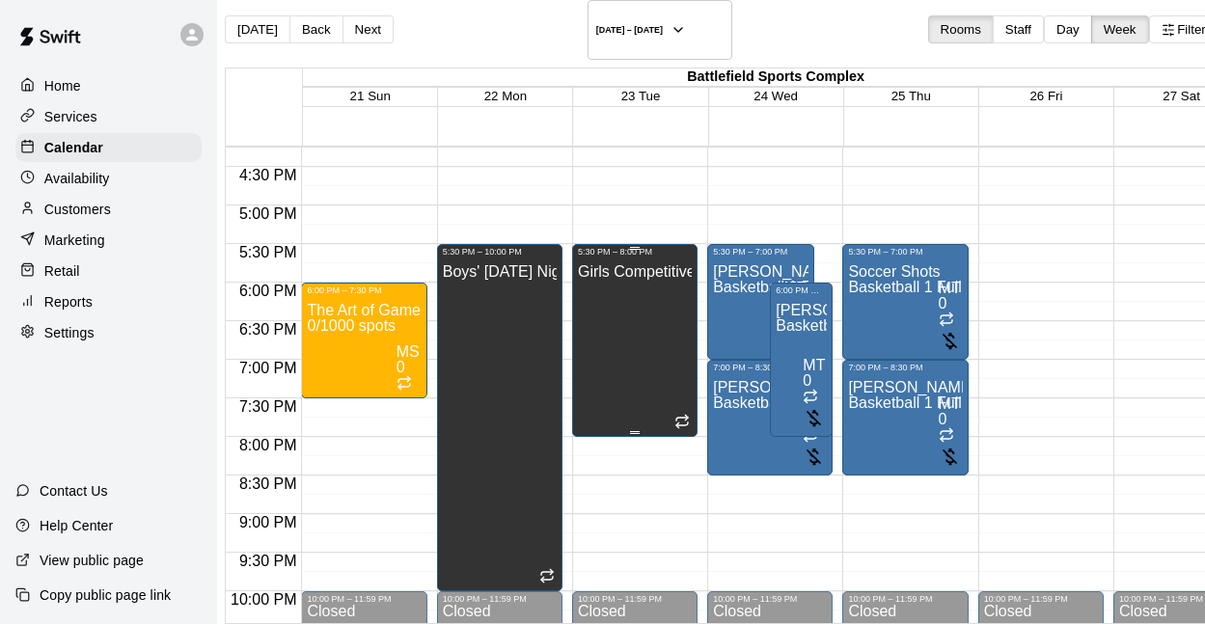
click at [674, 316] on div "Girls Competitive Rec. League Games" at bounding box center [635, 569] width 114 height 624
